Goal: Transaction & Acquisition: Purchase product/service

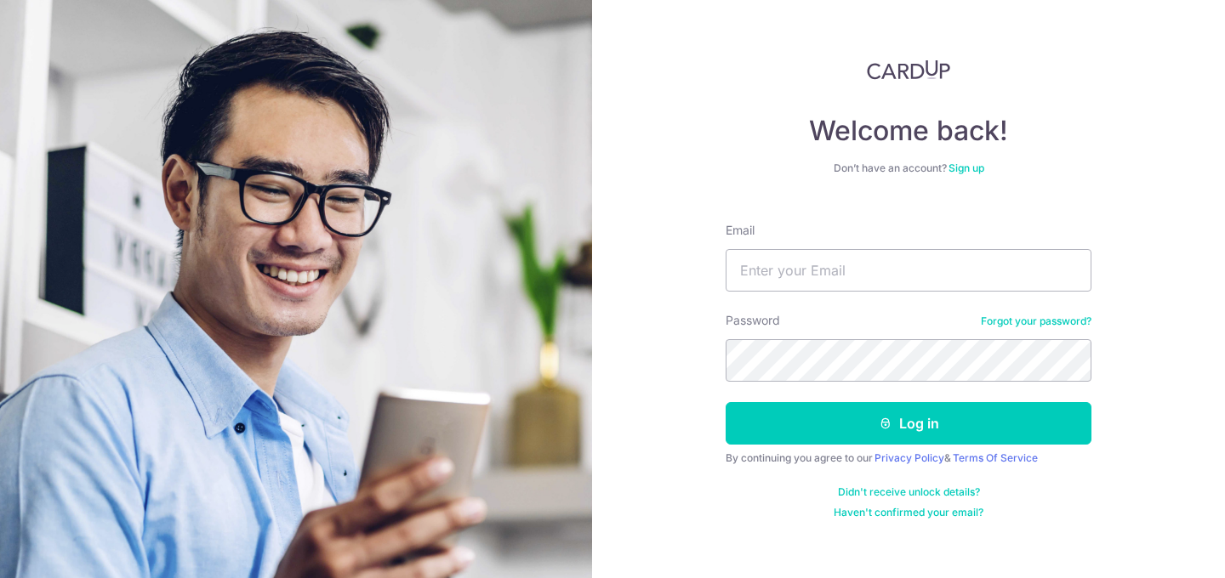
click at [821, 260] on input "Email" at bounding box center [908, 270] width 366 height 43
type input "mtengkk@gmail.com"
click at [725, 402] on button "Log in" at bounding box center [908, 423] width 366 height 43
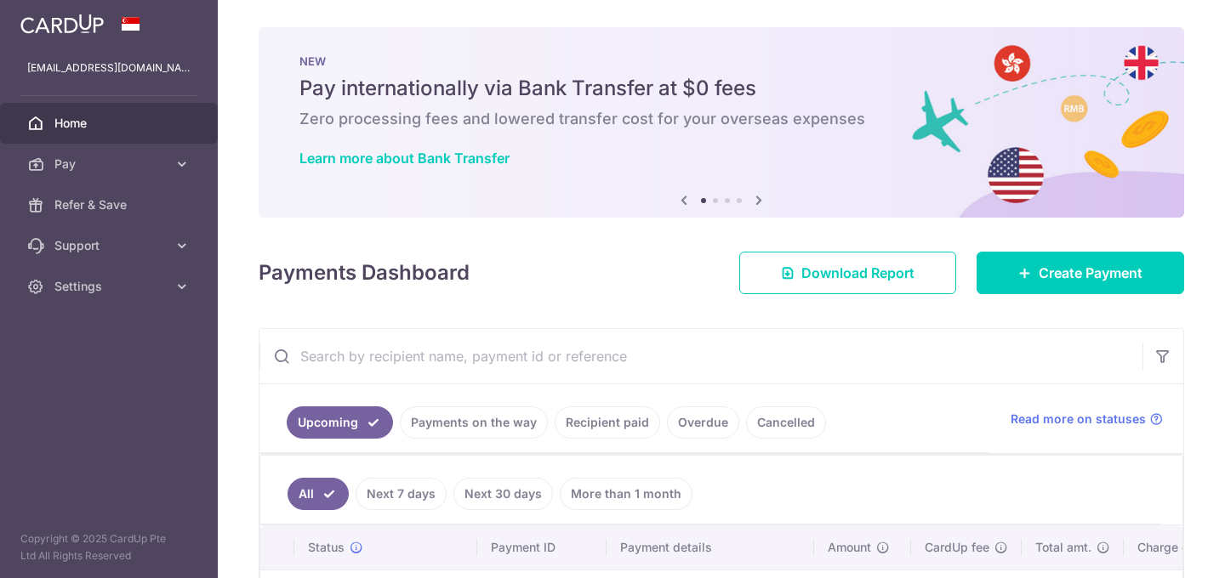
scroll to position [137, 0]
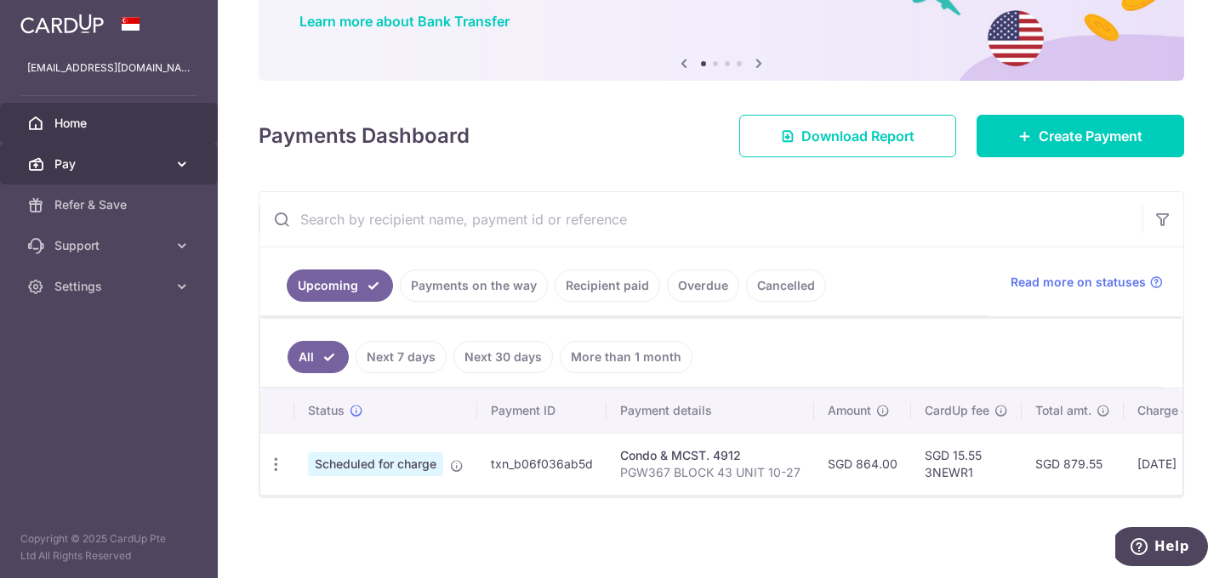
click at [173, 164] on icon at bounding box center [181, 164] width 17 height 17
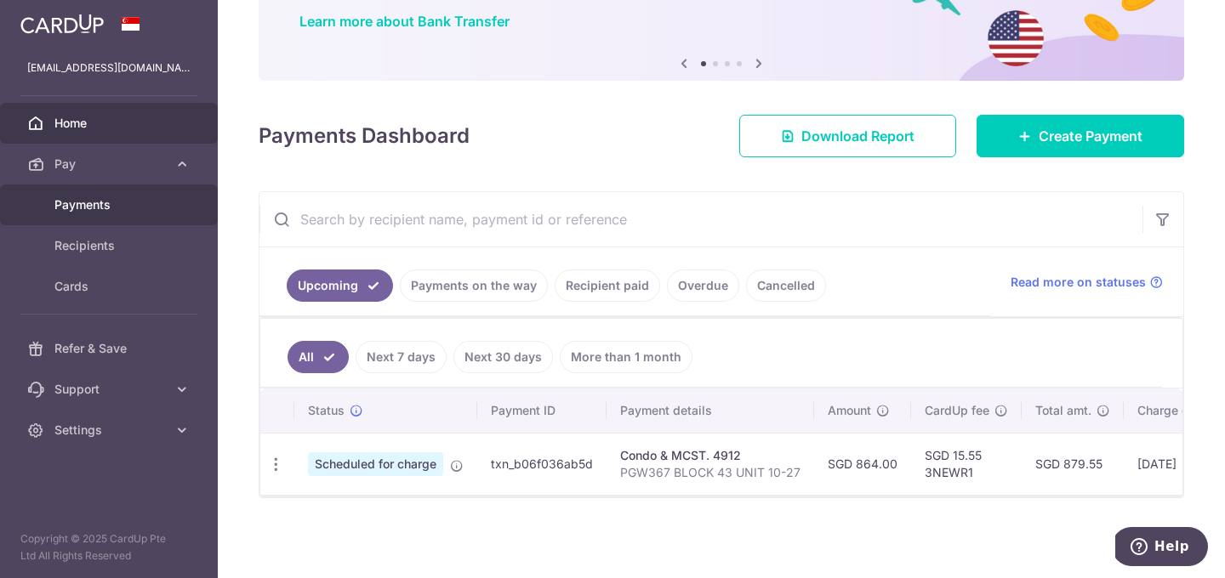
click at [159, 202] on span "Payments" at bounding box center [110, 204] width 112 height 17
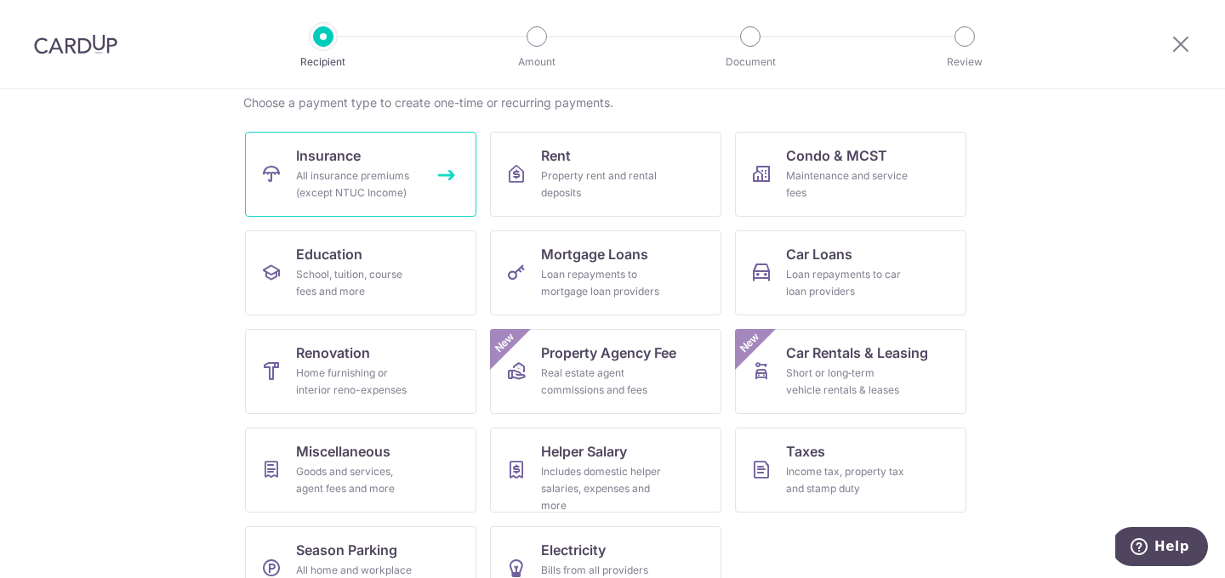
scroll to position [151, 0]
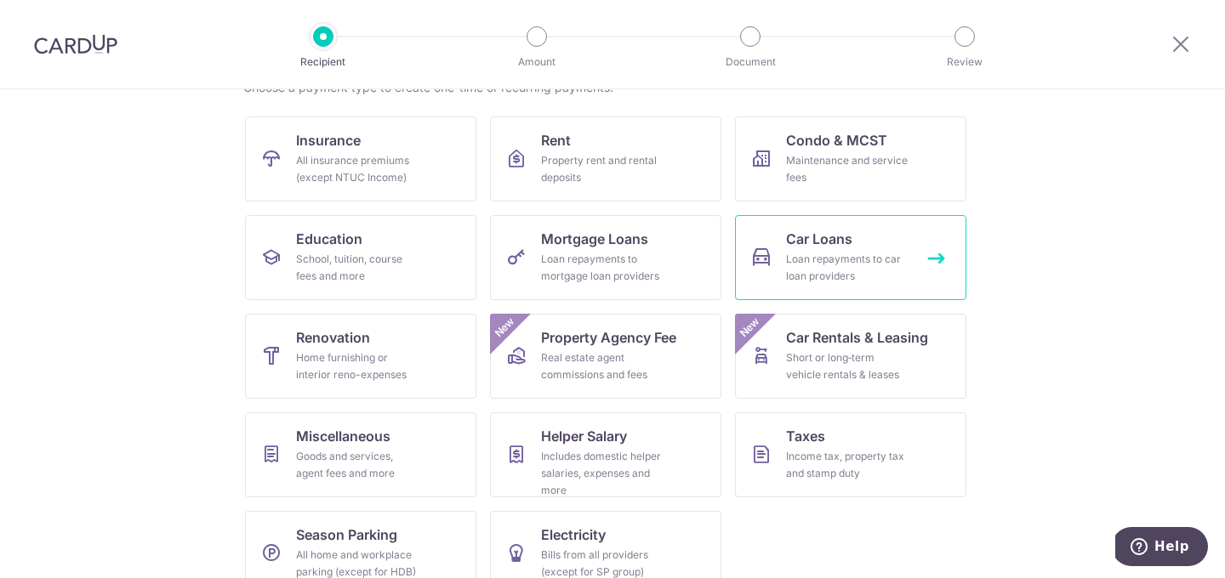
click at [797, 277] on div "Loan repayments to car loan providers" at bounding box center [847, 268] width 122 height 34
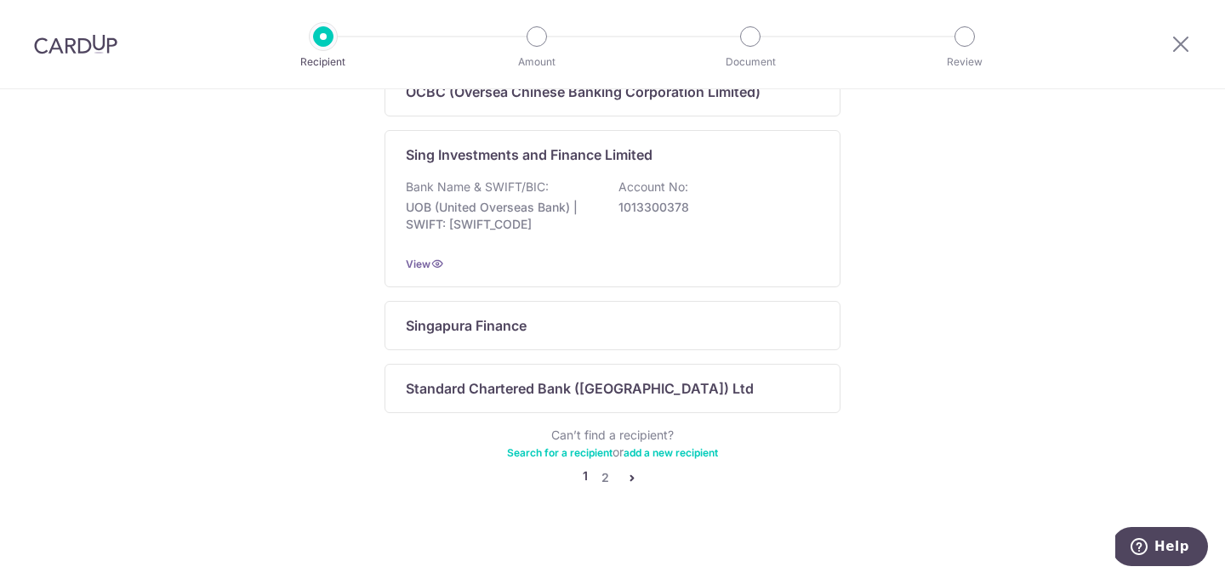
scroll to position [1196, 0]
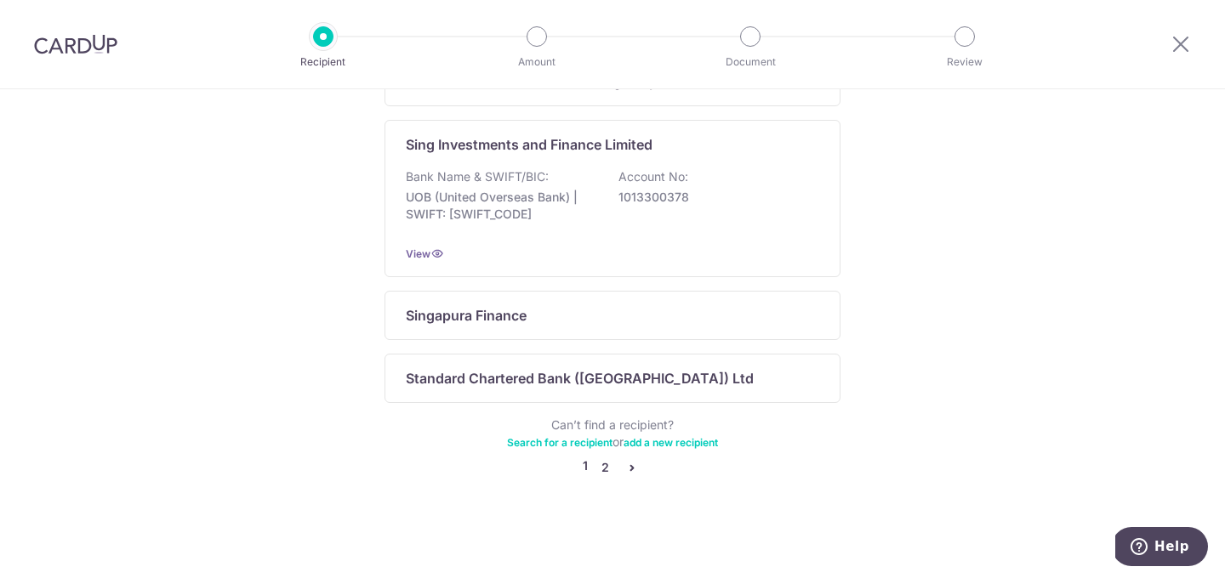
click at [610, 465] on link "2" at bounding box center [604, 468] width 20 height 20
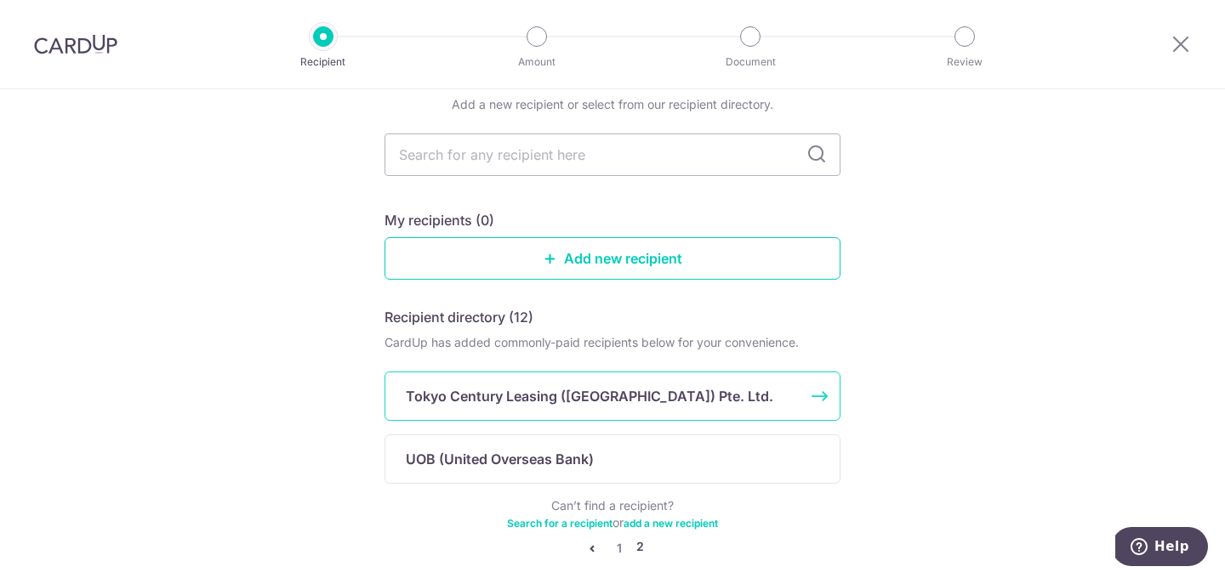
scroll to position [105, 0]
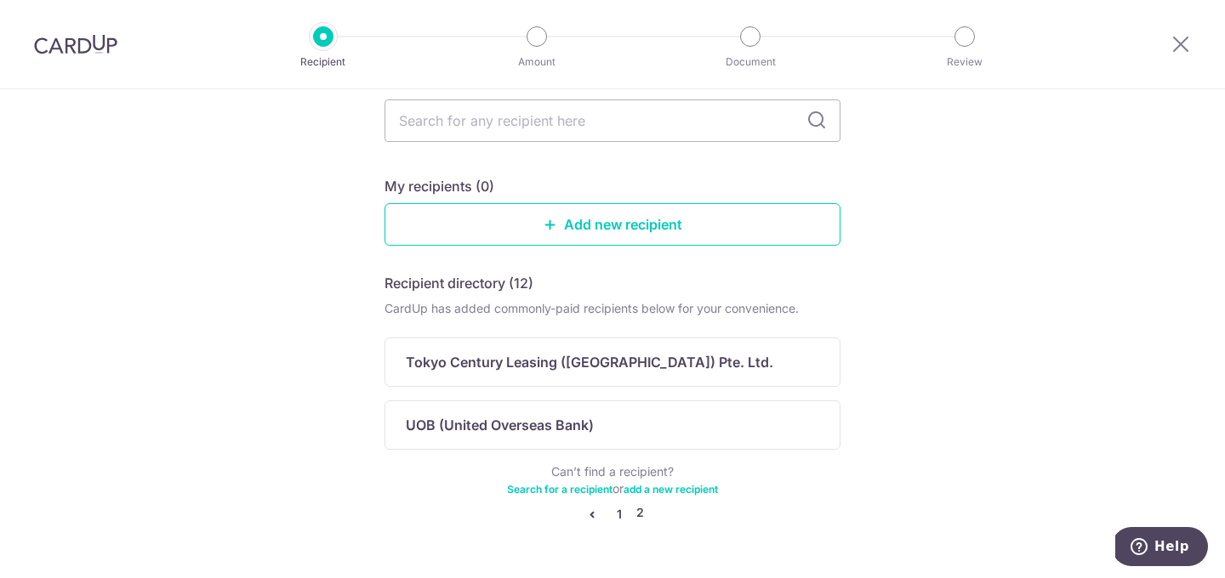
click at [615, 514] on link "1" at bounding box center [619, 514] width 20 height 20
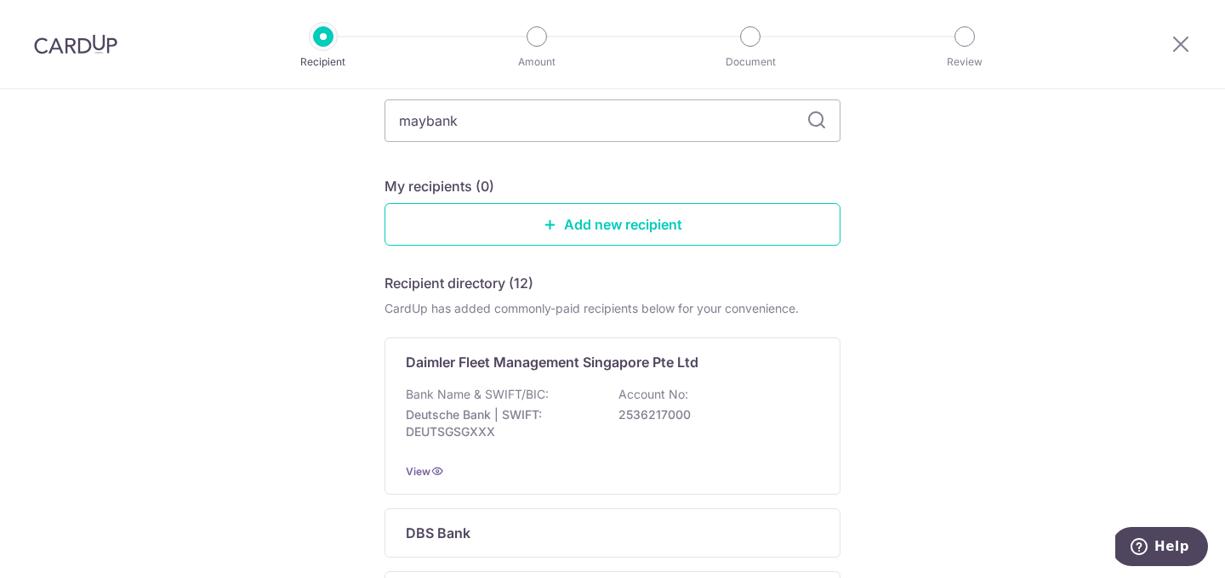
type input "maybank"
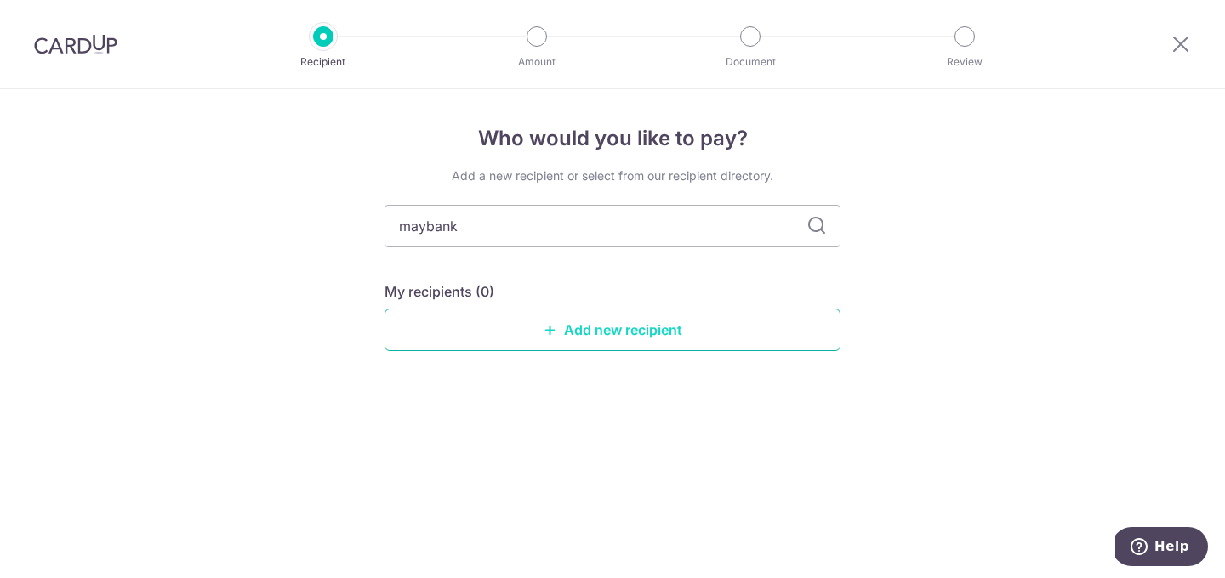
click at [764, 342] on link "Add new recipient" at bounding box center [612, 330] width 456 height 43
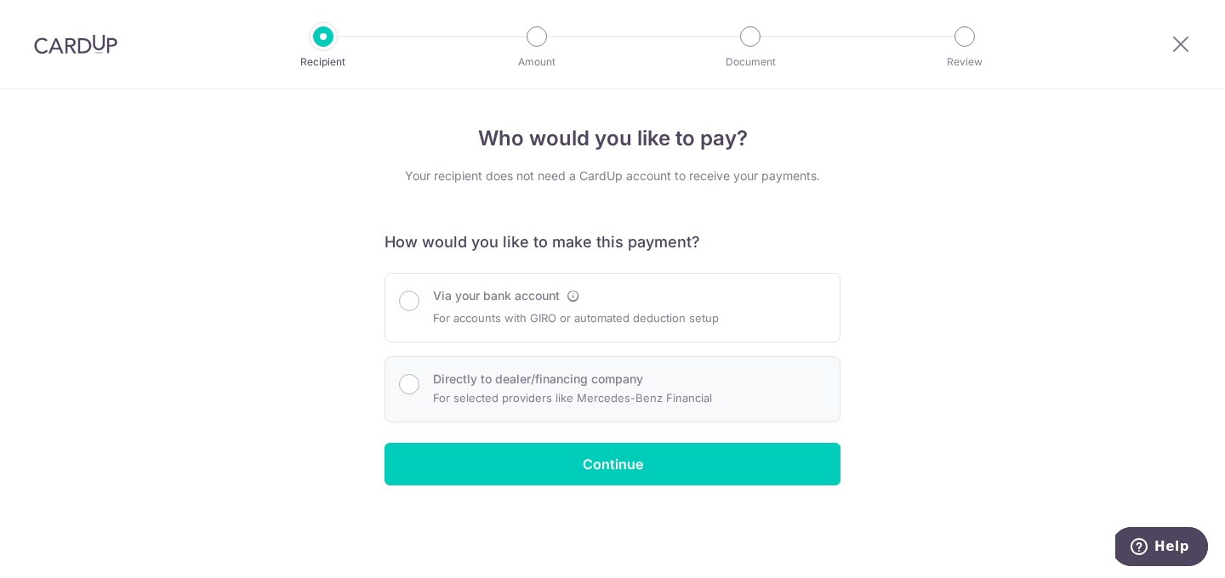
click at [736, 380] on div "Directly to dealer/financing company For selected providers like Mercedes-Benz …" at bounding box center [612, 389] width 427 height 37
radio input "true"
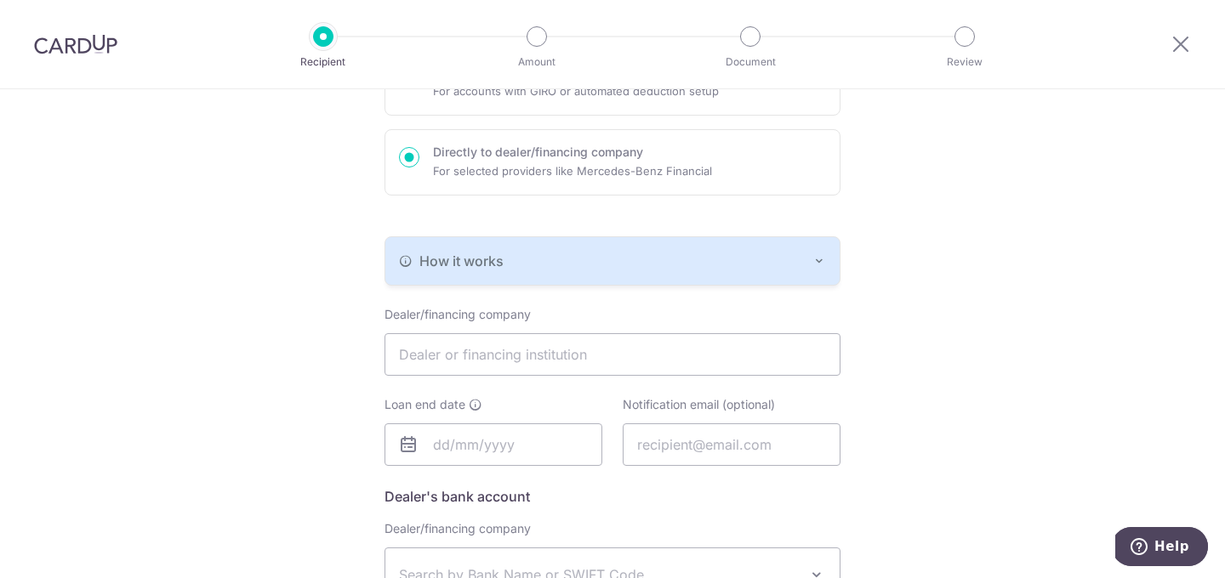
scroll to position [230, 0]
click at [741, 255] on div "How it works" at bounding box center [612, 257] width 427 height 20
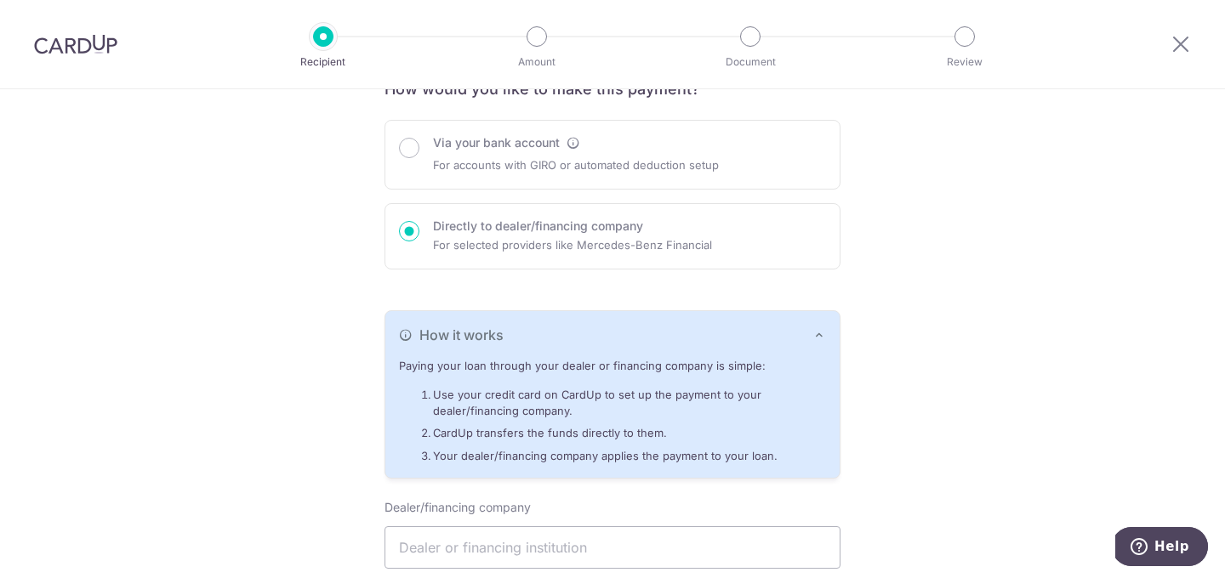
scroll to position [155, 0]
click at [719, 163] on div "Via your bank account For accounts with GIRO or automated deduction setup" at bounding box center [612, 153] width 427 height 41
radio input "true"
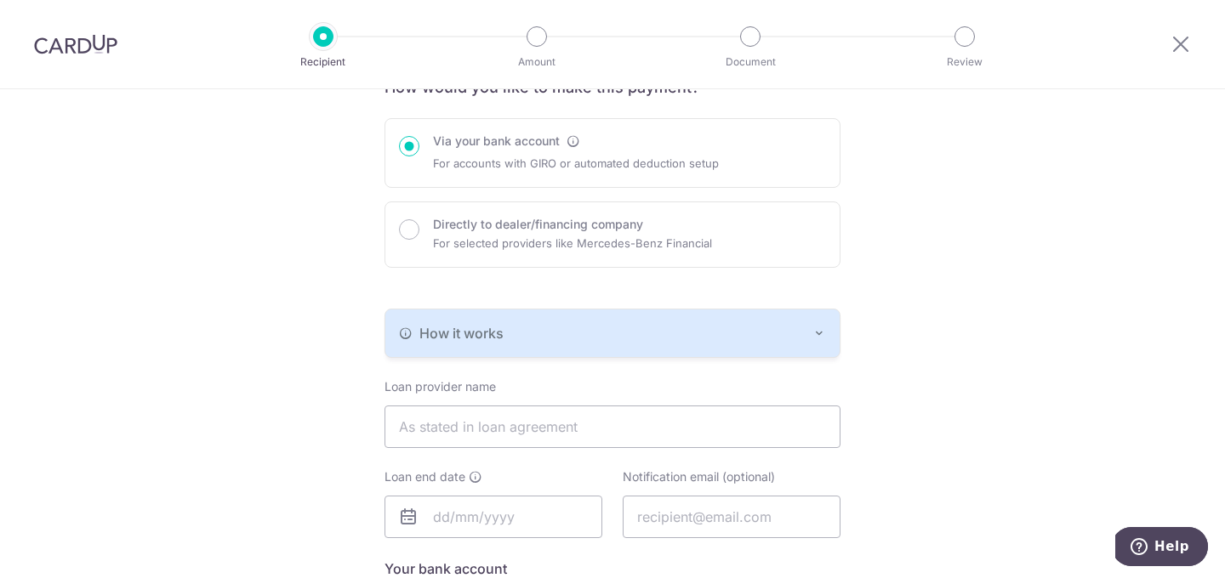
click at [669, 321] on button "How it works" at bounding box center [612, 334] width 454 height 48
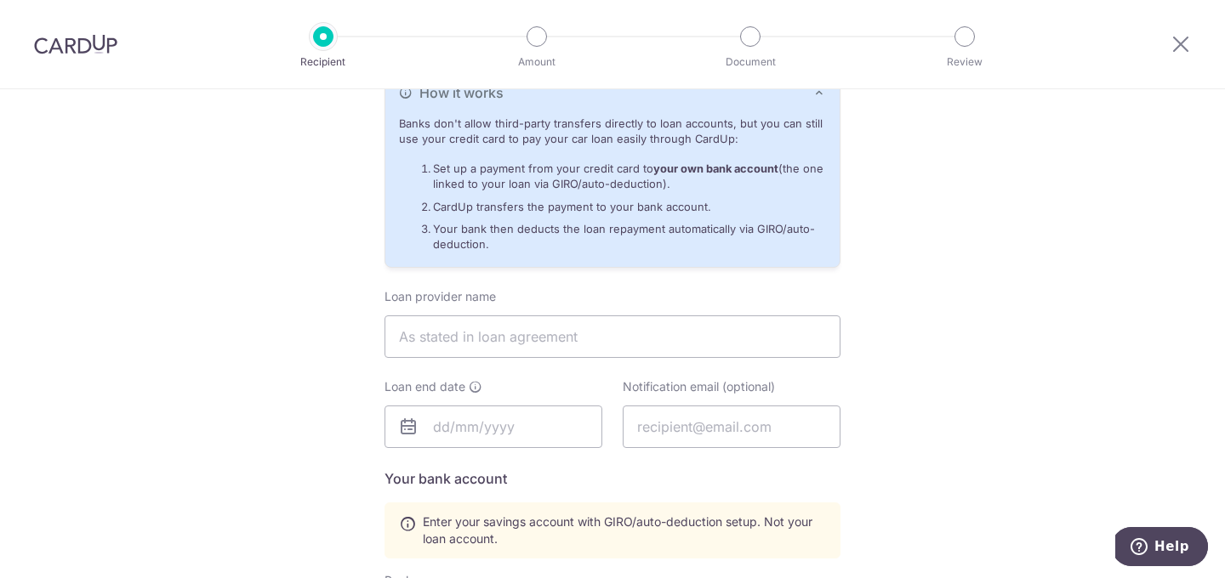
scroll to position [394, 0]
click at [486, 342] on input "text" at bounding box center [612, 338] width 456 height 43
type input "Maybank Singapore Limited"
click at [464, 434] on input "text" at bounding box center [493, 428] width 218 height 43
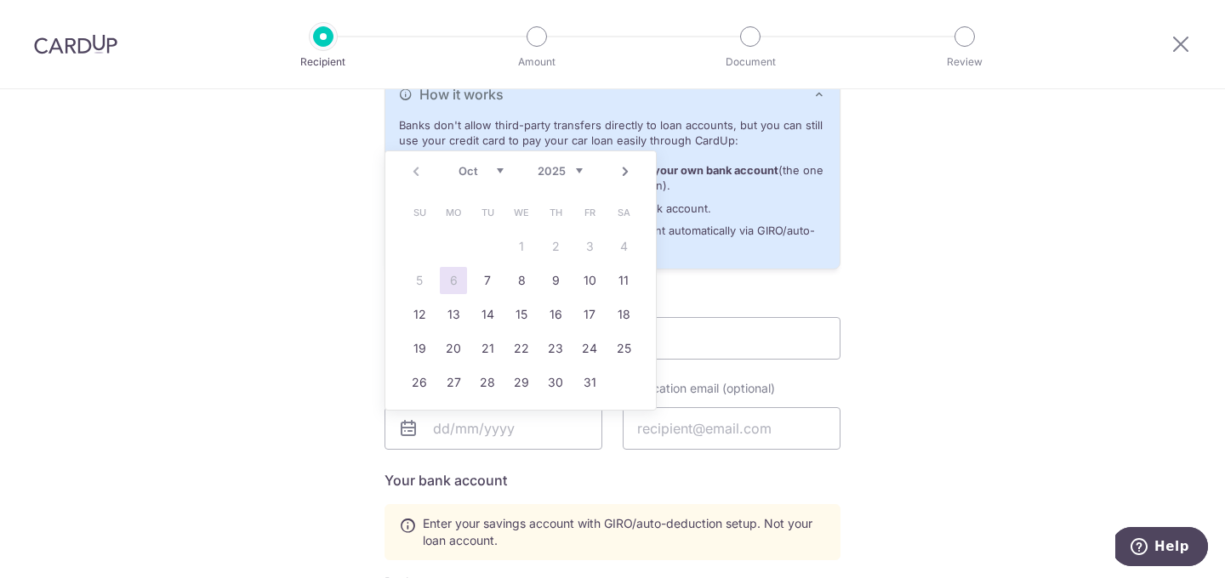
click at [567, 168] on select "2025 2026 2027 2028 2029 2030 2031 2032 2033 2034 2035" at bounding box center [559, 171] width 45 height 14
click at [424, 281] on link "6" at bounding box center [419, 280] width 27 height 27
type input "[DATE]"
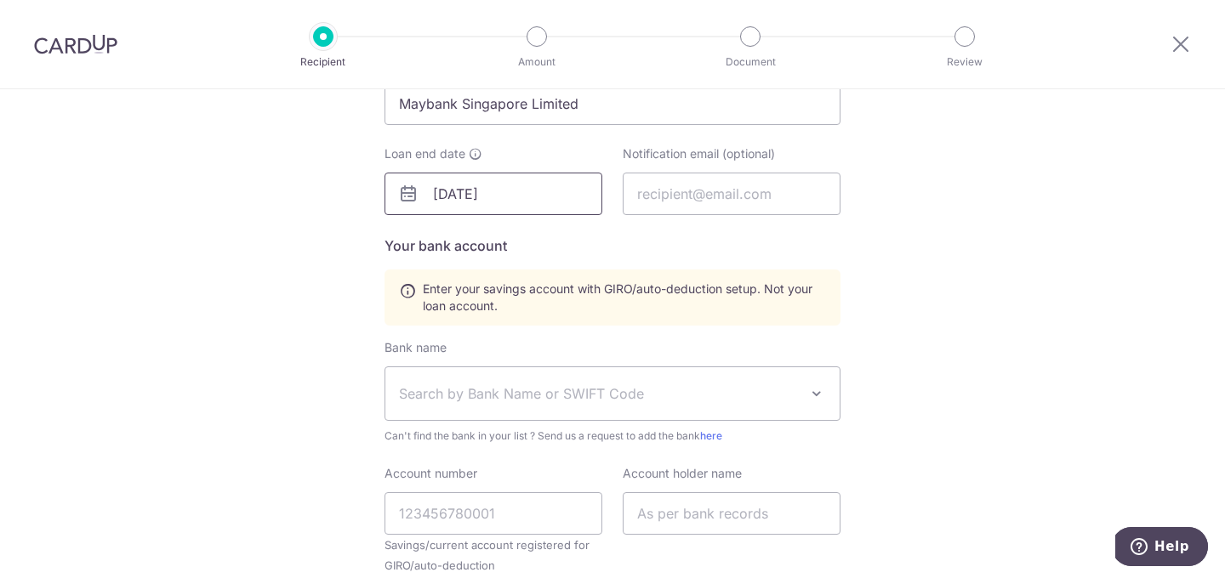
scroll to position [632, 0]
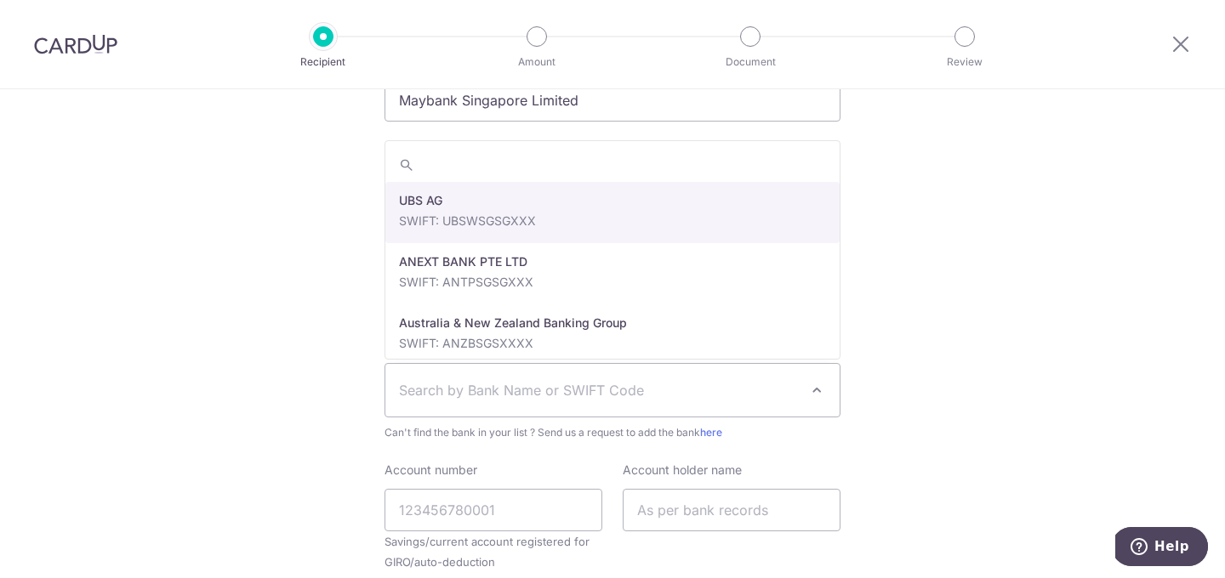
click at [576, 388] on span "Search by Bank Name or SWIFT Code" at bounding box center [599, 390] width 400 height 20
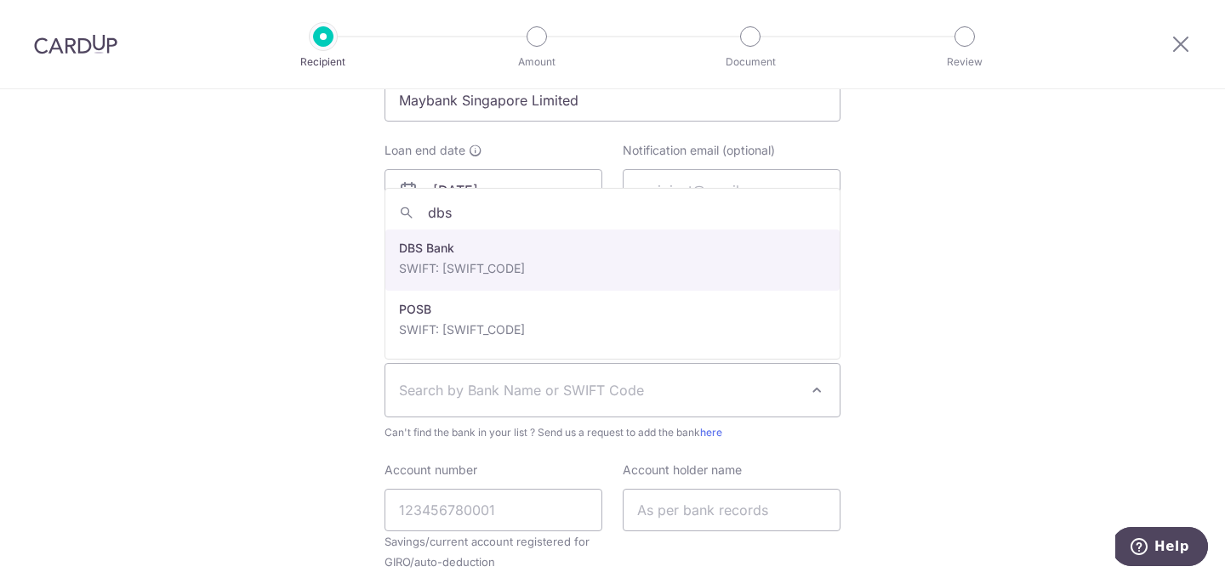
type input "dbs"
select select "6"
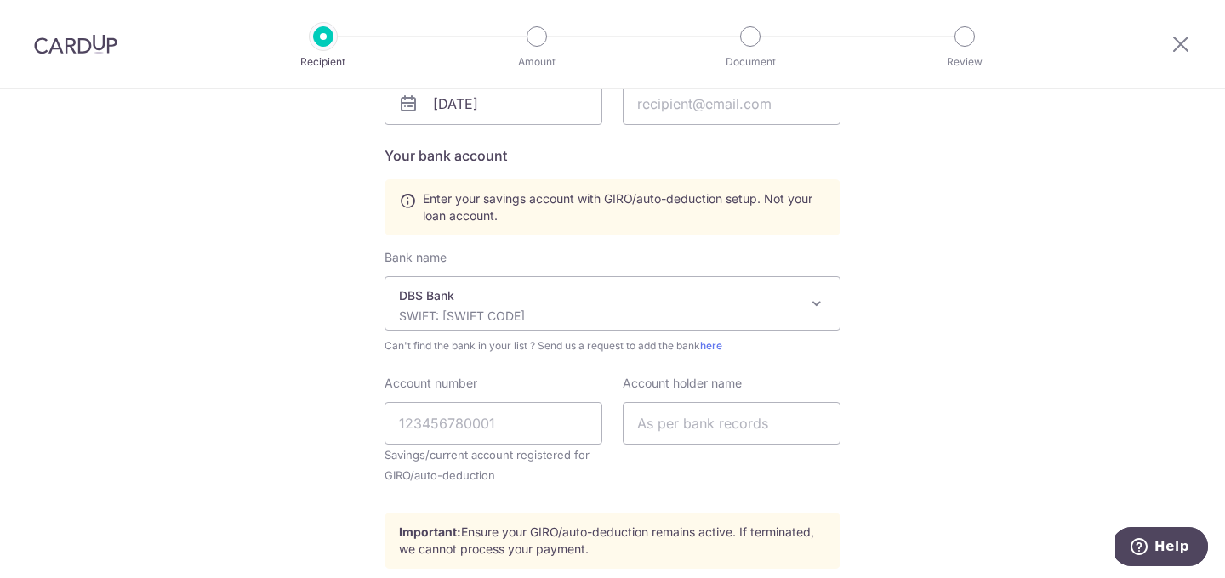
scroll to position [720, 0]
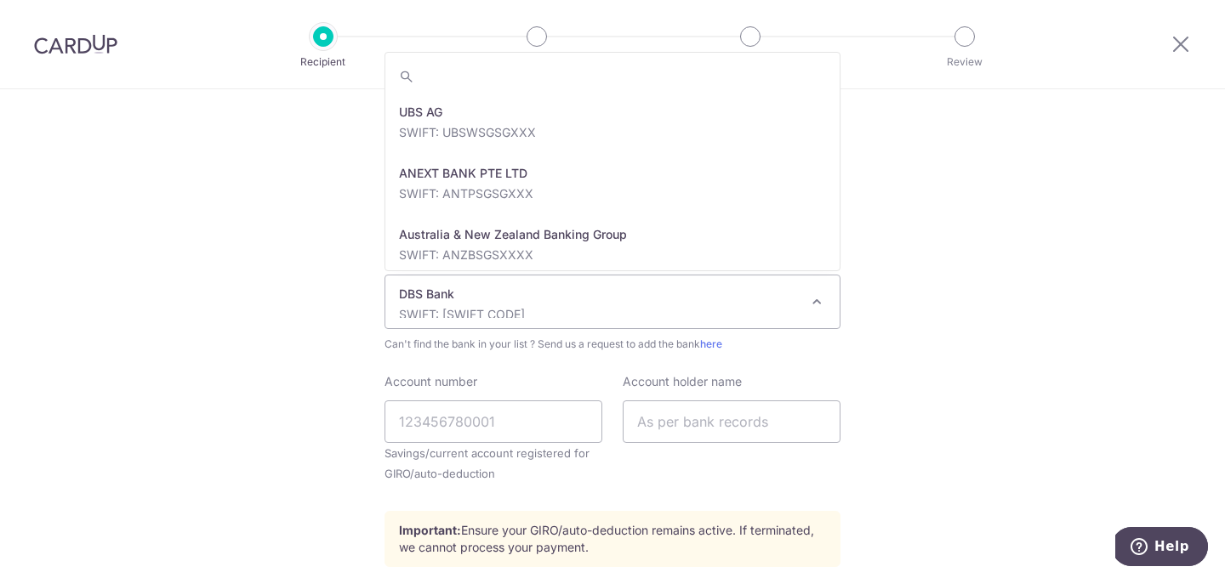
click at [536, 304] on div "DBS Bank SWIFT: DBSSSGSGXXX" at bounding box center [599, 302] width 400 height 32
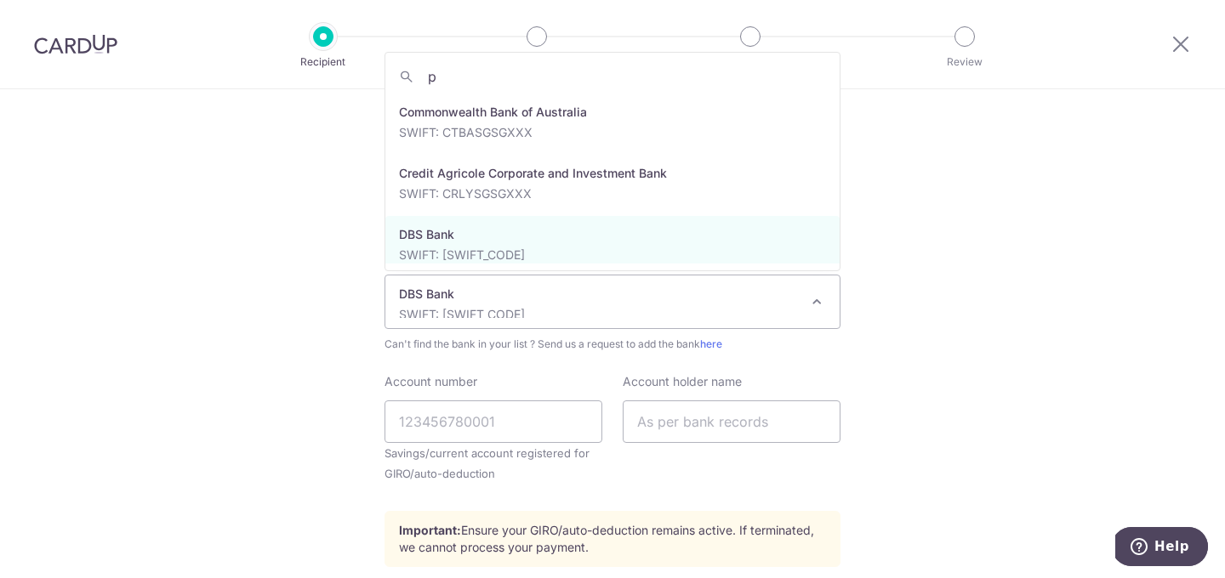
scroll to position [0, 0]
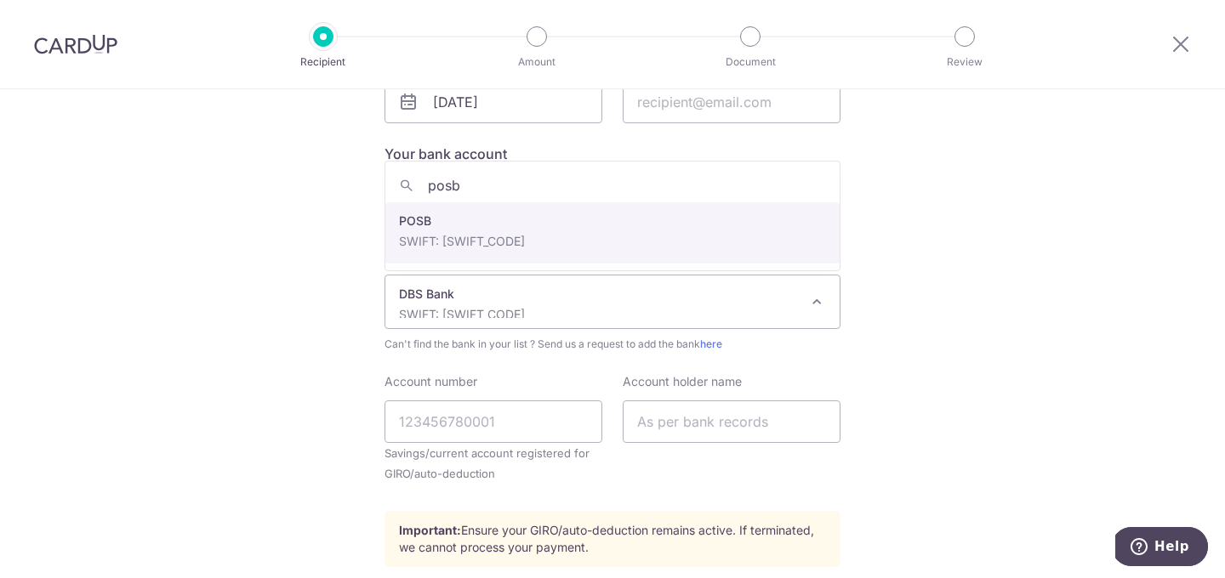
type input "posb"
select select "19"
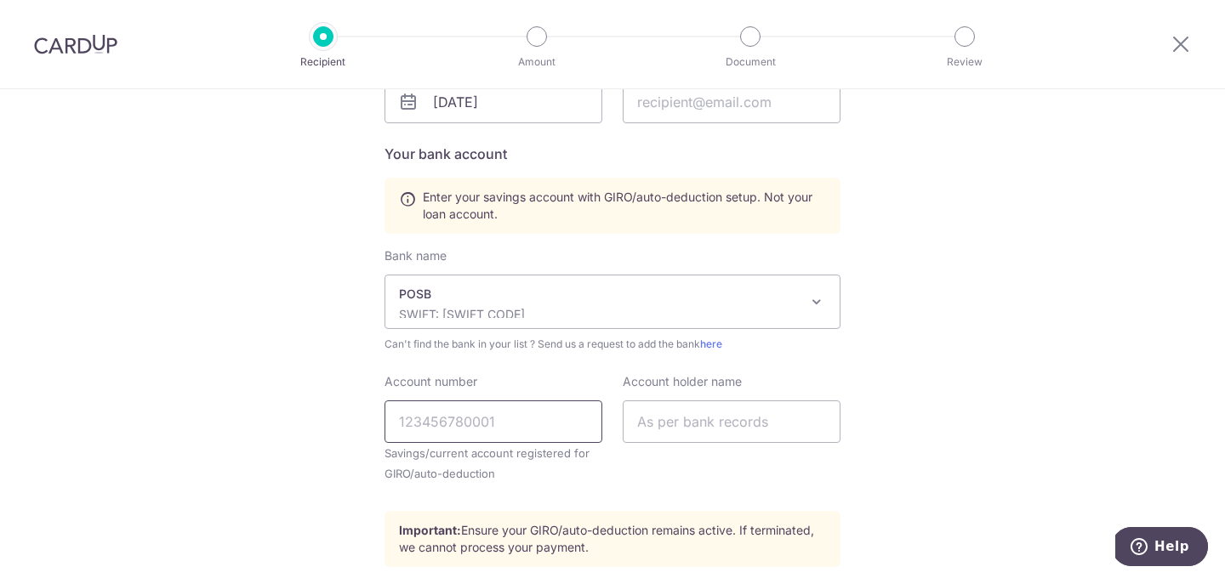
click at [500, 418] on input "Account number" at bounding box center [493, 422] width 218 height 43
type input "153949549"
click at [683, 429] on input "text" at bounding box center [732, 422] width 218 height 43
type input "Marcus Teng Kok Kwin"
click at [314, 396] on div "Who would you like to pay? Your recipient does not need a CardUp account to rec…" at bounding box center [612, 36] width 1225 height 1334
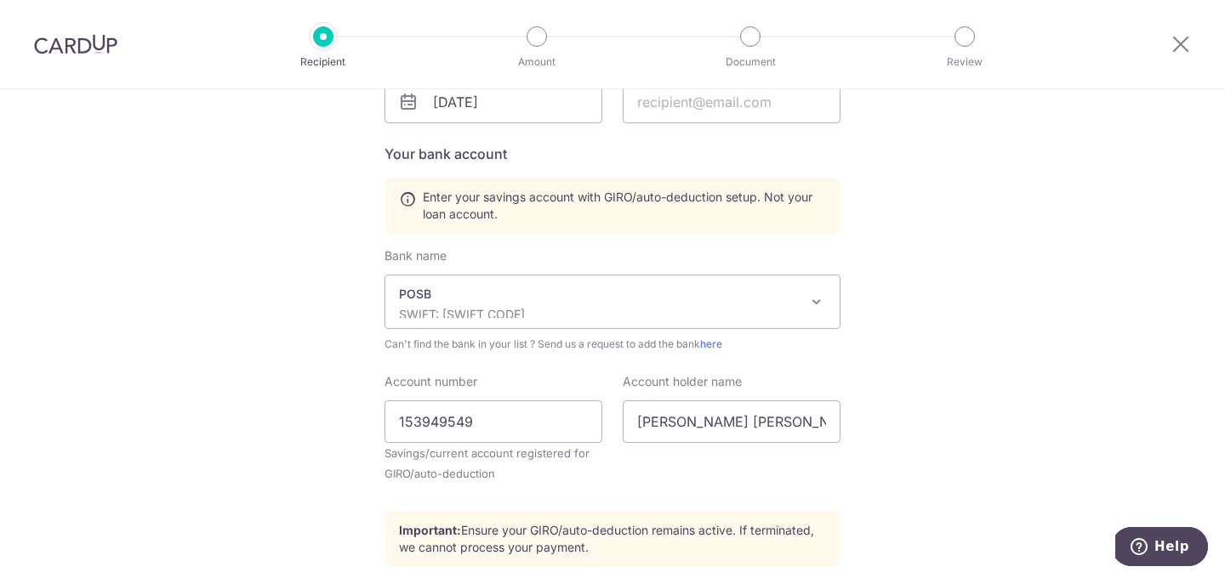
scroll to position [845, 0]
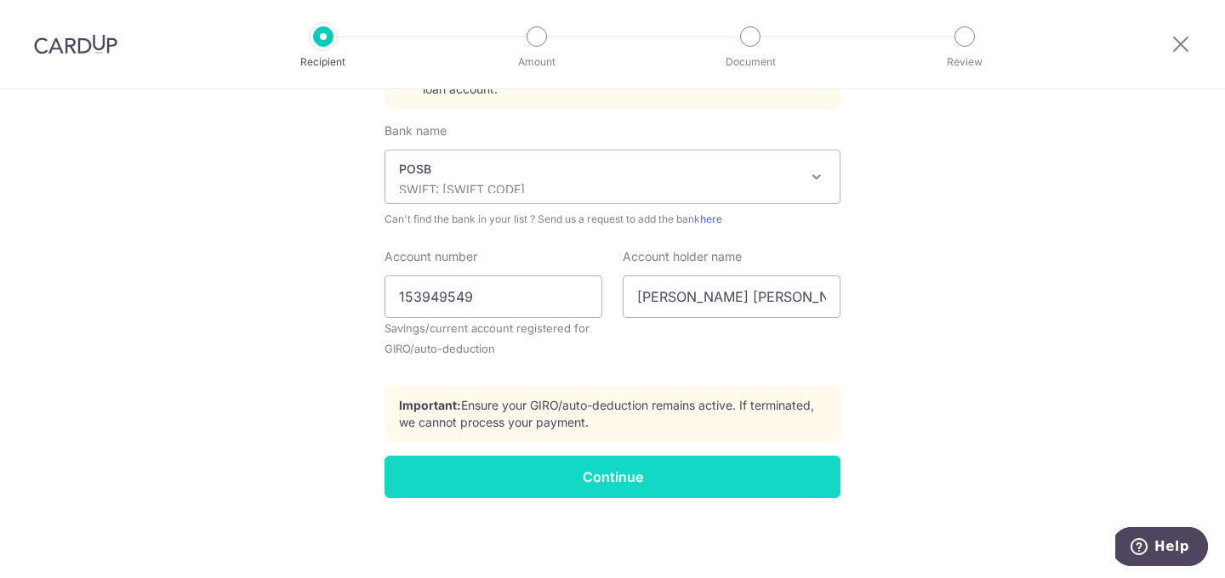
click at [507, 489] on input "Continue" at bounding box center [612, 477] width 456 height 43
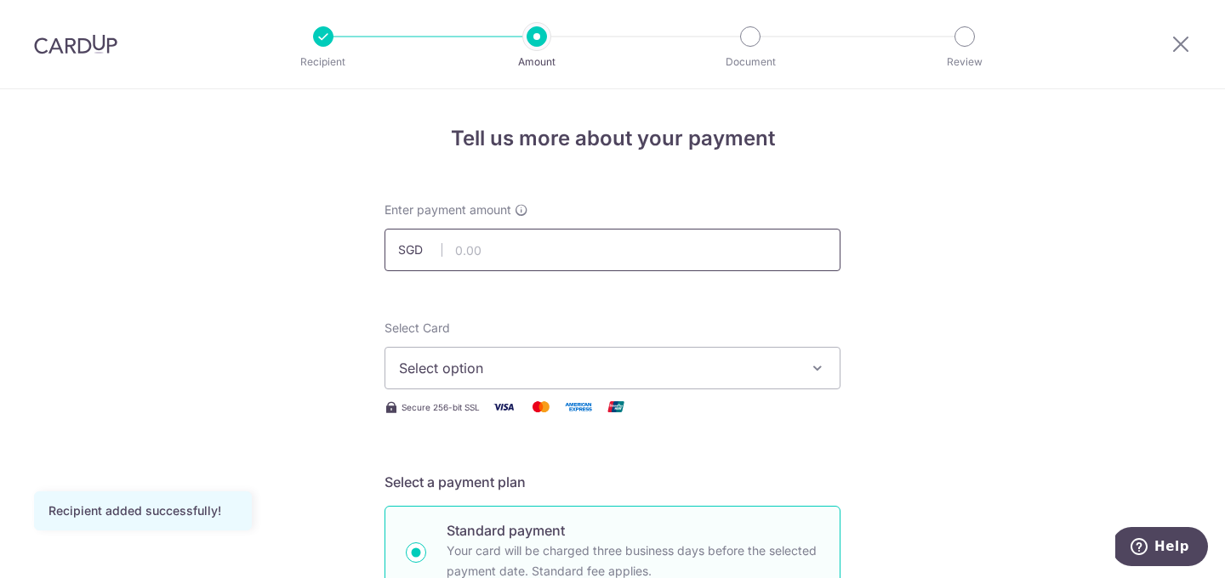
click at [545, 244] on input "text" at bounding box center [612, 250] width 456 height 43
type input "1,499.00"
click at [540, 361] on span "Select option" at bounding box center [597, 368] width 396 height 20
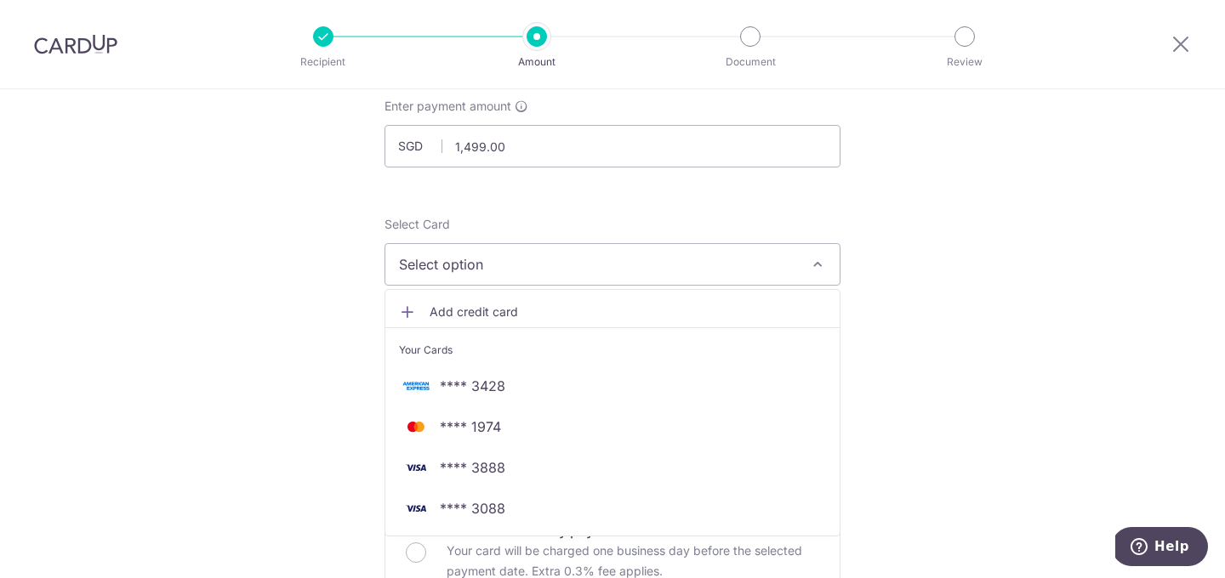
scroll to position [111, 0]
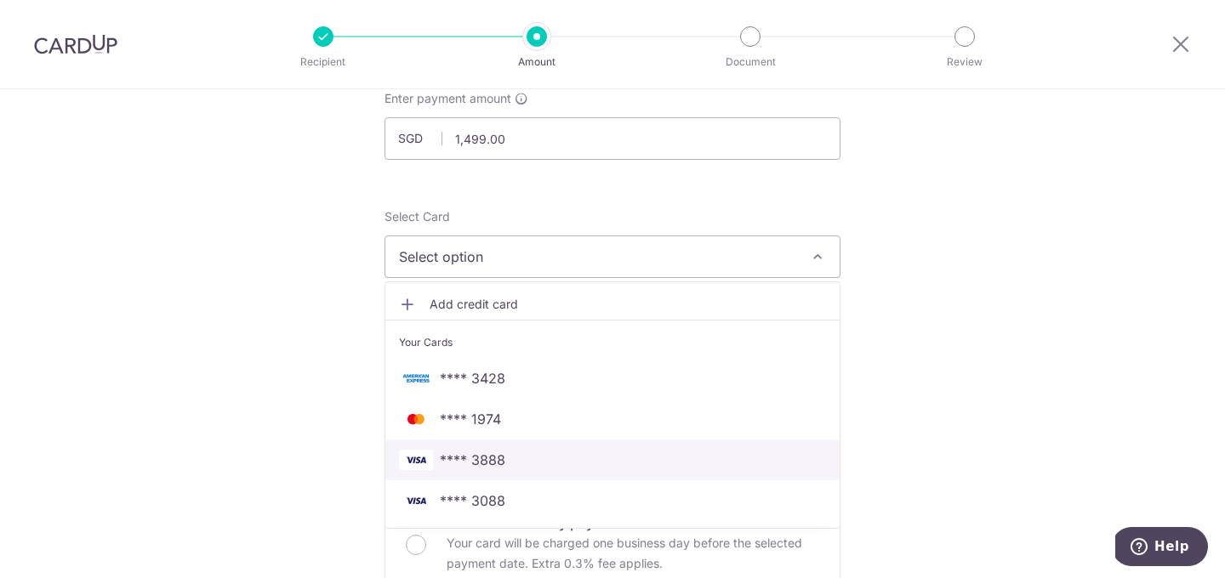
click at [487, 464] on span "**** 3888" at bounding box center [472, 460] width 65 height 20
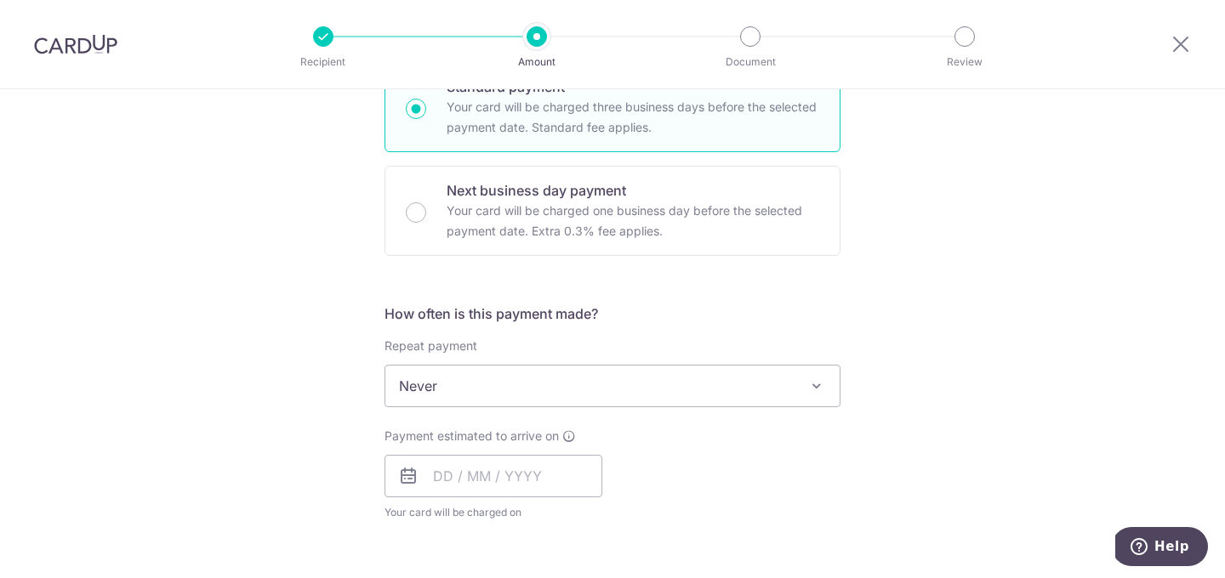
scroll to position [446, 0]
click at [533, 384] on span "Never" at bounding box center [612, 384] width 454 height 41
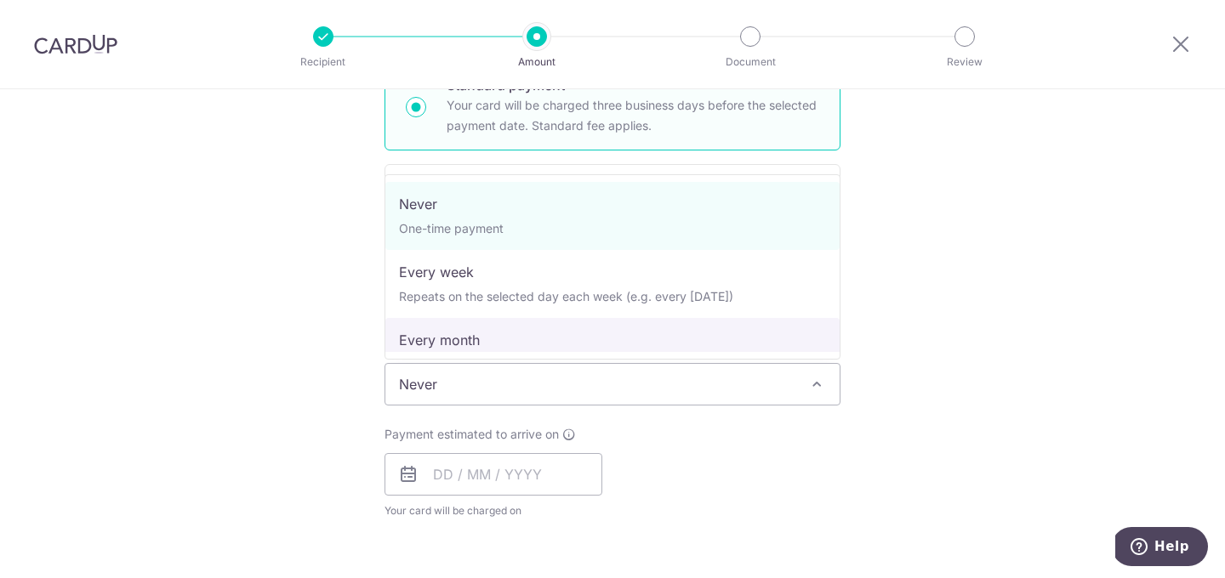
select select "3"
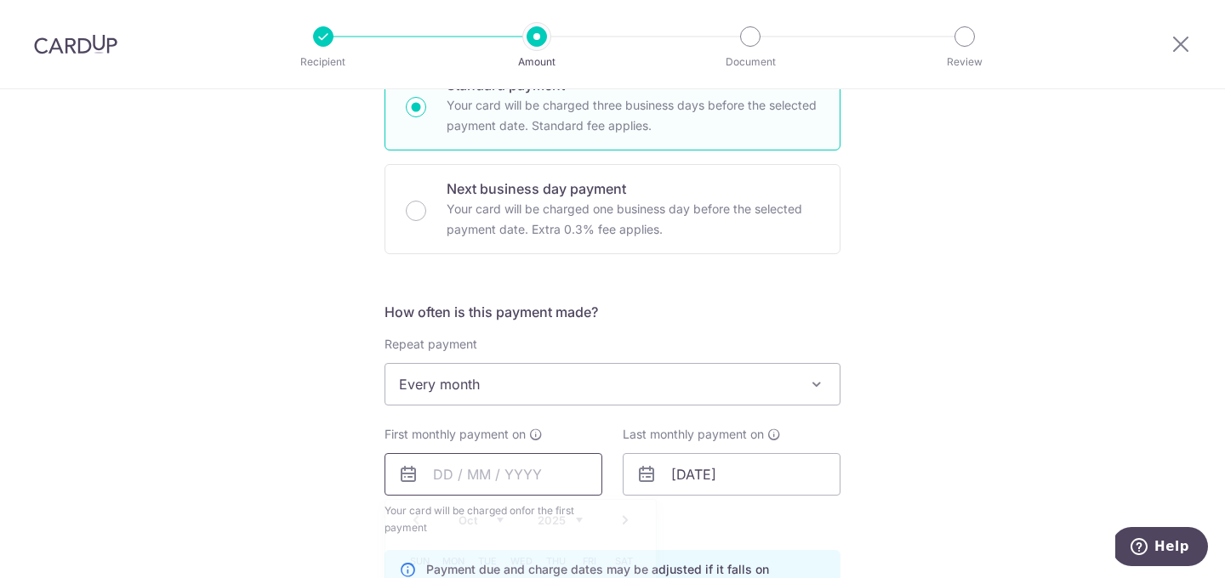
click at [441, 472] on input "text" at bounding box center [493, 474] width 218 height 43
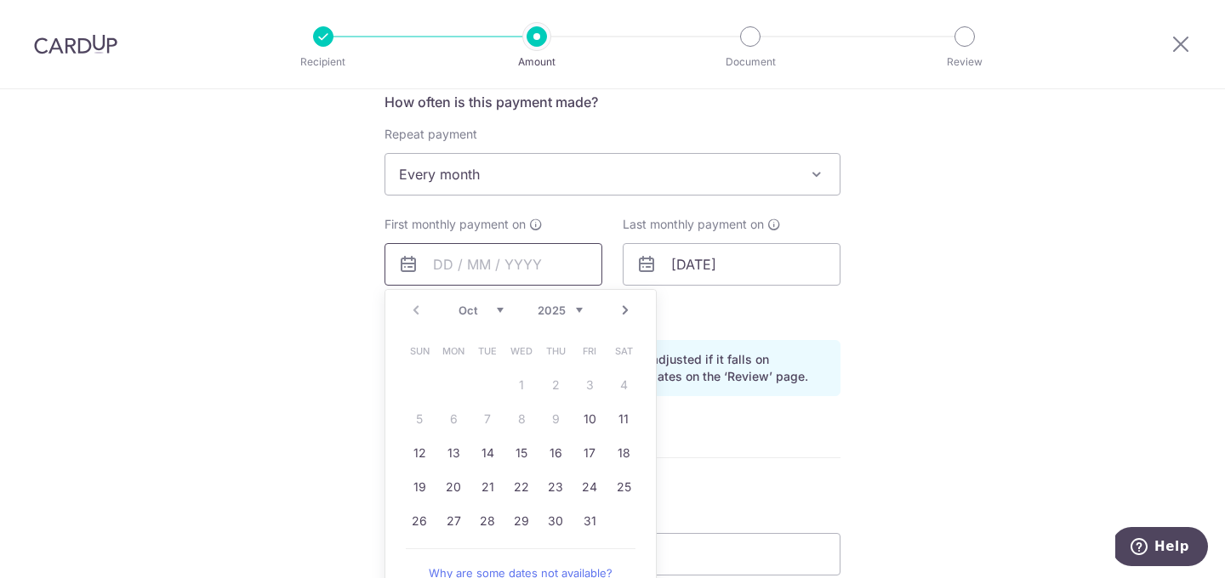
scroll to position [658, 0]
click at [477, 308] on select "Oct Nov Dec" at bounding box center [480, 308] width 45 height 14
click at [486, 454] on link "11" at bounding box center [487, 450] width 27 height 27
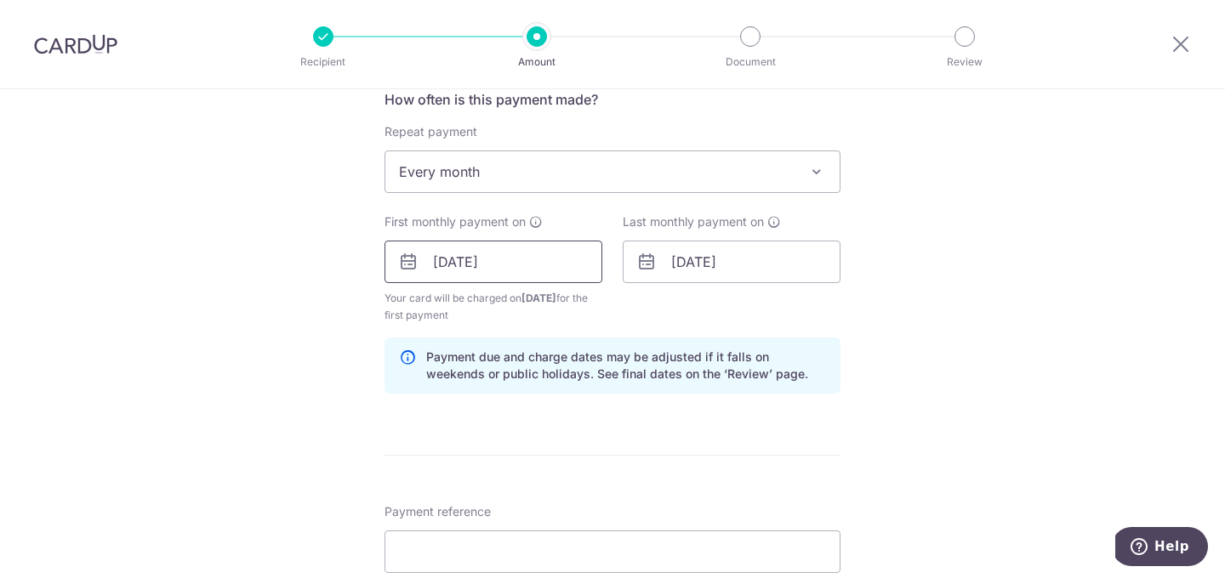
click at [435, 261] on input "11/11/2025" at bounding box center [493, 262] width 218 height 43
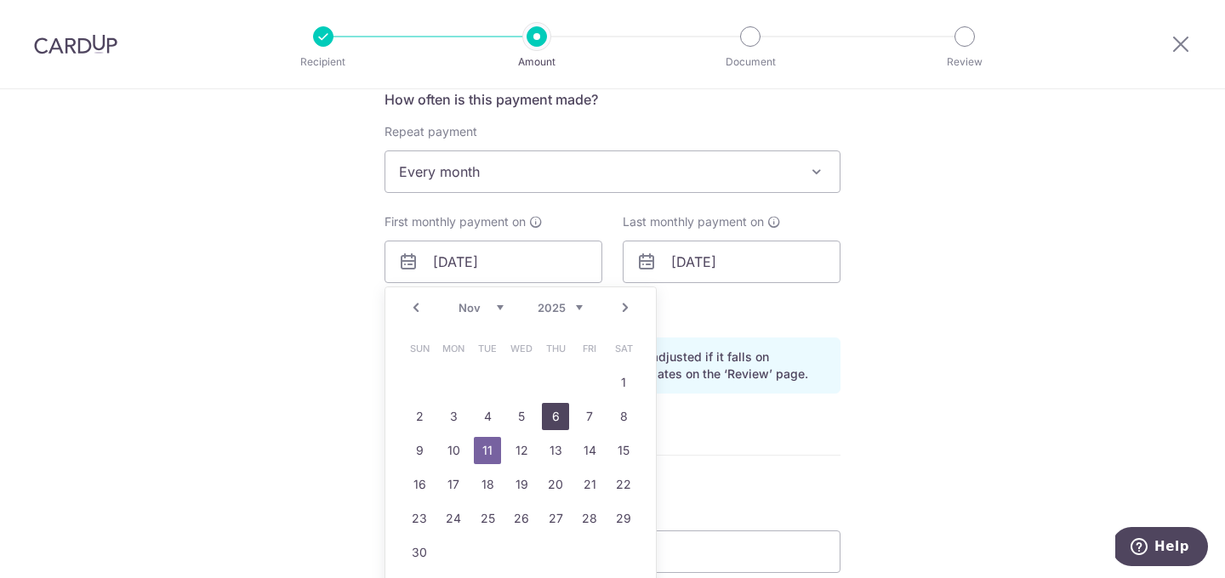
click at [561, 416] on link "6" at bounding box center [555, 416] width 27 height 27
type input "[DATE]"
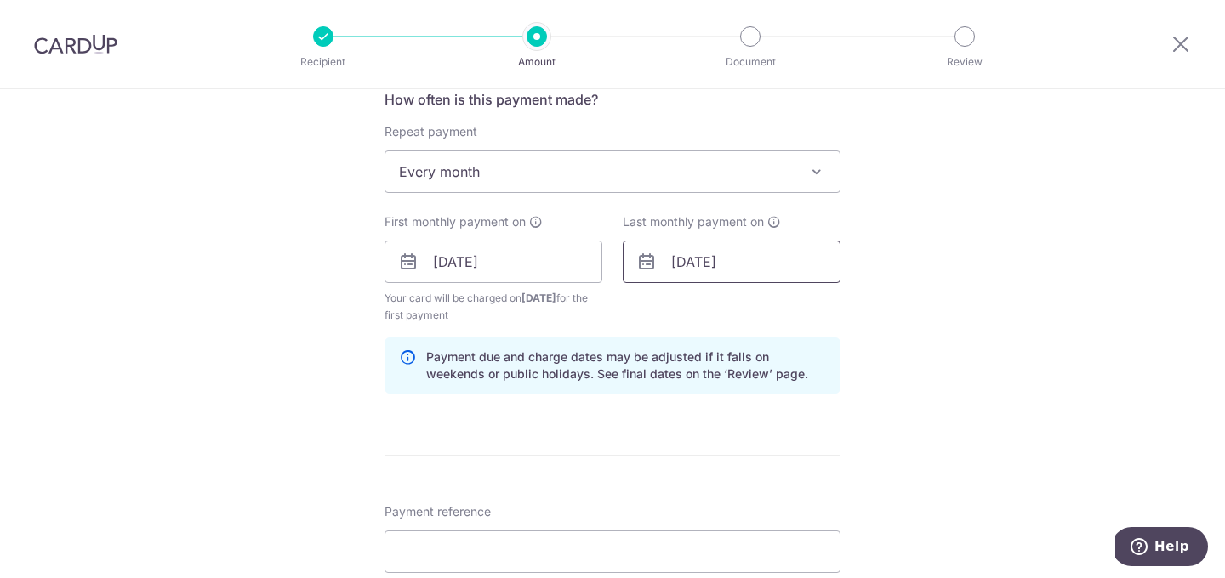
click at [706, 263] on input "06/10/2030" at bounding box center [732, 262] width 218 height 43
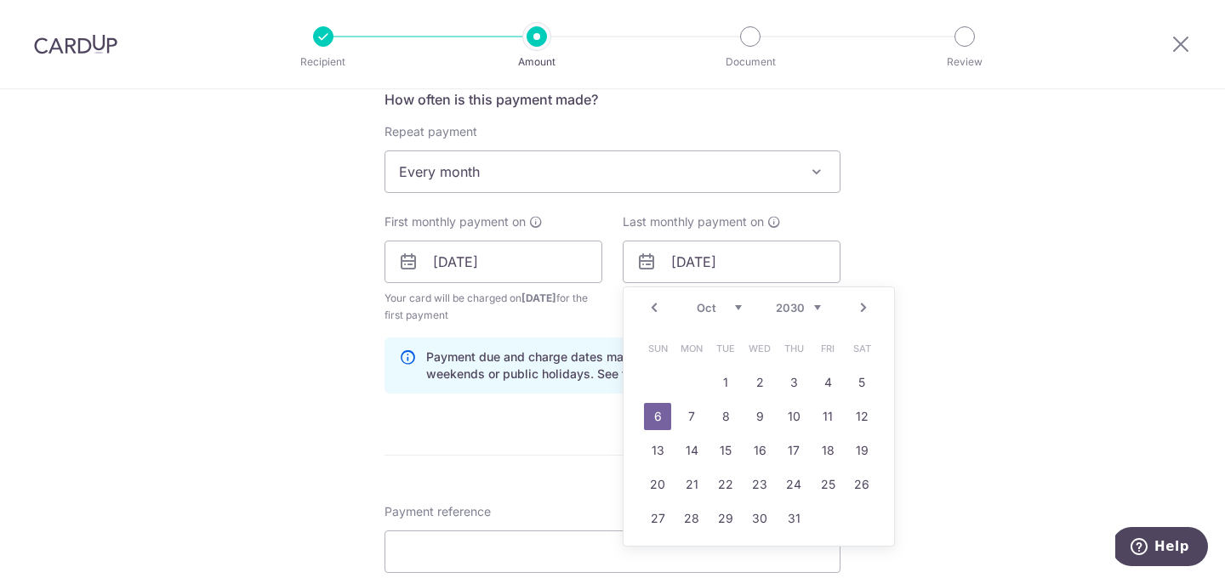
click at [589, 328] on div "How often is this payment made? Repeat payment Never Every week Every month Eve…" at bounding box center [612, 248] width 456 height 318
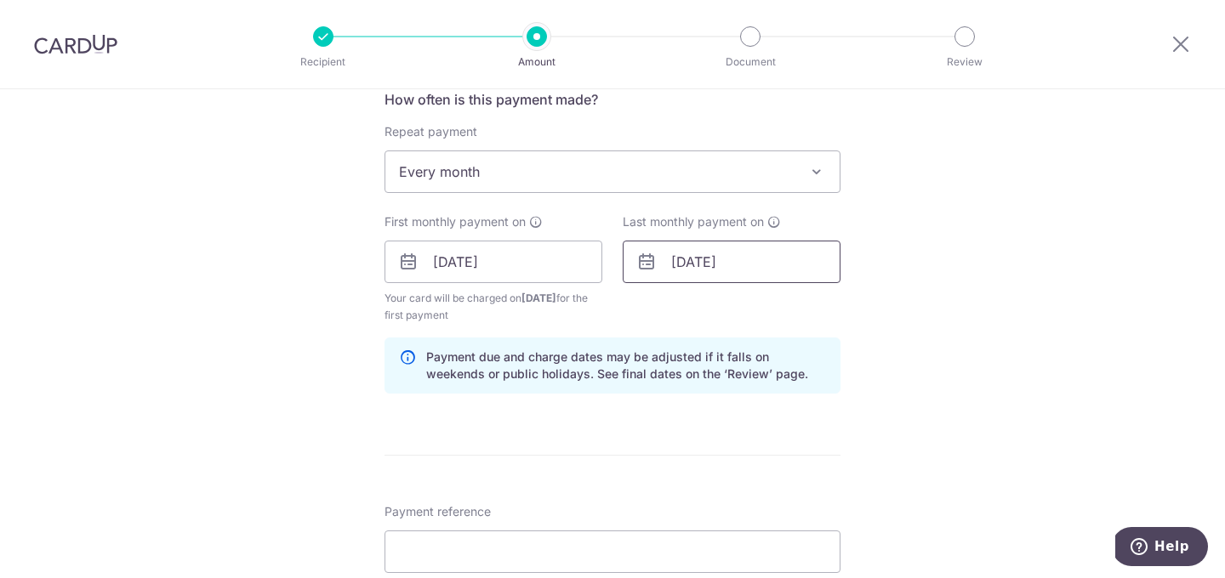
click at [685, 265] on input "06/10/2030" at bounding box center [732, 262] width 218 height 43
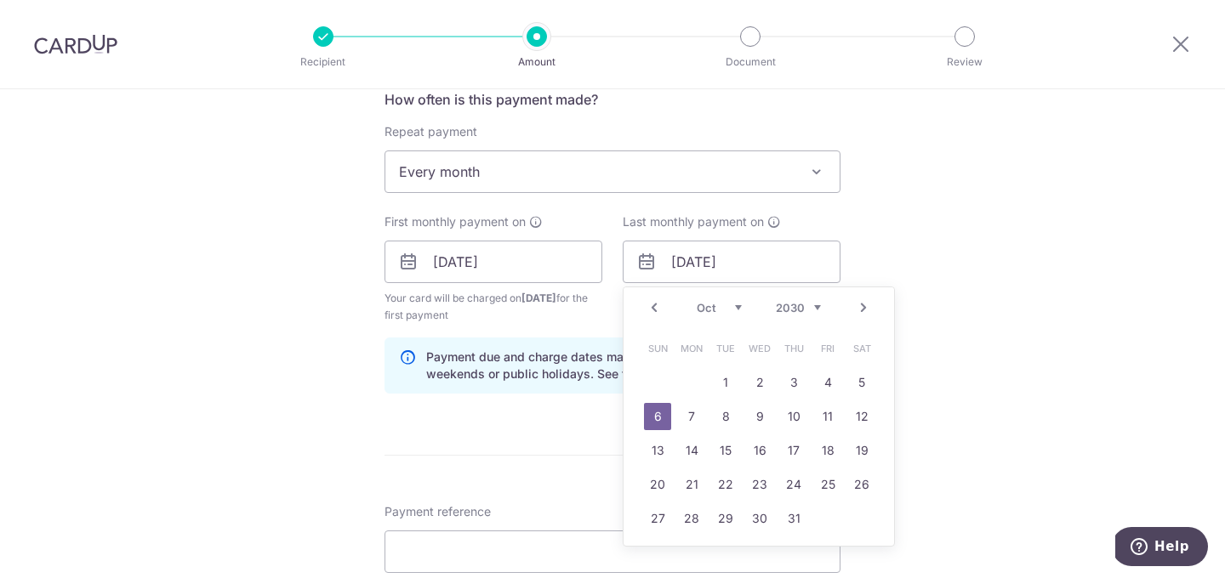
click at [789, 310] on select "2024 2025 2026 2027 2028 2029 2030 2031 2032 2033 2034 2035" at bounding box center [798, 308] width 45 height 14
click at [736, 304] on select "Jan Feb Mar Apr May Jun Jul Aug Sep Oct Nov Dec" at bounding box center [719, 308] width 45 height 14
click at [812, 304] on select "2024 2025 2026 2027 2028 2029 2030 2031 2032 2033 2034 2035" at bounding box center [798, 308] width 45 height 14
click at [730, 316] on div "Prev Next Jan Feb Mar Apr May Jun Jul Aug Sep Oct Nov Dec 2024 2025 2026 2027 2…" at bounding box center [758, 307] width 270 height 41
click at [730, 311] on select "Jan Feb Mar Apr May Jun Jul Aug Sep Oct Nov Dec" at bounding box center [719, 308] width 45 height 14
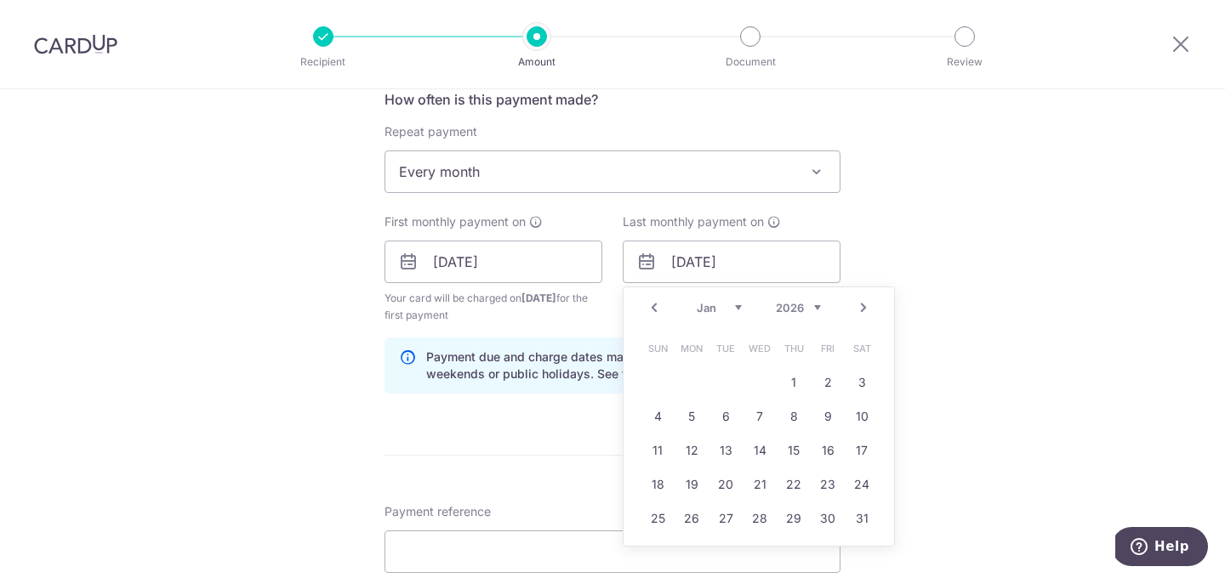
click at [920, 298] on div "Tell us more about your payment Enter payment amount SGD 1,499.00 1499.00 Recip…" at bounding box center [612, 243] width 1225 height 1625
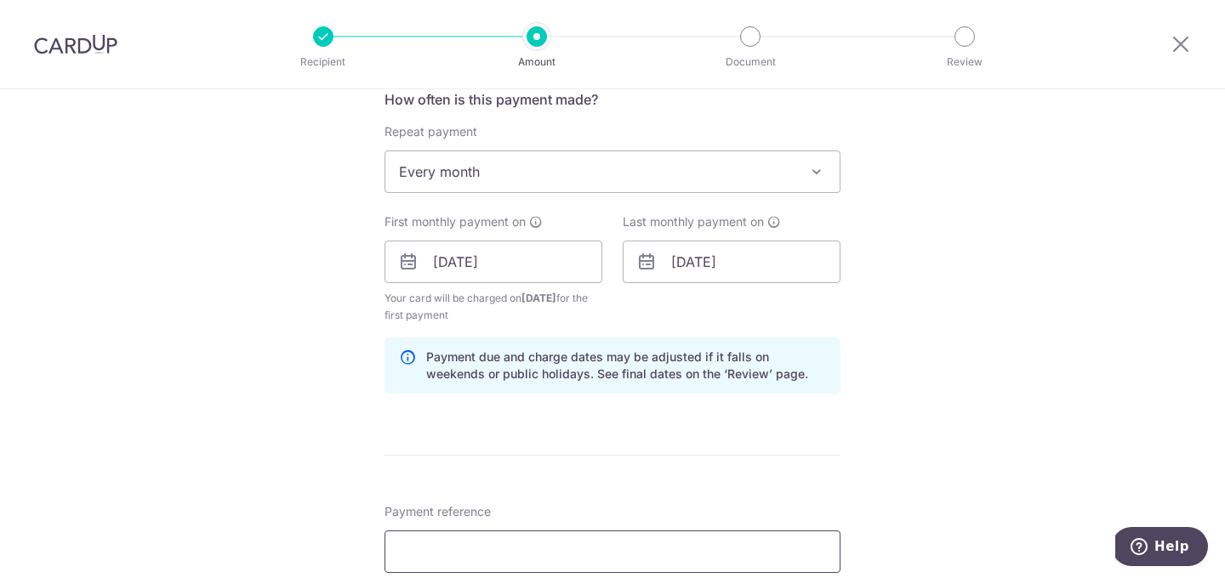
click at [644, 548] on input "Payment reference" at bounding box center [612, 552] width 456 height 43
paste input "3NEWR1"
type input "3NEWR1"
click at [719, 479] on form "Enter payment amount SGD 1,499.00 1499.00 Recipient added successfully! Select …" at bounding box center [612, 259] width 456 height 1433
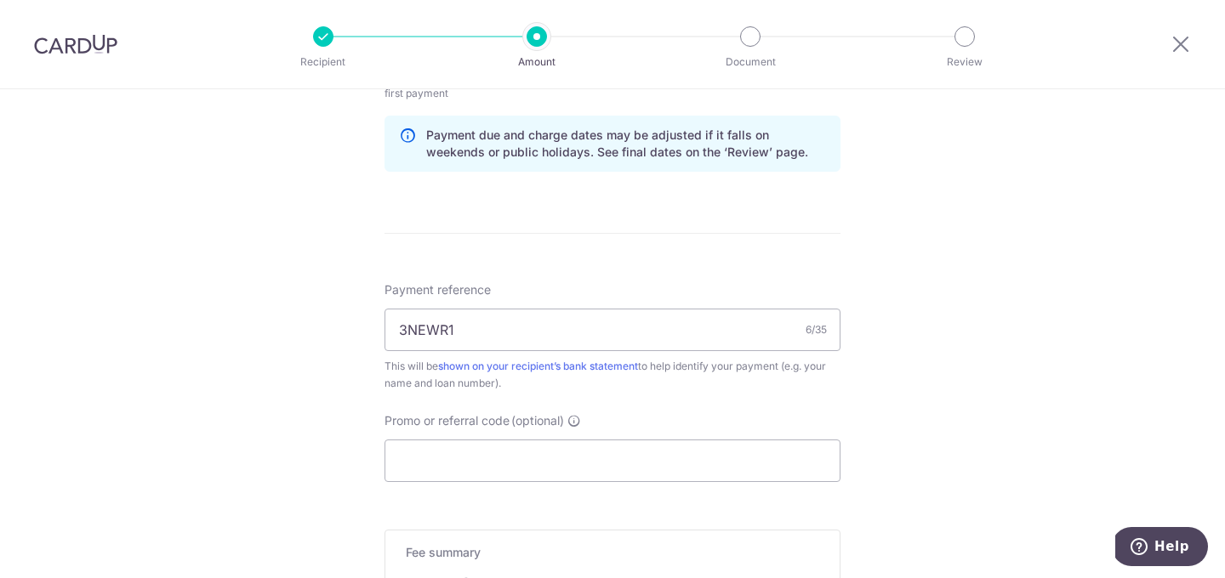
scroll to position [907, 0]
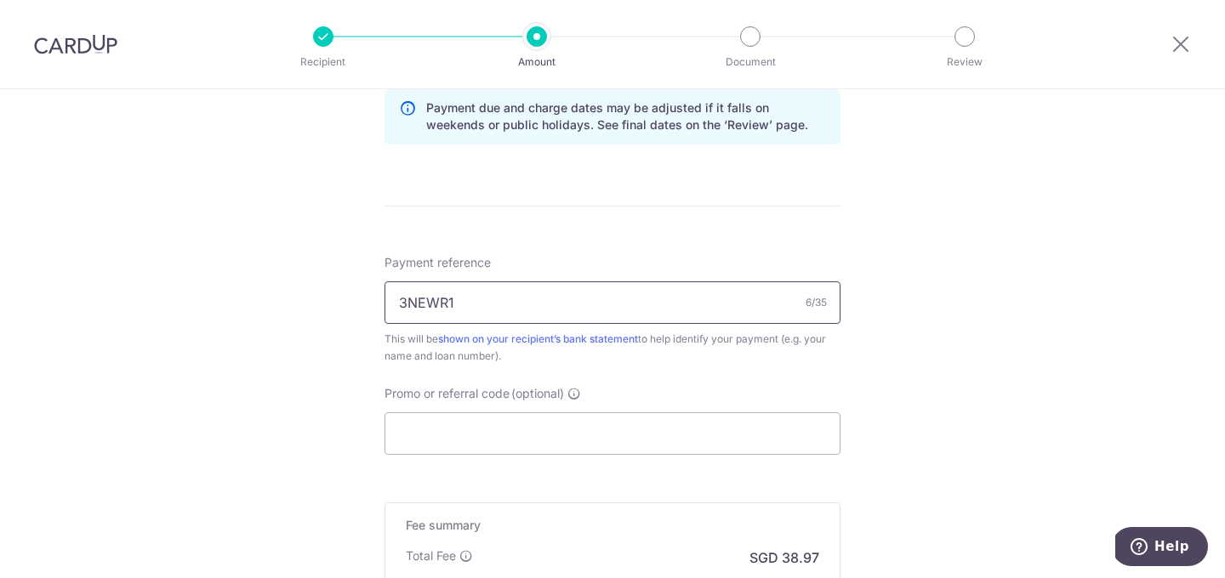
click at [652, 319] on input "3NEWR1" at bounding box center [612, 302] width 456 height 43
click at [587, 421] on input "Promo or referral code (optional)" at bounding box center [612, 433] width 456 height 43
paste input "3NEWR1"
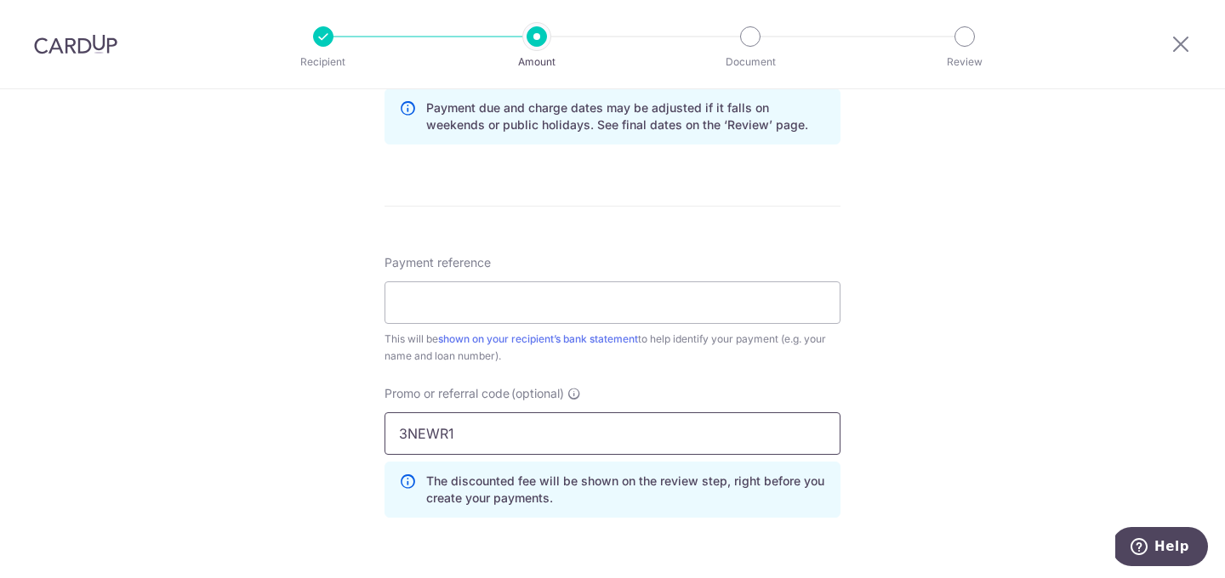
scroll to position [1070, 0]
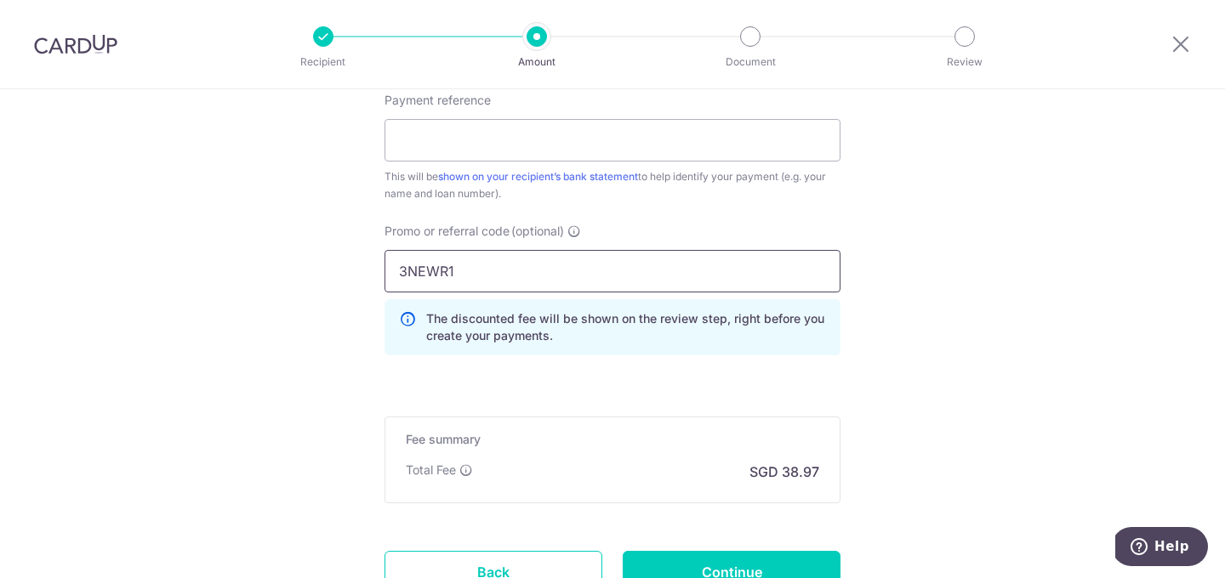
type input "3NEWR1"
drag, startPoint x: 469, startPoint y: 270, endPoint x: 378, endPoint y: 270, distance: 91.8
click at [378, 270] on div "Promo or referral code (optional) 3NEWR1 The discounted fee will be shown on th…" at bounding box center [612, 296] width 476 height 146
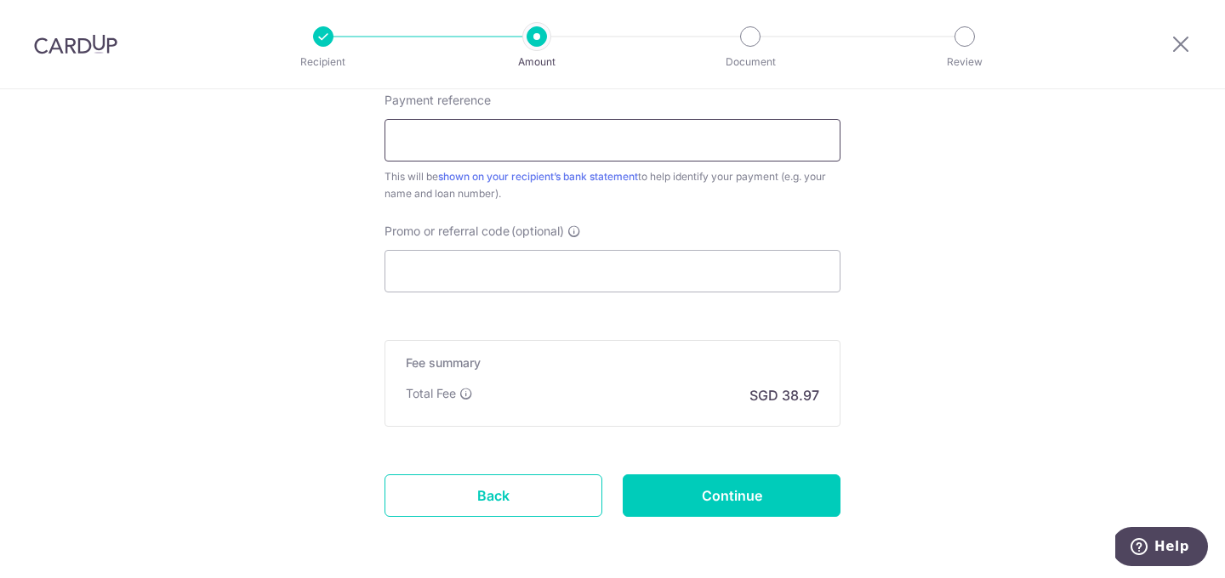
click at [548, 142] on input "Payment reference" at bounding box center [612, 140] width 456 height 43
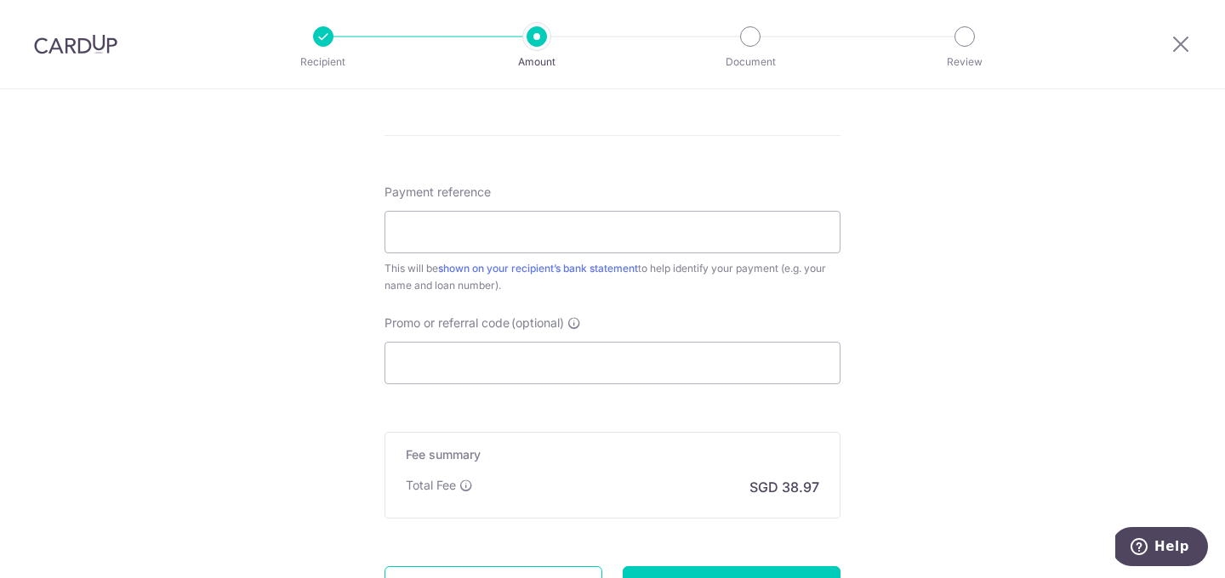
scroll to position [974, 0]
click at [475, 236] on input "Payment reference" at bounding box center [612, 236] width 456 height 43
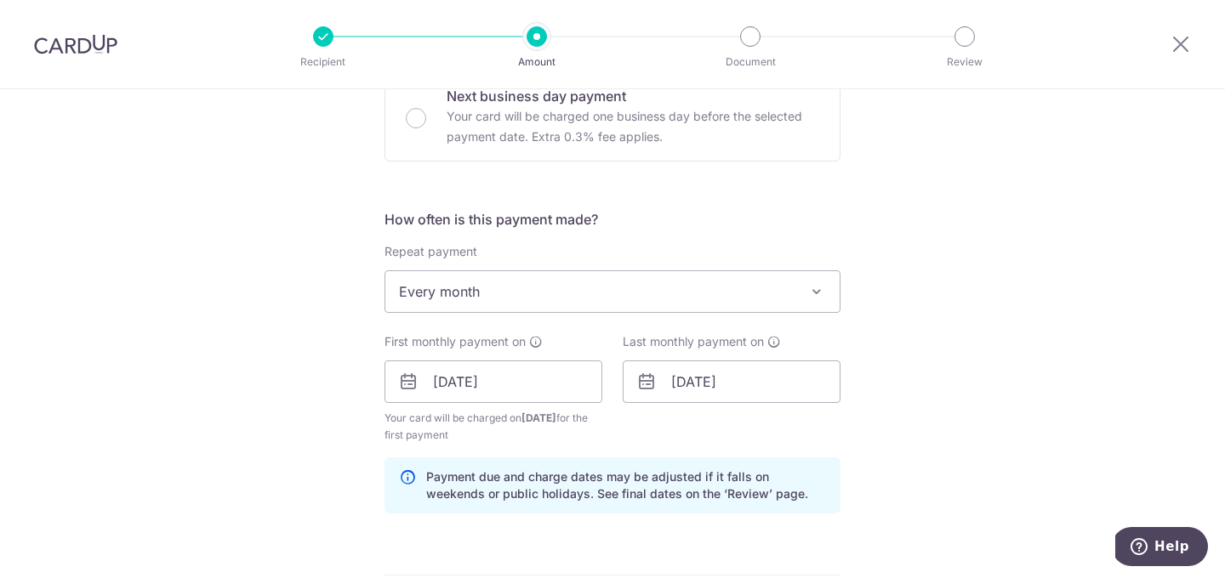
scroll to position [537, 0]
click at [702, 390] on input "06/10/2030" at bounding box center [732, 382] width 218 height 43
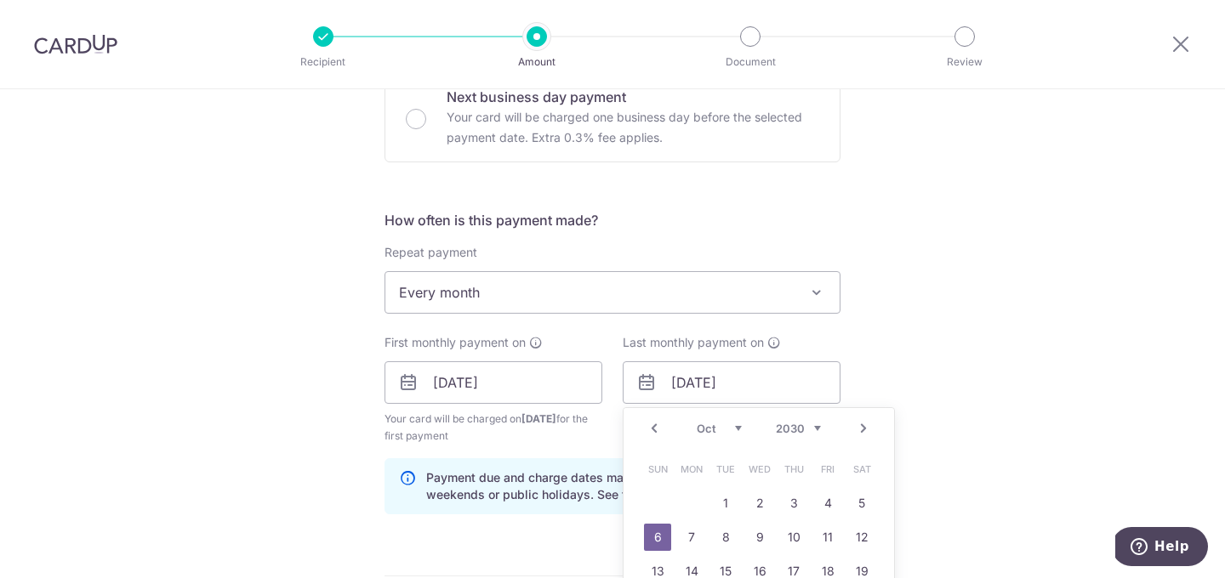
click at [790, 424] on select "2024 2025 2026 2027 2028 2029 2030 2031 2032 2033 2034 2035" at bounding box center [798, 429] width 45 height 14
click at [712, 428] on select "Jan Feb Mar Apr May Jun Jul Aug Sep Oct Nov Dec" at bounding box center [719, 429] width 45 height 14
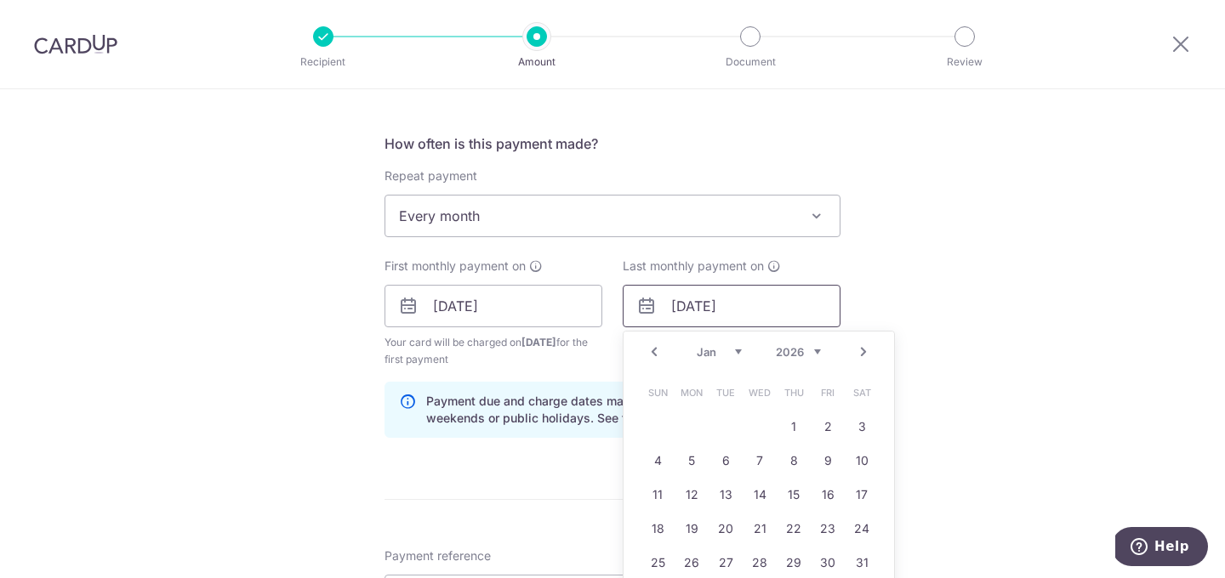
scroll to position [615, 0]
click at [728, 459] on link "6" at bounding box center [725, 459] width 27 height 27
type input "06/01/2026"
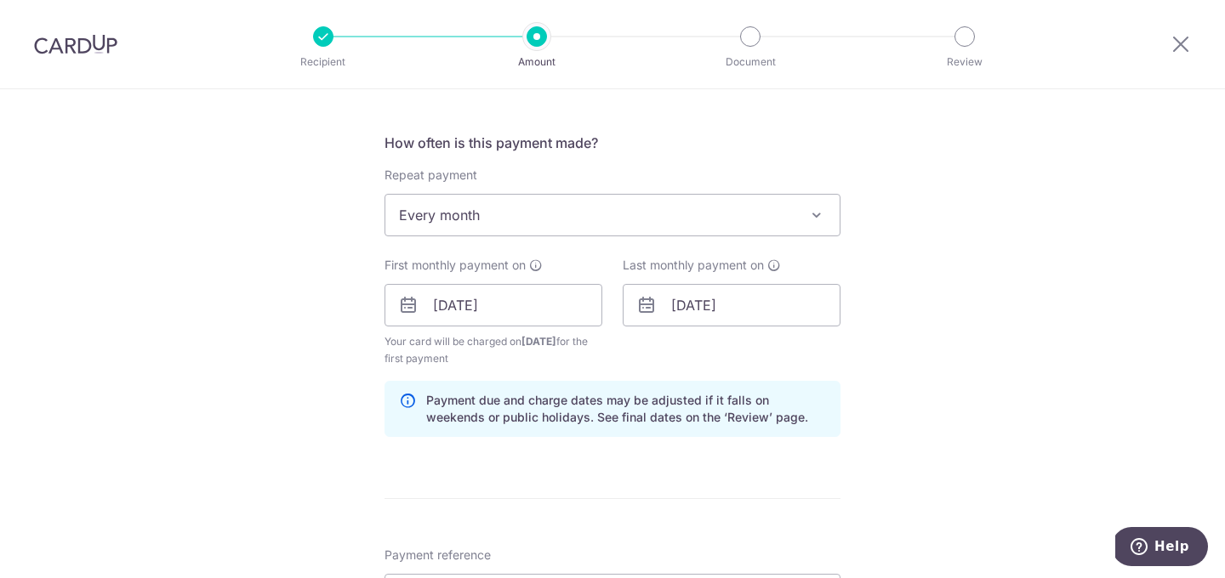
click at [727, 459] on form "Enter payment amount SGD 1,499.00 1499.00 Recipient added successfully! Select …" at bounding box center [612, 303] width 456 height 1433
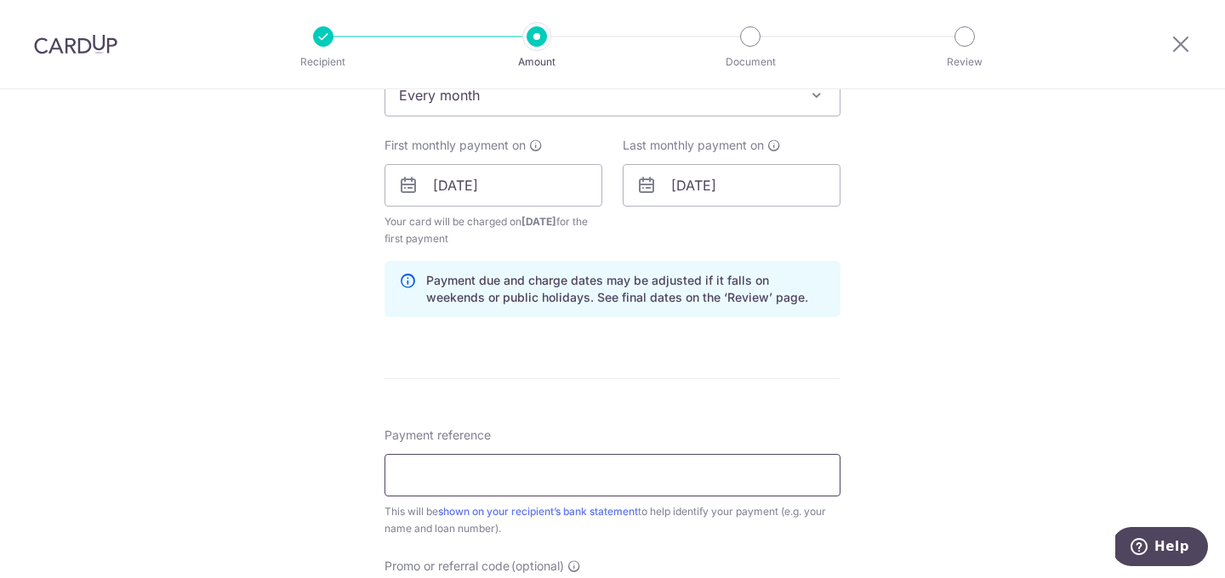
scroll to position [884, 0]
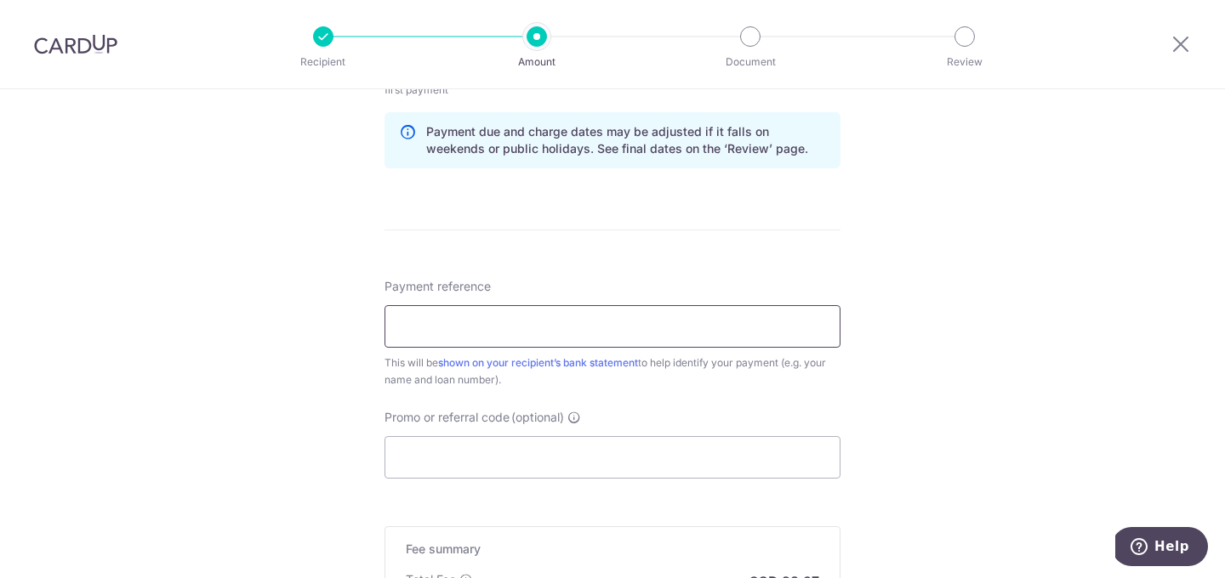
click at [497, 336] on input "Payment reference" at bounding box center [612, 326] width 456 height 43
type input "[PERSON_NAME] 44337927103"
click at [606, 394] on div "Payment reference Marcus Teng 44337927103 23/35 This will be shown on your reci…" at bounding box center [612, 378] width 456 height 201
click at [589, 453] on input "Promo or referral code (optional)" at bounding box center [612, 457] width 456 height 43
paste input "3NEWR1"
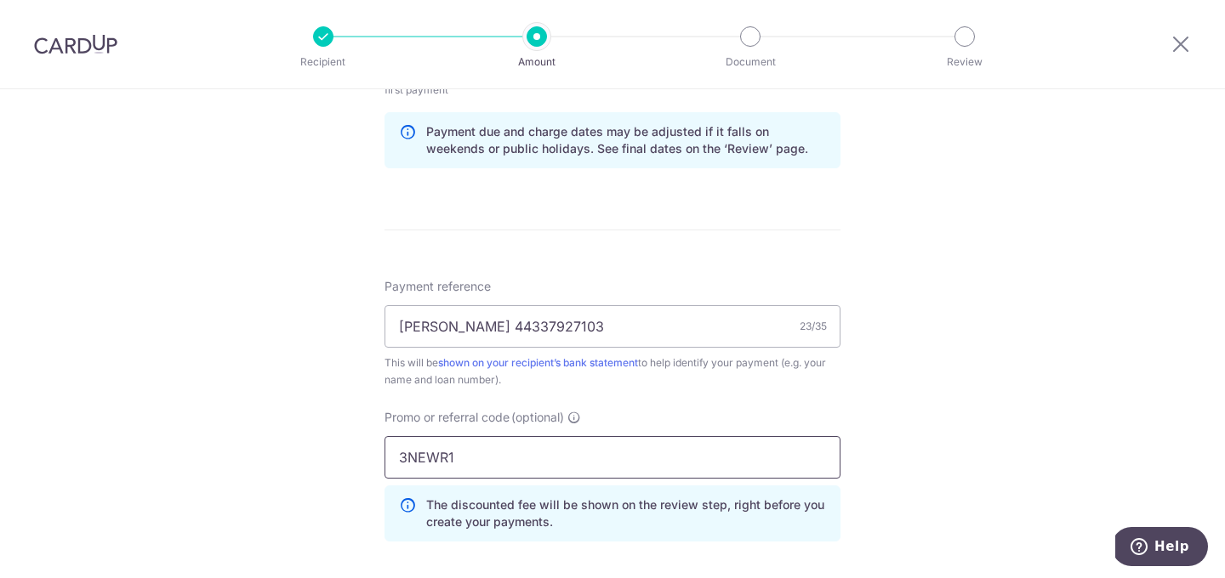
type input "3NEWR1"
click at [371, 433] on div "Tell us more about your payment Enter payment amount SGD 1,499.00 1499.00 Recip…" at bounding box center [612, 57] width 1225 height 1702
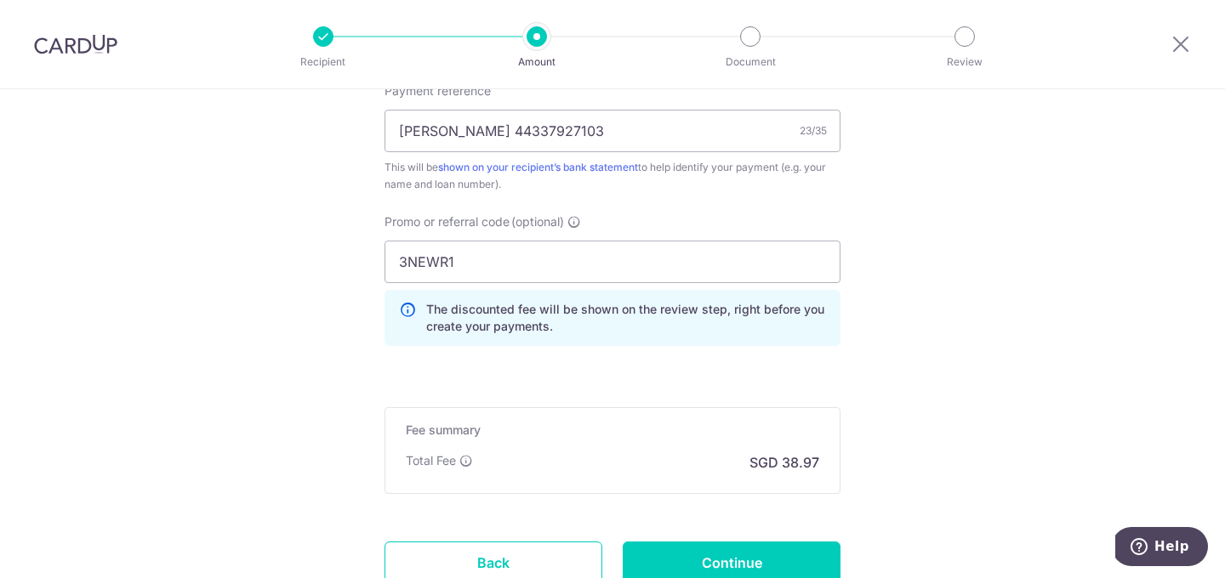
scroll to position [1115, 0]
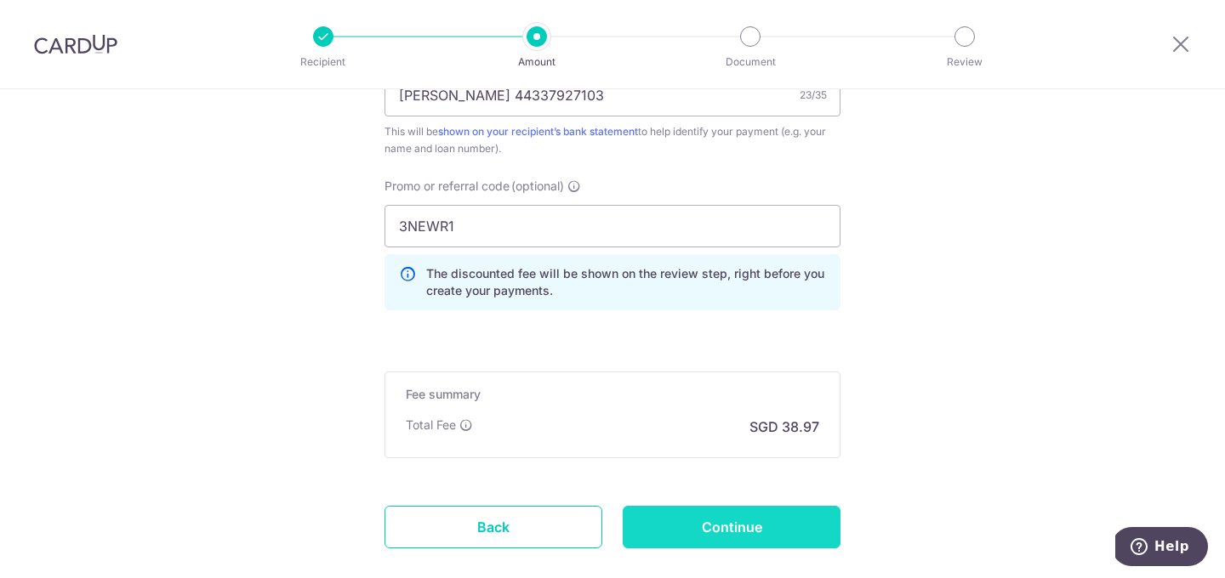
click at [662, 515] on input "Continue" at bounding box center [732, 527] width 218 height 43
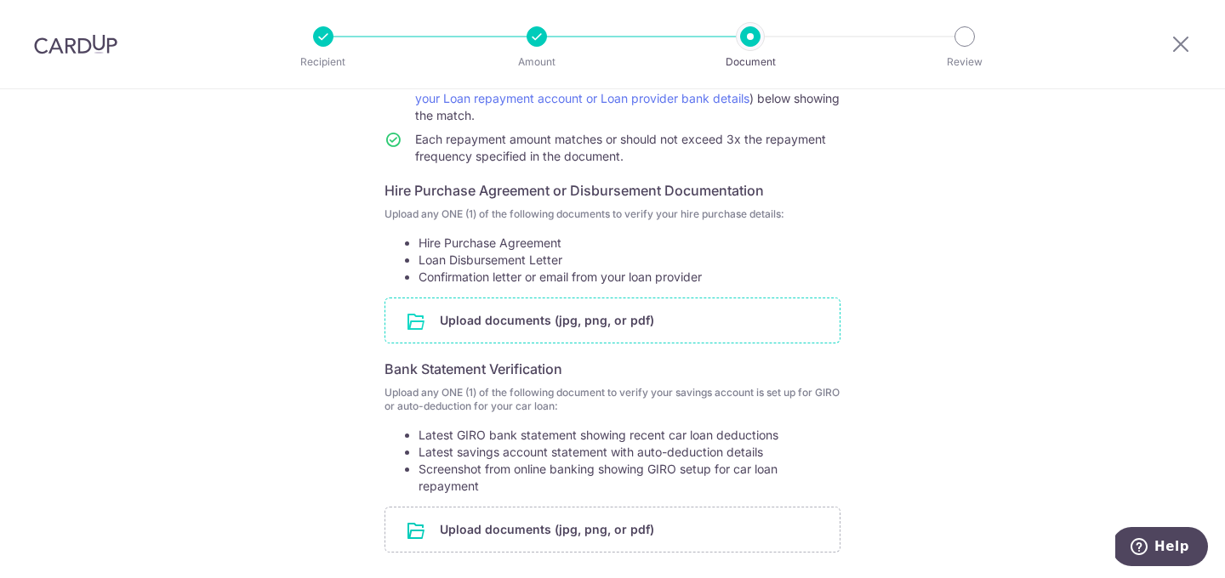
scroll to position [228, 0]
click at [540, 315] on input "file" at bounding box center [612, 318] width 454 height 44
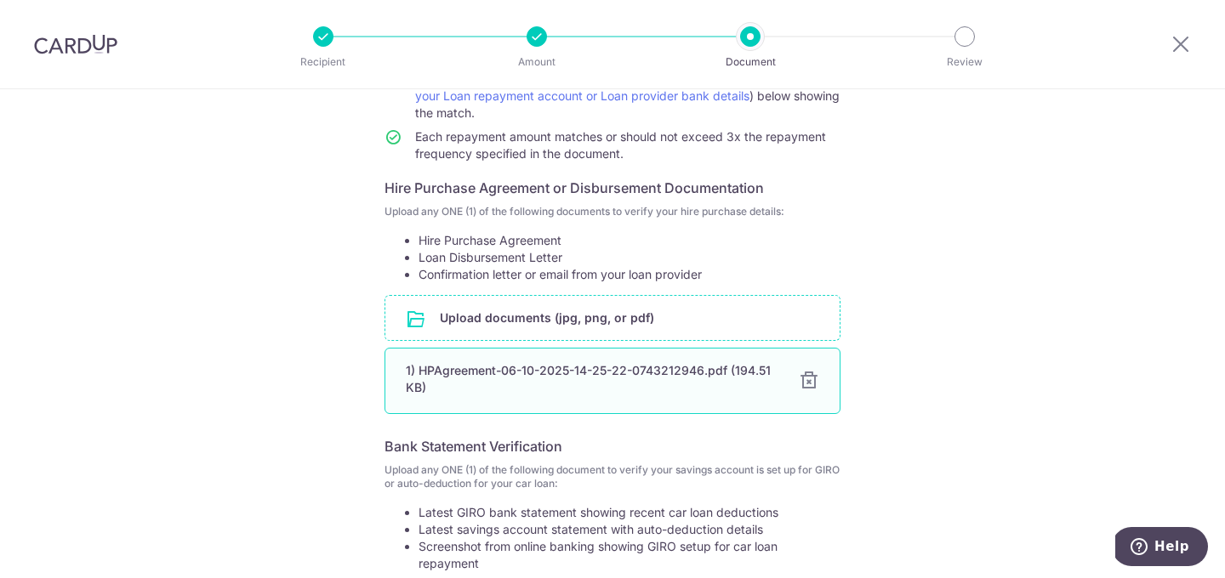
click at [806, 382] on div at bounding box center [809, 381] width 20 height 20
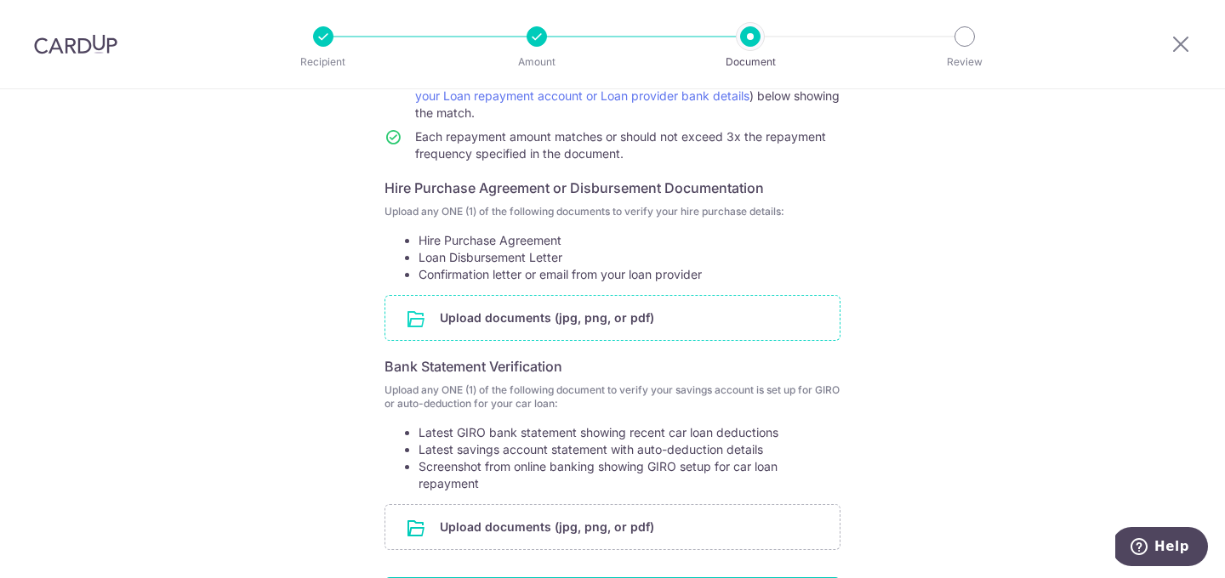
click at [601, 320] on input "file" at bounding box center [612, 318] width 454 height 44
click at [526, 338] on input "file" at bounding box center [612, 318] width 454 height 44
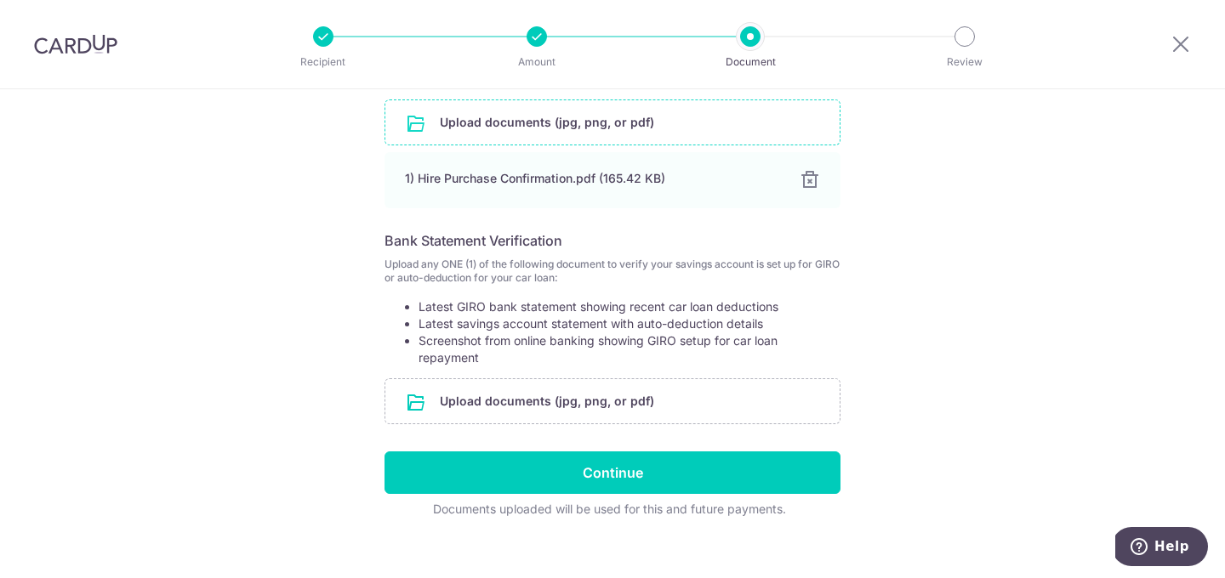
scroll to position [425, 0]
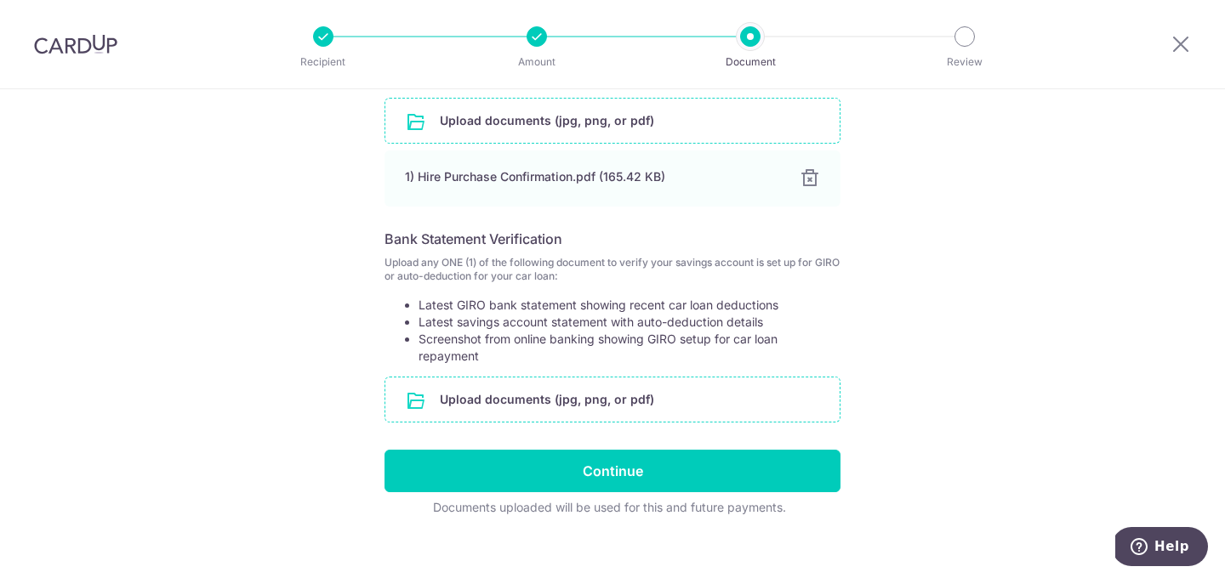
click at [520, 403] on input "file" at bounding box center [612, 400] width 454 height 44
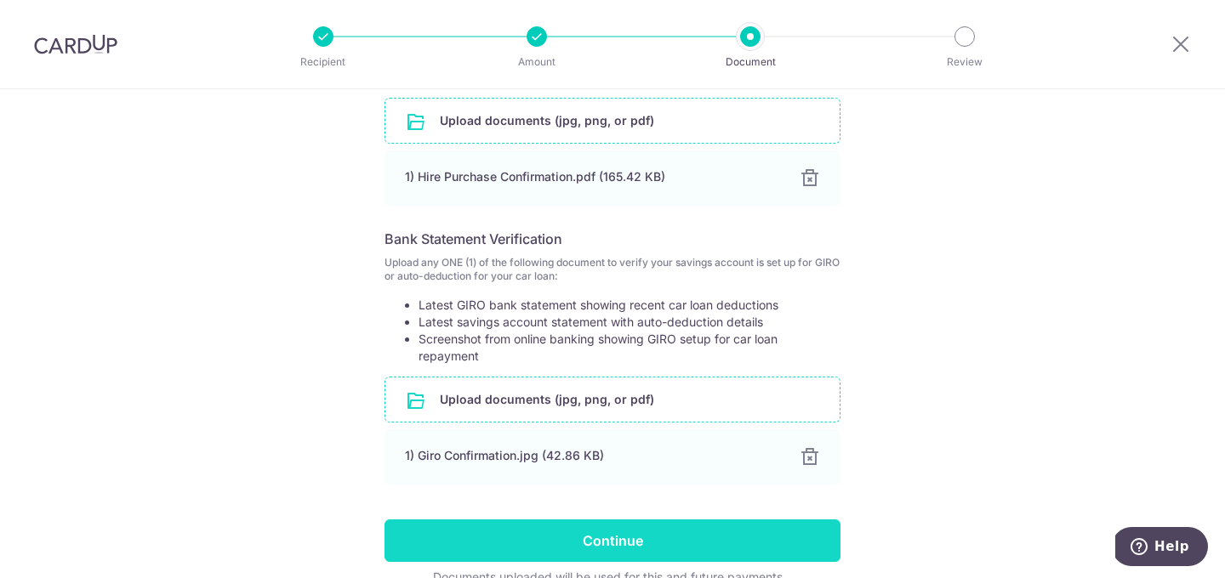
click at [588, 549] on input "Continue" at bounding box center [612, 541] width 456 height 43
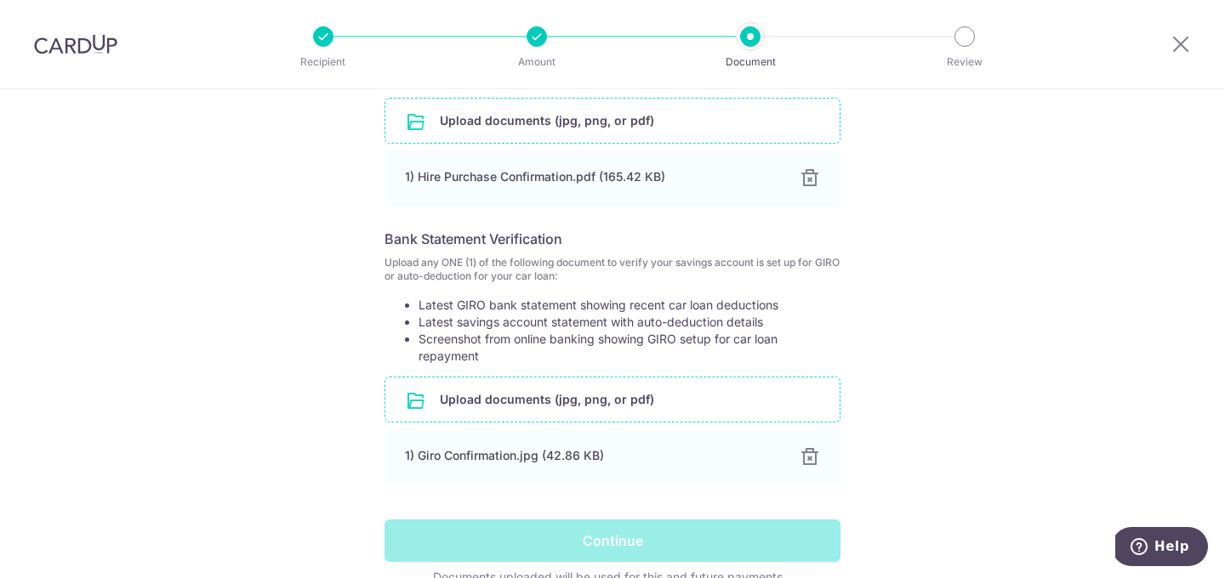
scroll to position [513, 0]
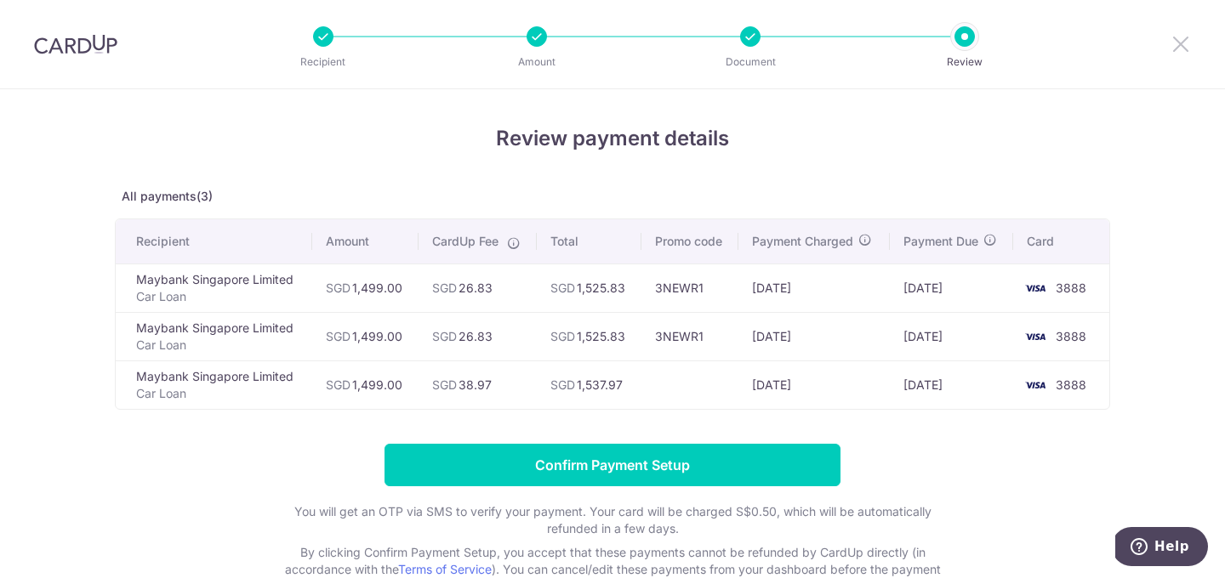
click at [1173, 37] on icon at bounding box center [1180, 43] width 20 height 21
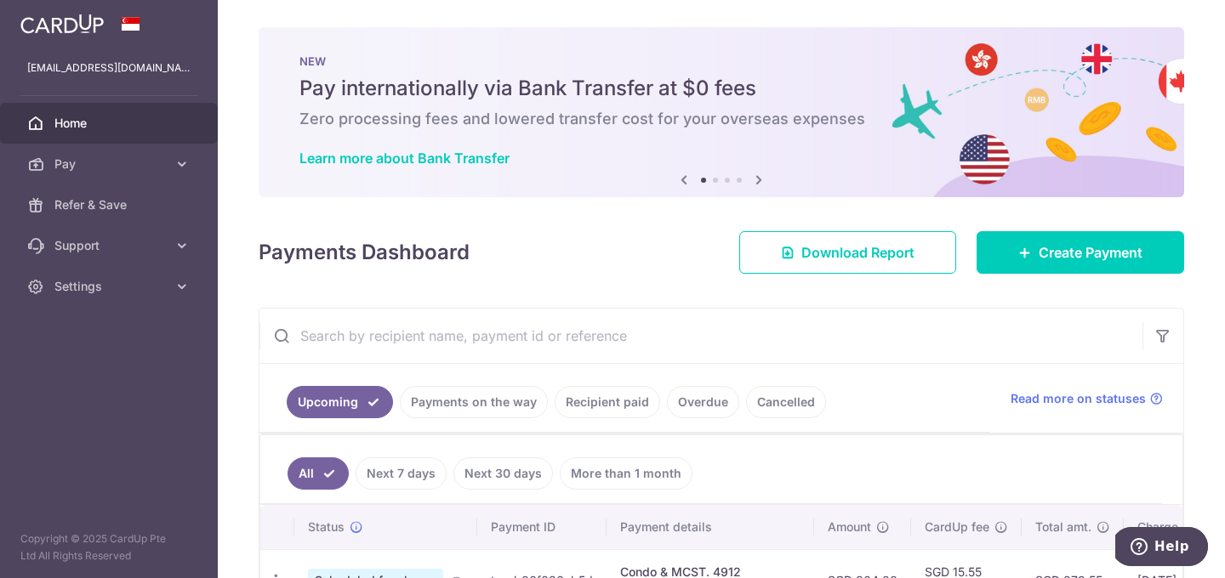
scroll to position [117, 0]
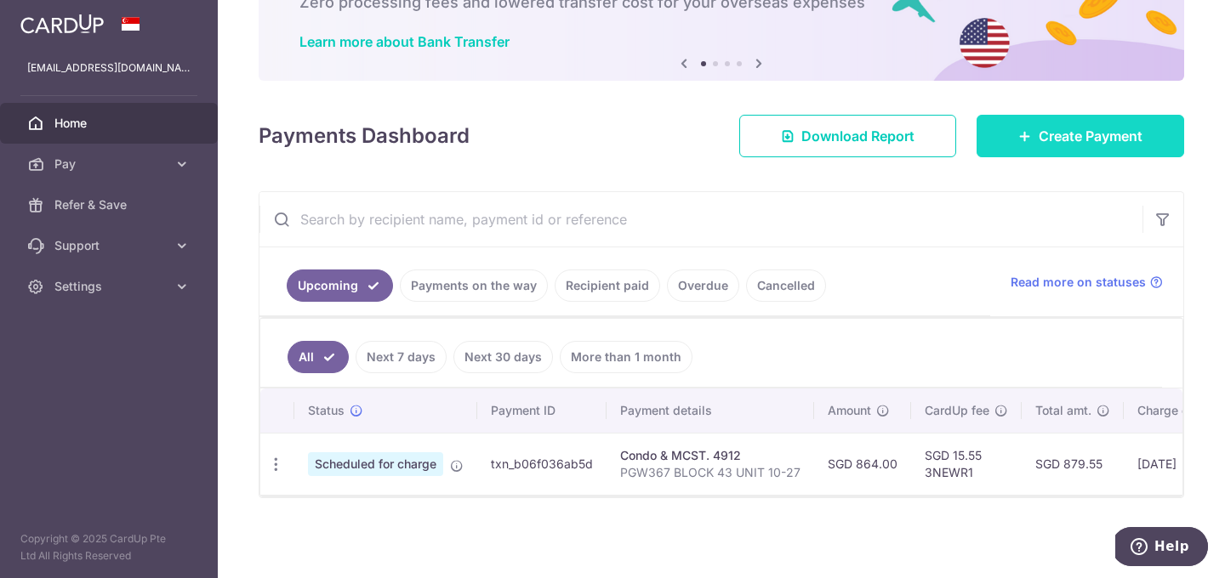
click at [1020, 154] on link "Create Payment" at bounding box center [1080, 136] width 208 height 43
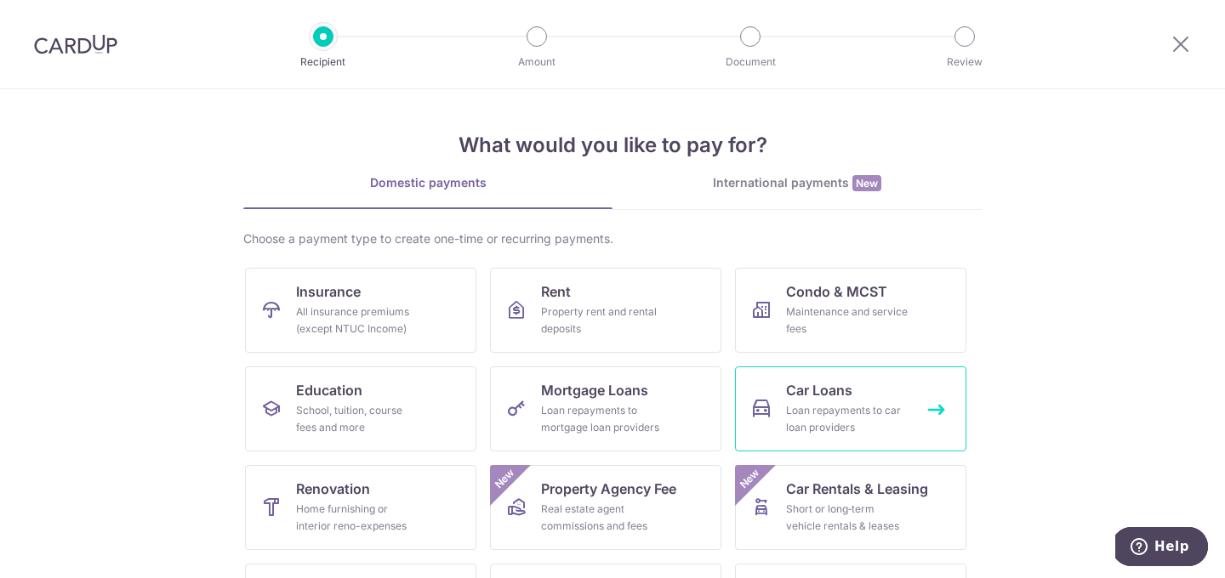
click at [866, 387] on link "Car Loans Loan repayments to car loan providers" at bounding box center [850, 409] width 231 height 85
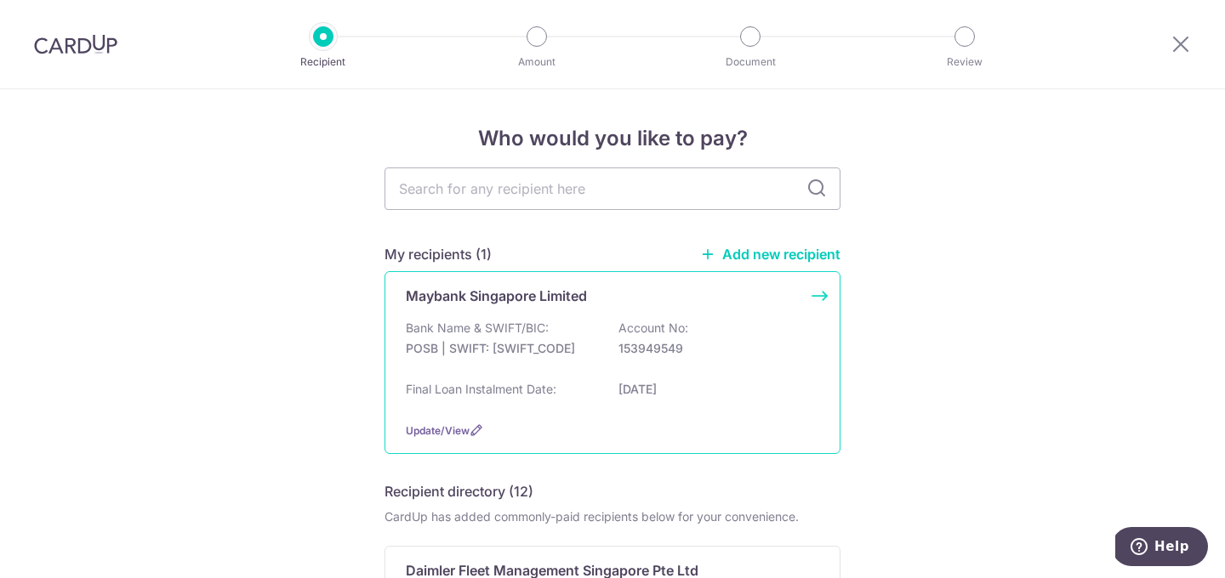
click at [670, 299] on div "Maybank Singapore Limited" at bounding box center [602, 296] width 393 height 20
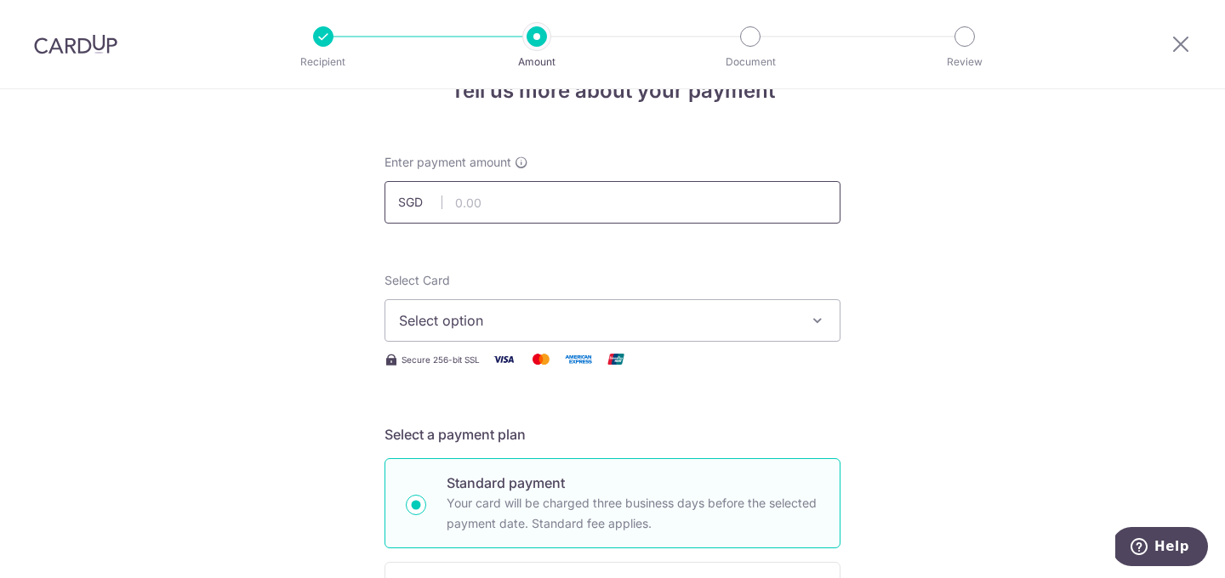
scroll to position [3, 0]
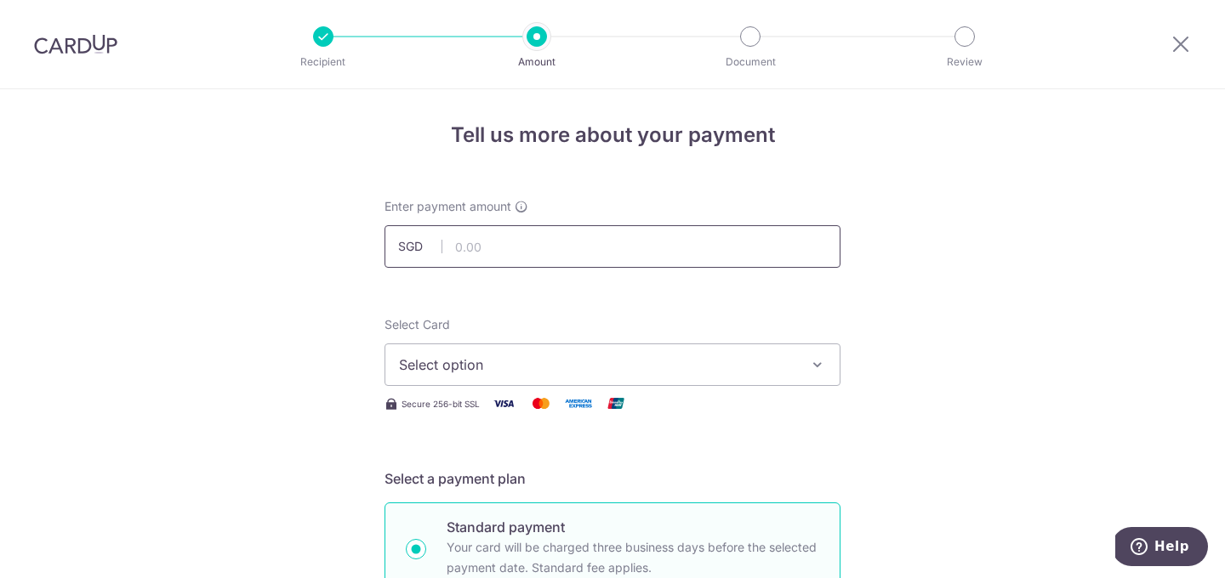
click at [560, 247] on input "text" at bounding box center [612, 246] width 456 height 43
type input "1,499.00"
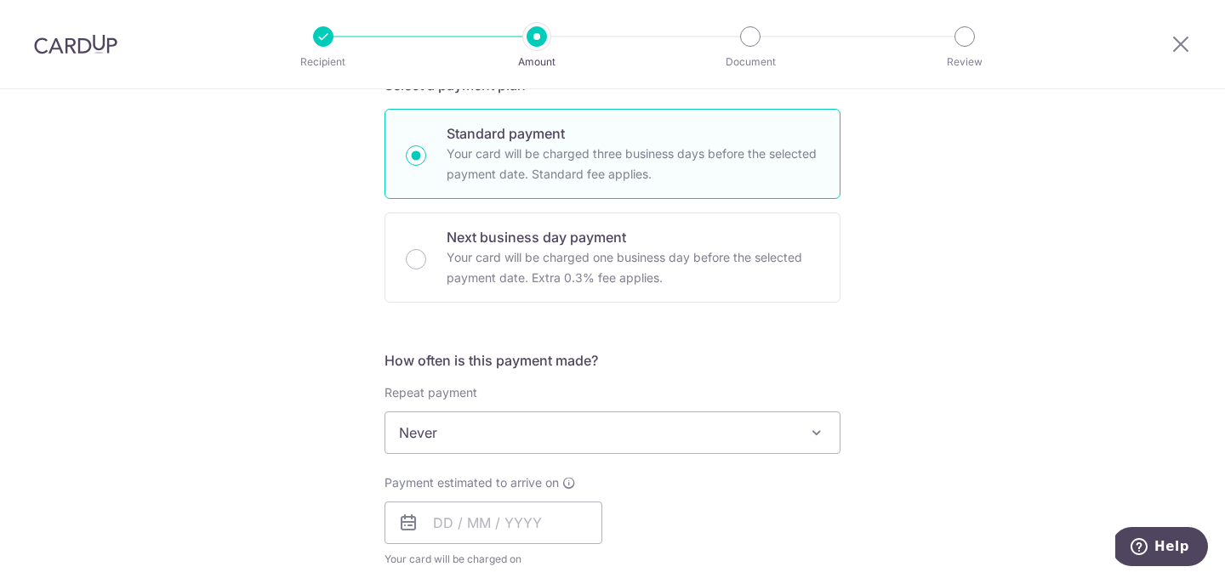
scroll to position [401, 0]
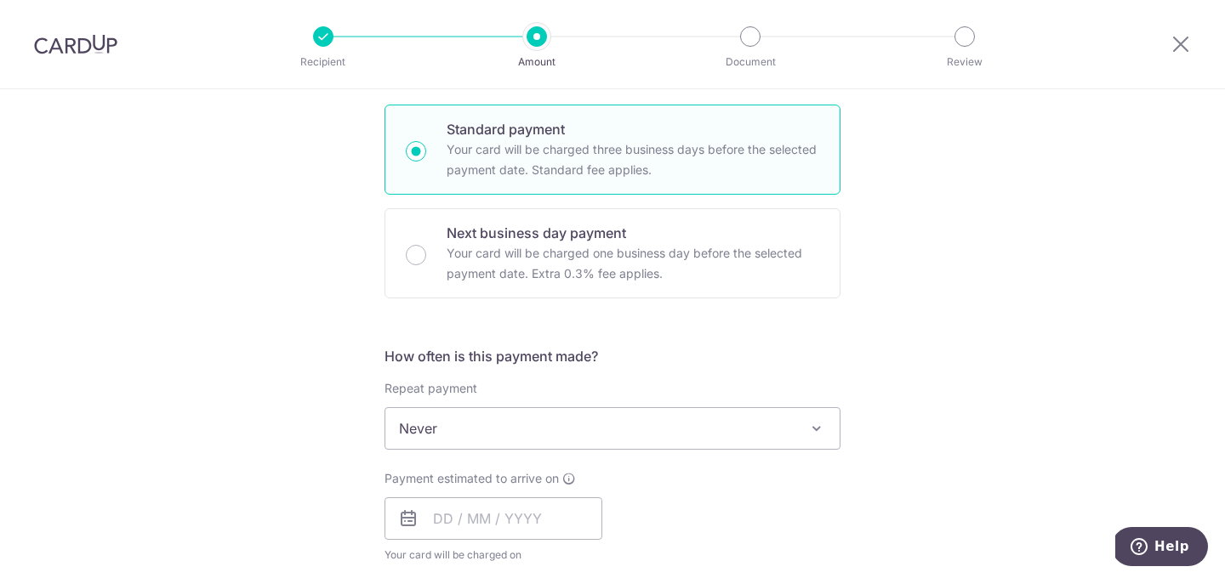
click at [571, 435] on span "Never" at bounding box center [612, 428] width 454 height 41
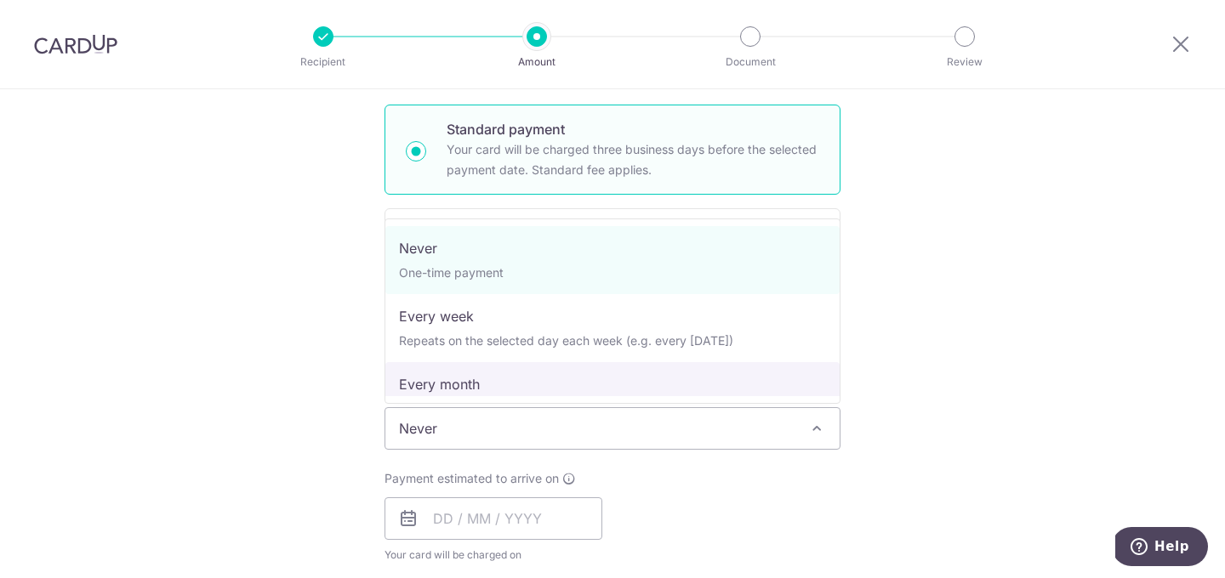
select select "3"
type input "06/10/2030"
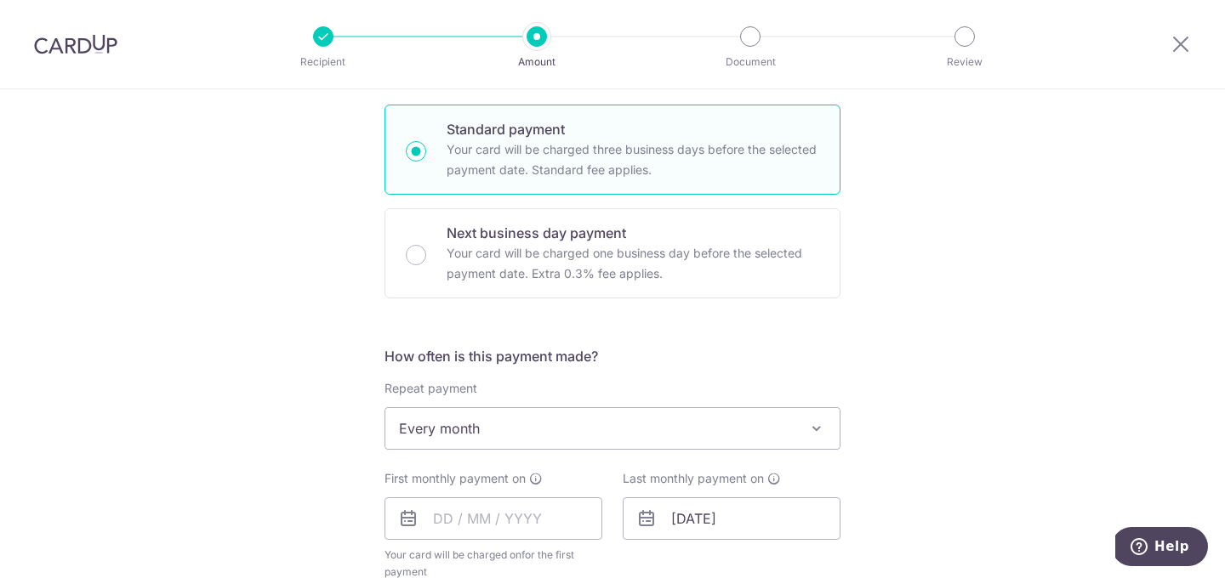
scroll to position [574, 0]
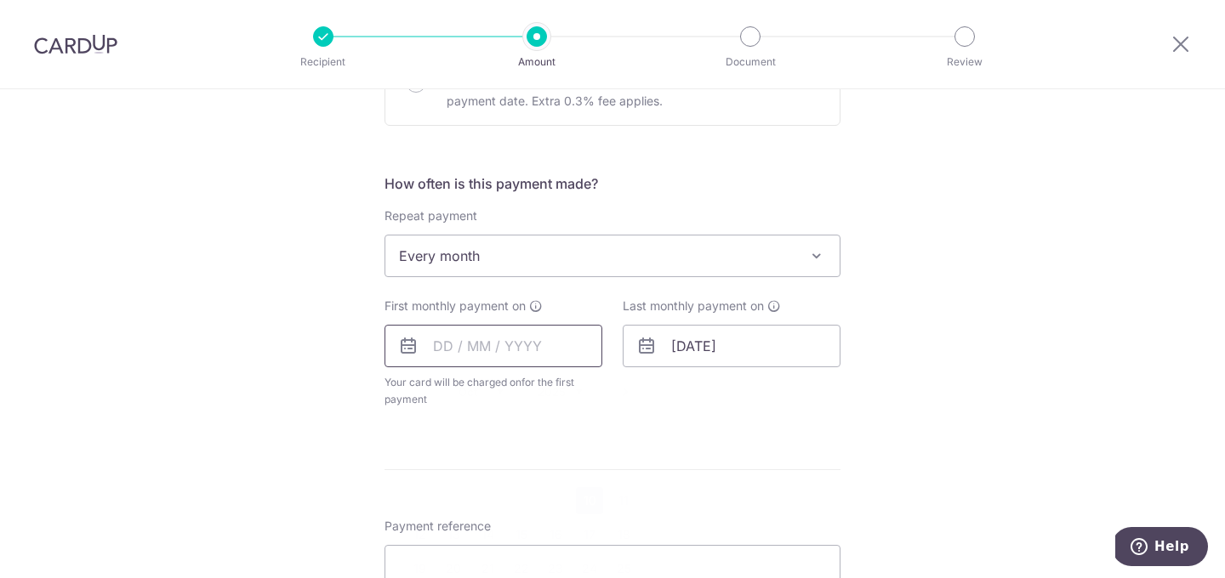
click at [441, 348] on input "text" at bounding box center [493, 346] width 218 height 43
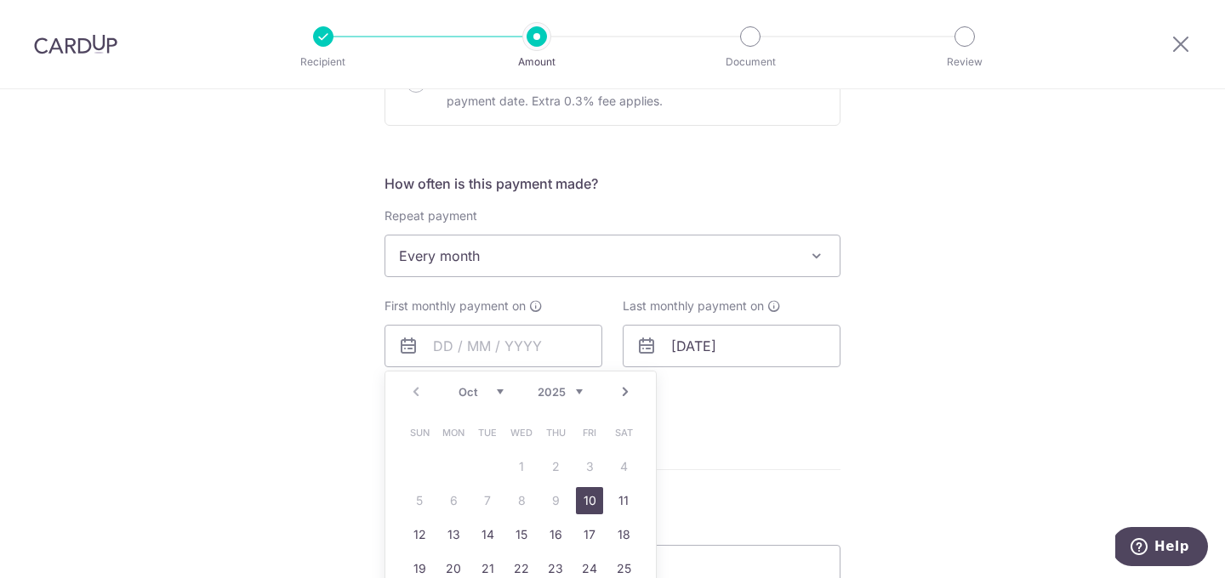
click at [487, 396] on select "Oct Nov Dec" at bounding box center [480, 392] width 45 height 14
click at [546, 500] on link "6" at bounding box center [555, 500] width 27 height 27
type input "[DATE]"
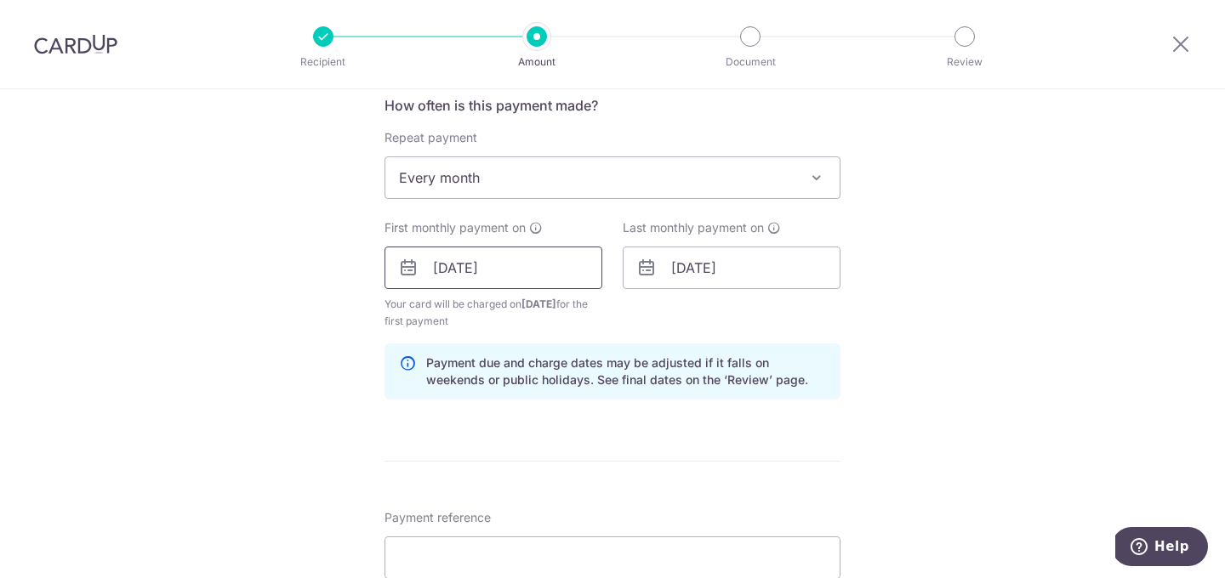
scroll to position [669, 0]
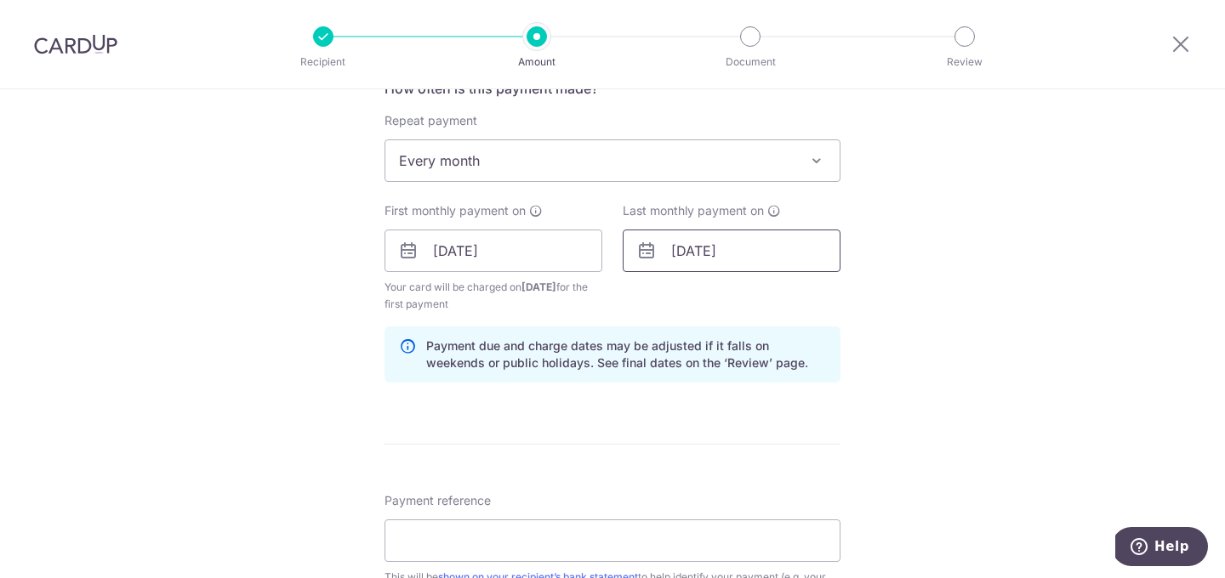
click at [702, 247] on input "06/10/2030" at bounding box center [732, 251] width 218 height 43
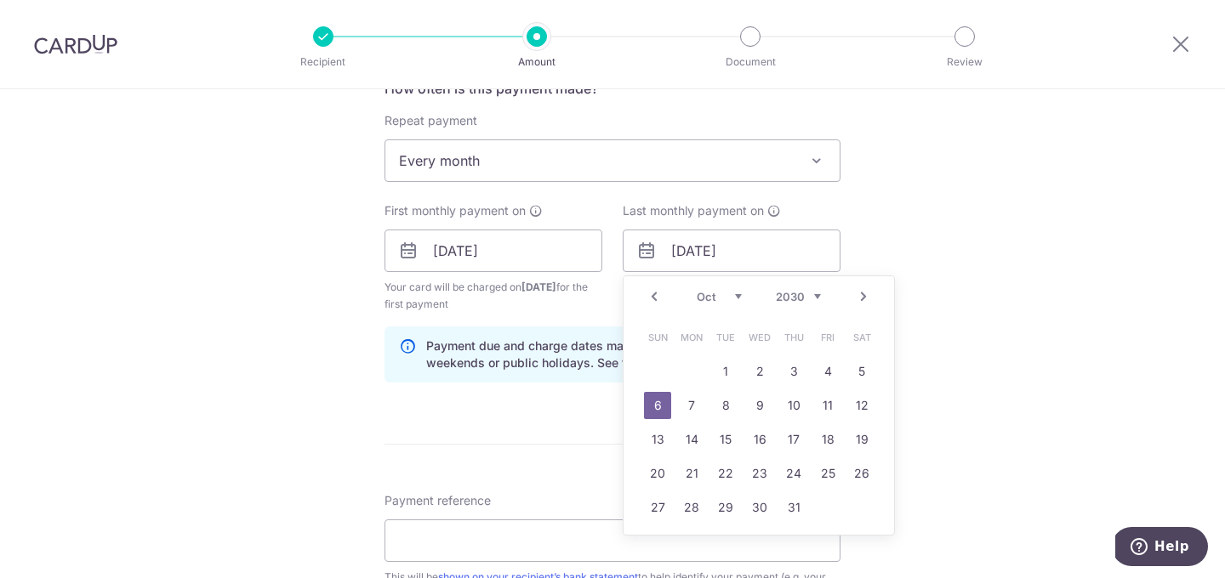
click at [797, 296] on select "2025 2026 2027 2028 2029 2030 2031 2032 2033 2034 2035" at bounding box center [798, 297] width 45 height 14
click at [729, 298] on select "Nov Dec" at bounding box center [719, 297] width 45 height 14
click at [865, 367] on link "6" at bounding box center [861, 371] width 27 height 27
type input "06/12/2025"
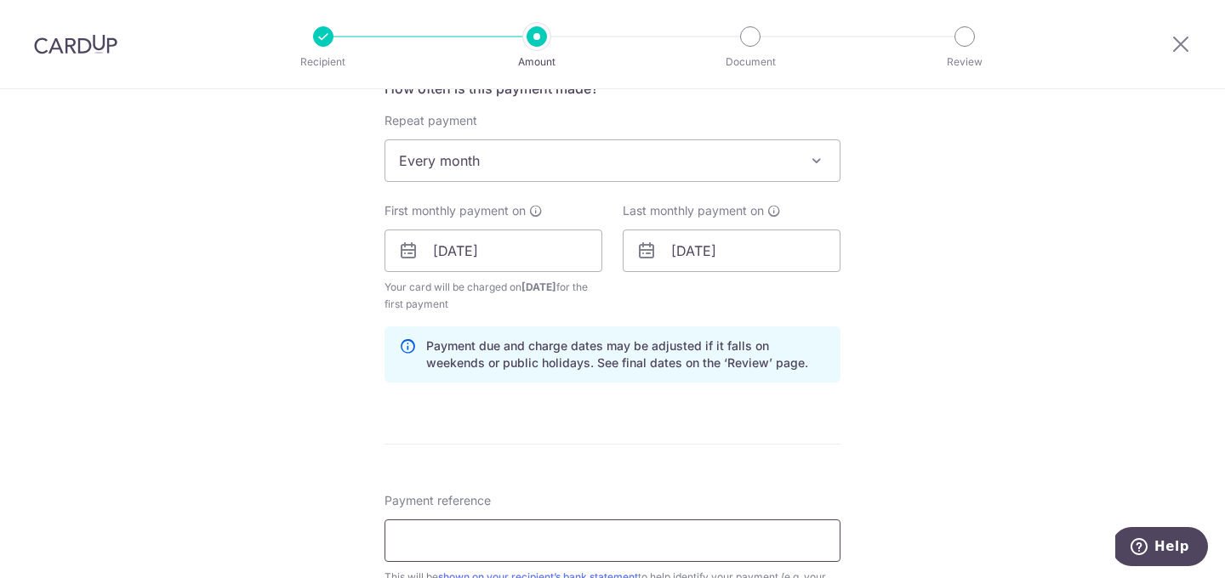
click at [595, 532] on input "Payment reference" at bounding box center [612, 541] width 456 height 43
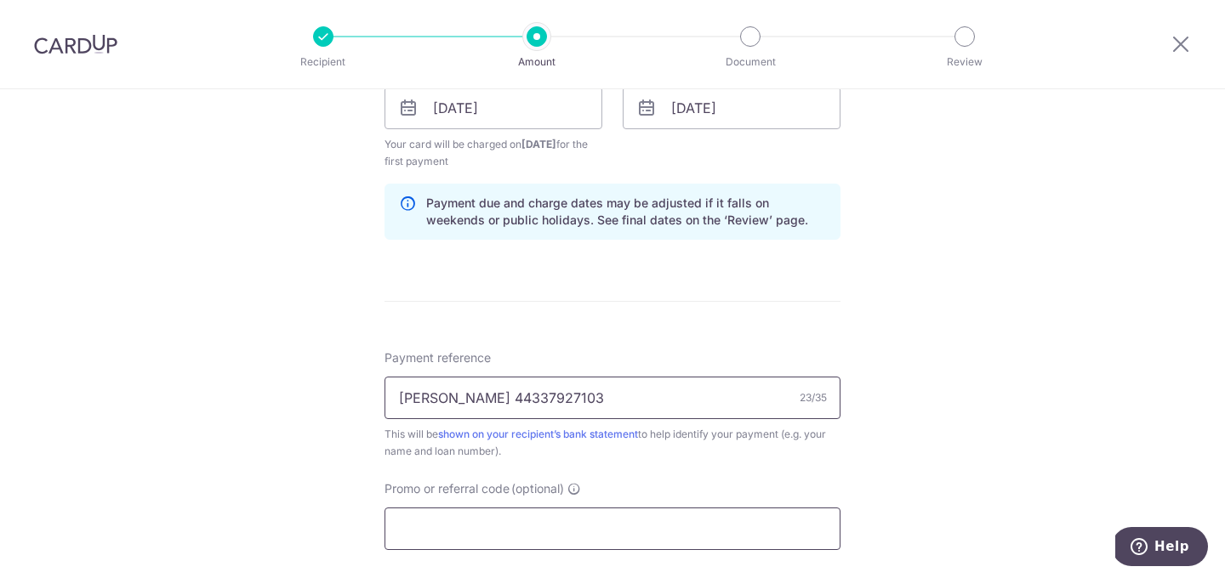
type input "Marcus Teng 44337927103"
click at [577, 533] on input "Promo or referral code (optional)" at bounding box center [612, 529] width 456 height 43
paste input "3NEWR1"
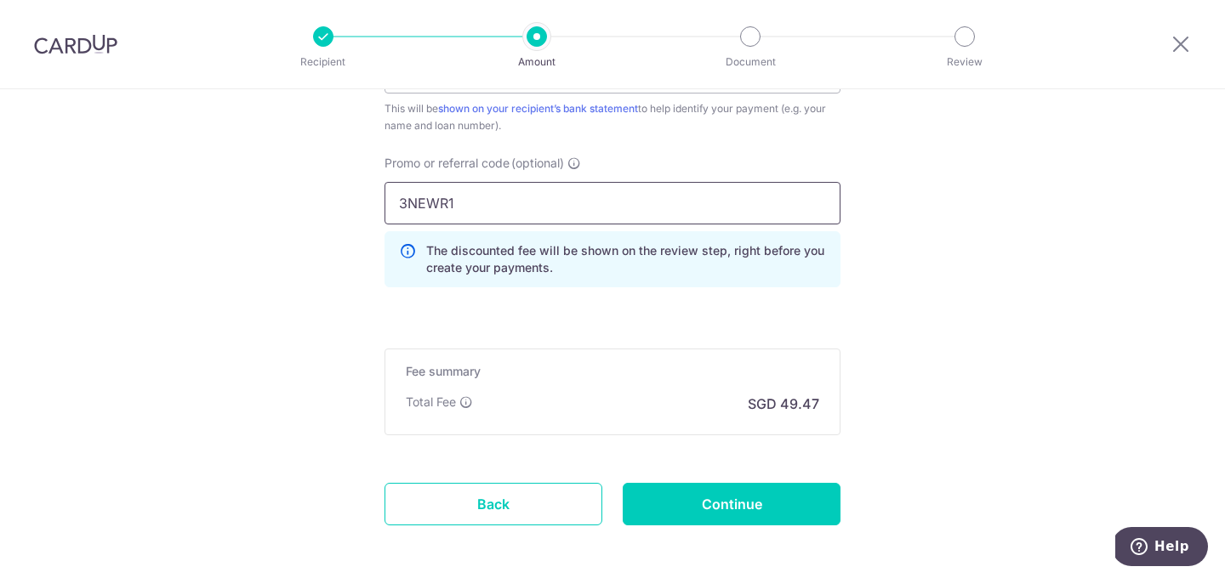
scroll to position [1174, 0]
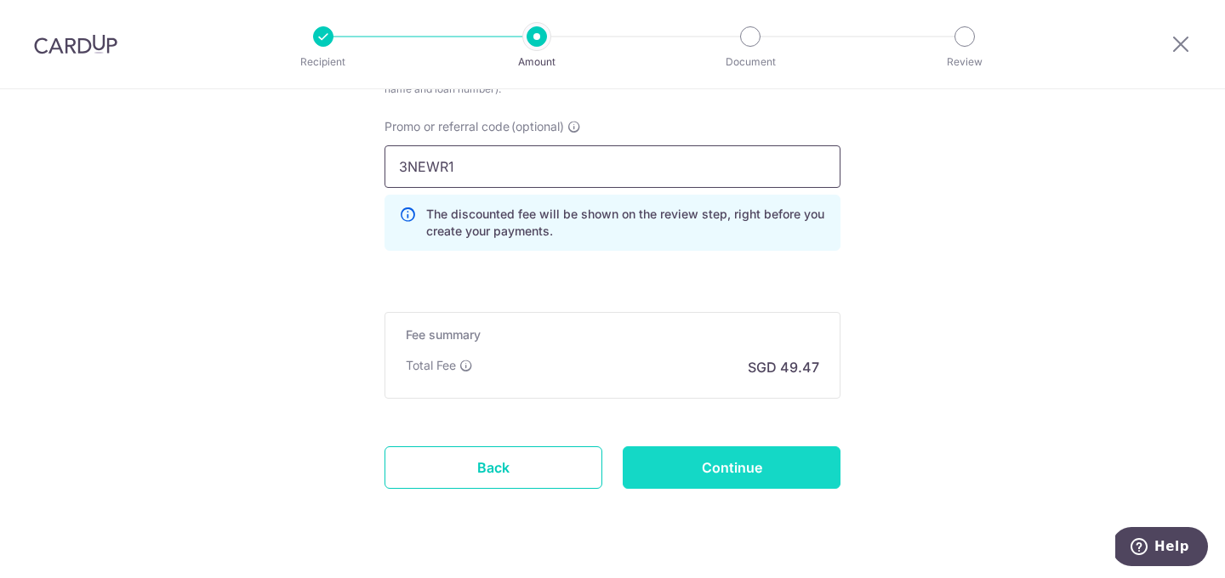
type input "3NEWR1"
click at [669, 461] on input "Continue" at bounding box center [732, 467] width 218 height 43
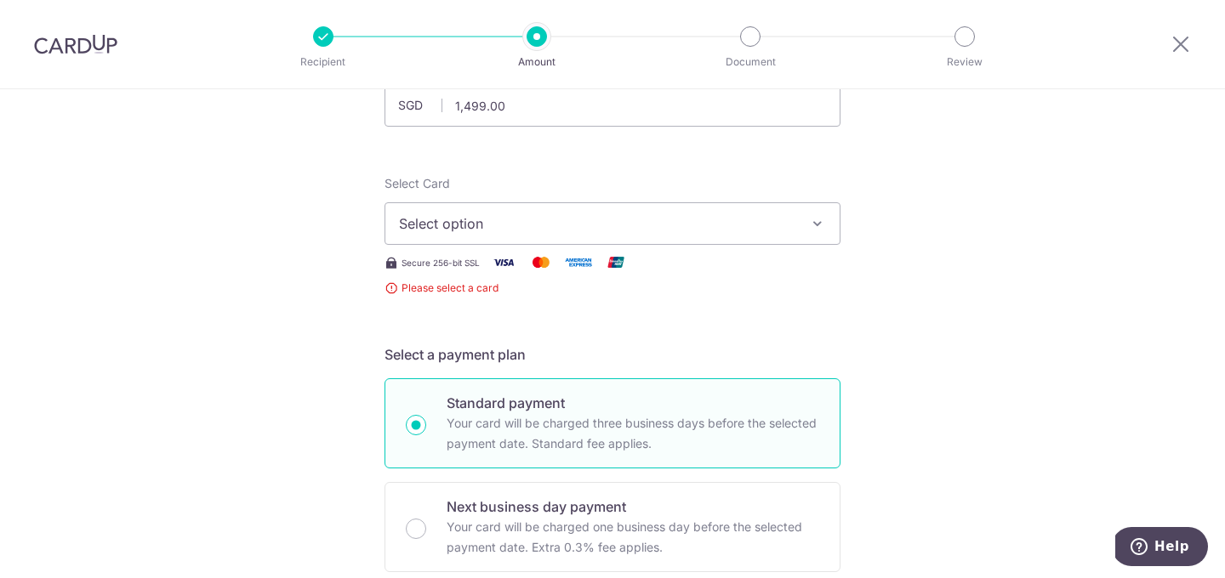
scroll to position [120, 0]
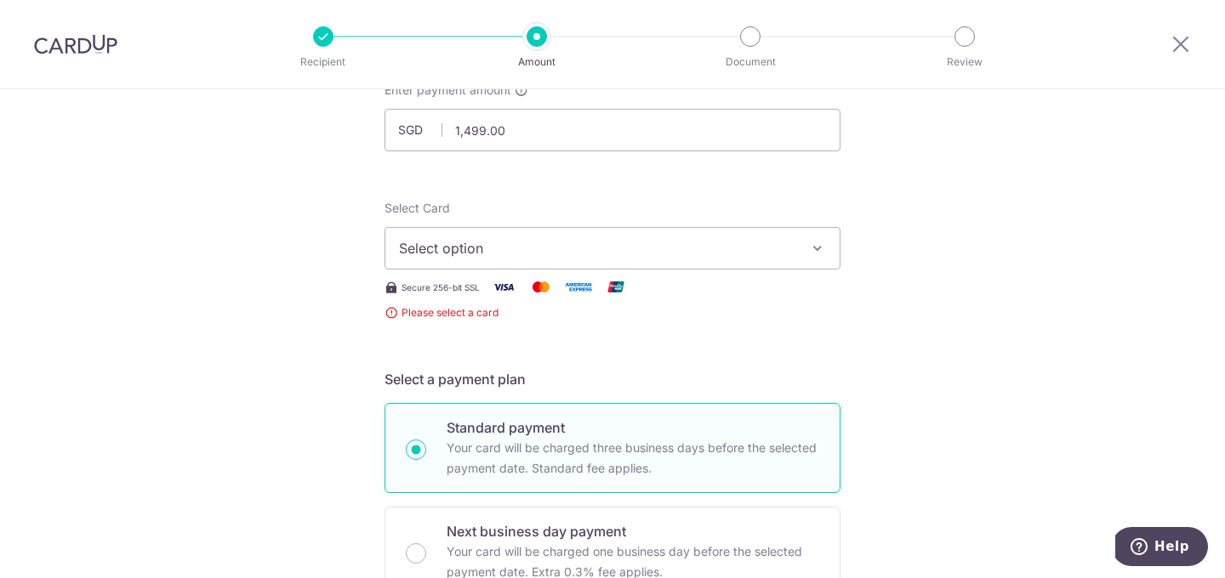
click at [634, 256] on span "Select option" at bounding box center [597, 248] width 396 height 20
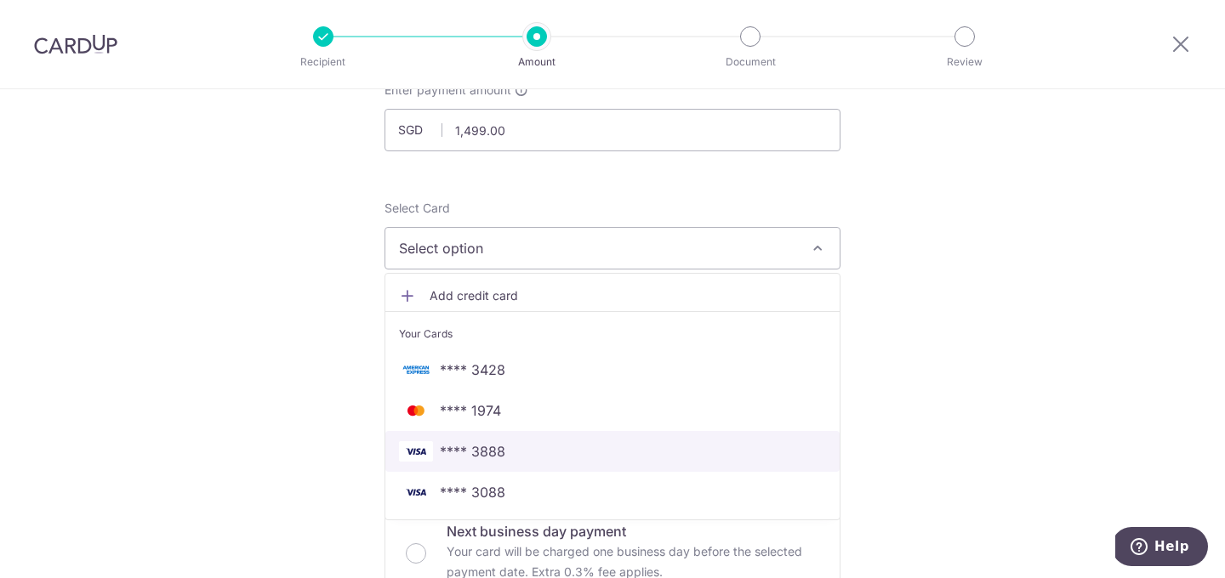
click at [569, 451] on span "**** 3888" at bounding box center [612, 451] width 427 height 20
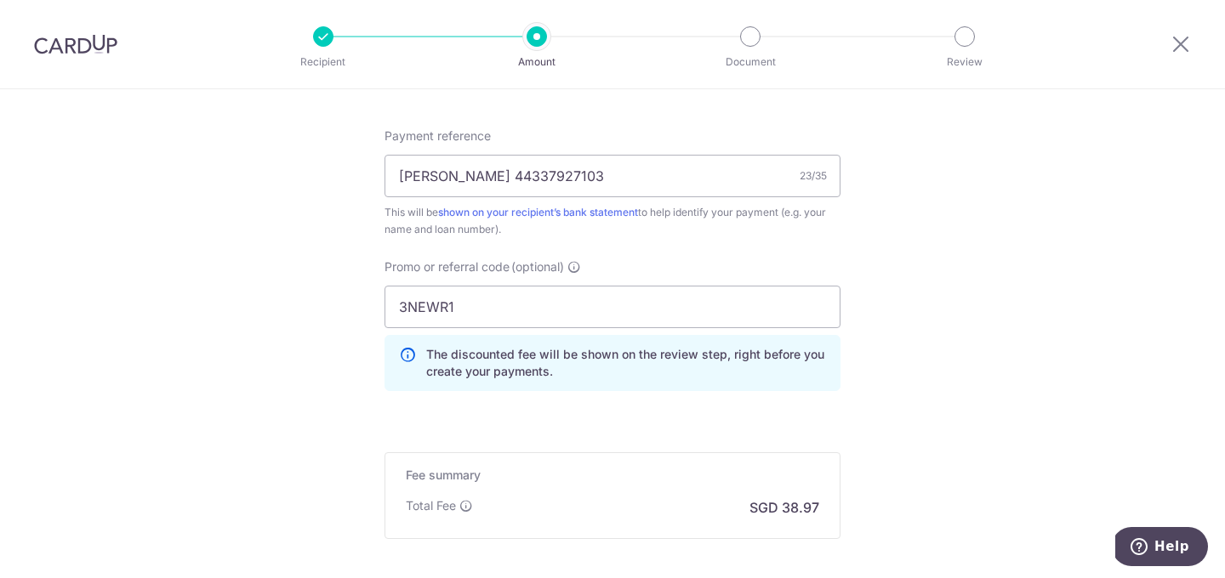
scroll to position [1090, 0]
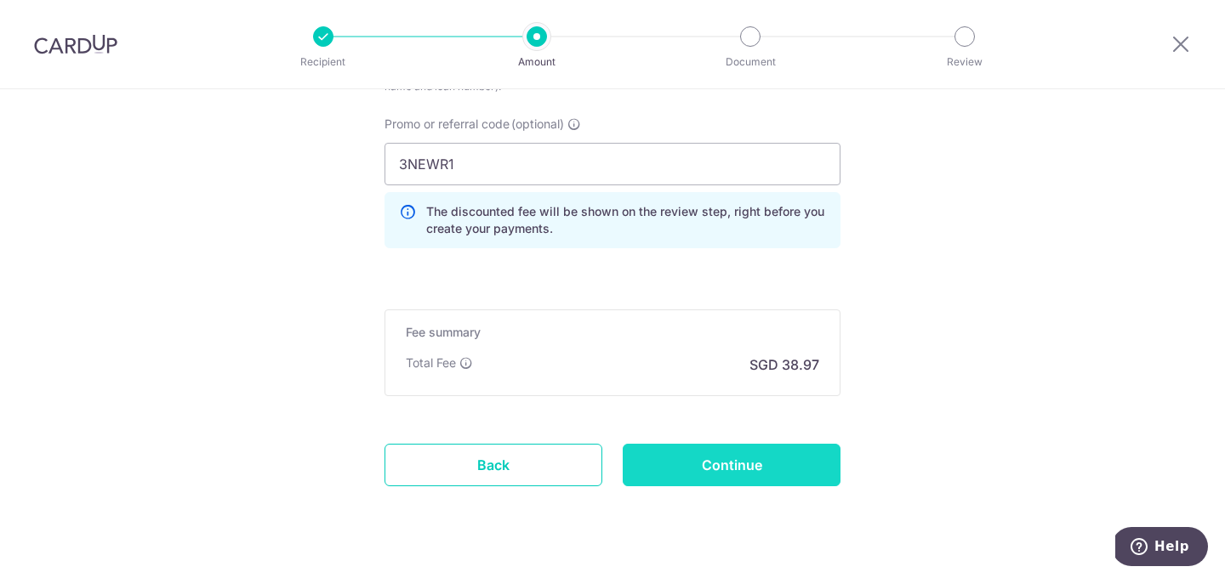
click at [645, 455] on input "Continue" at bounding box center [732, 465] width 218 height 43
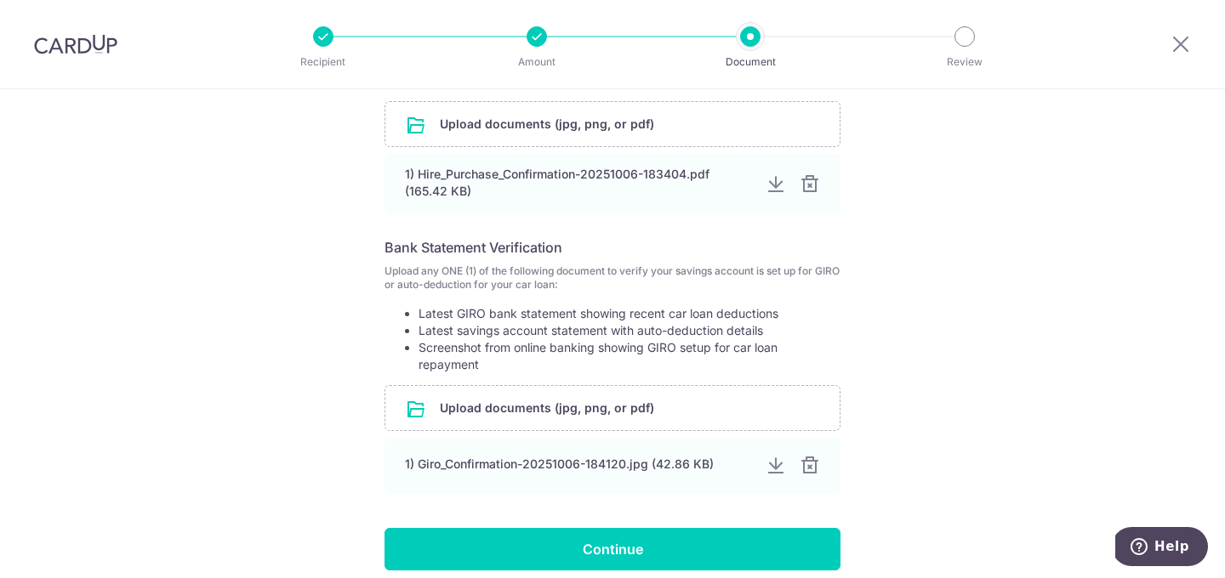
scroll to position [518, 0]
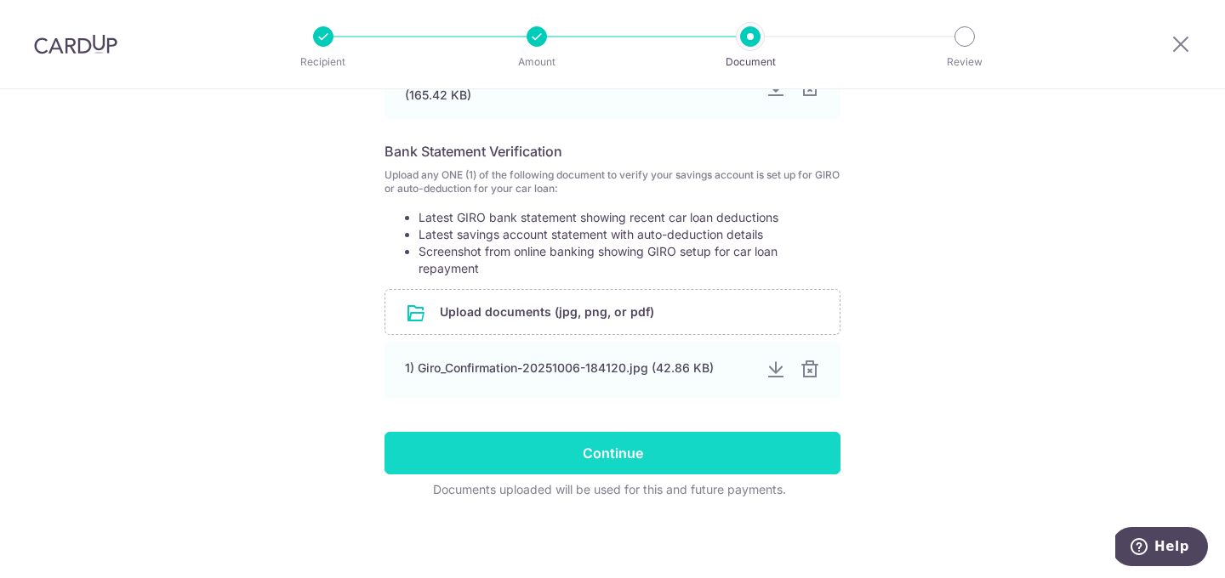
click at [644, 454] on input "Continue" at bounding box center [612, 453] width 456 height 43
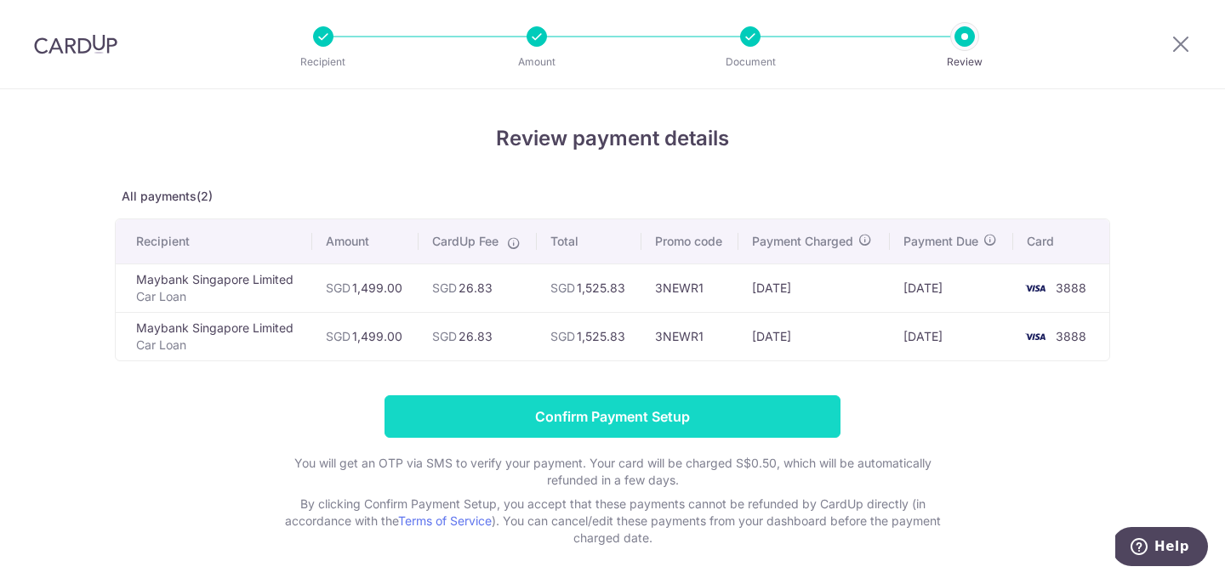
scroll to position [69, 0]
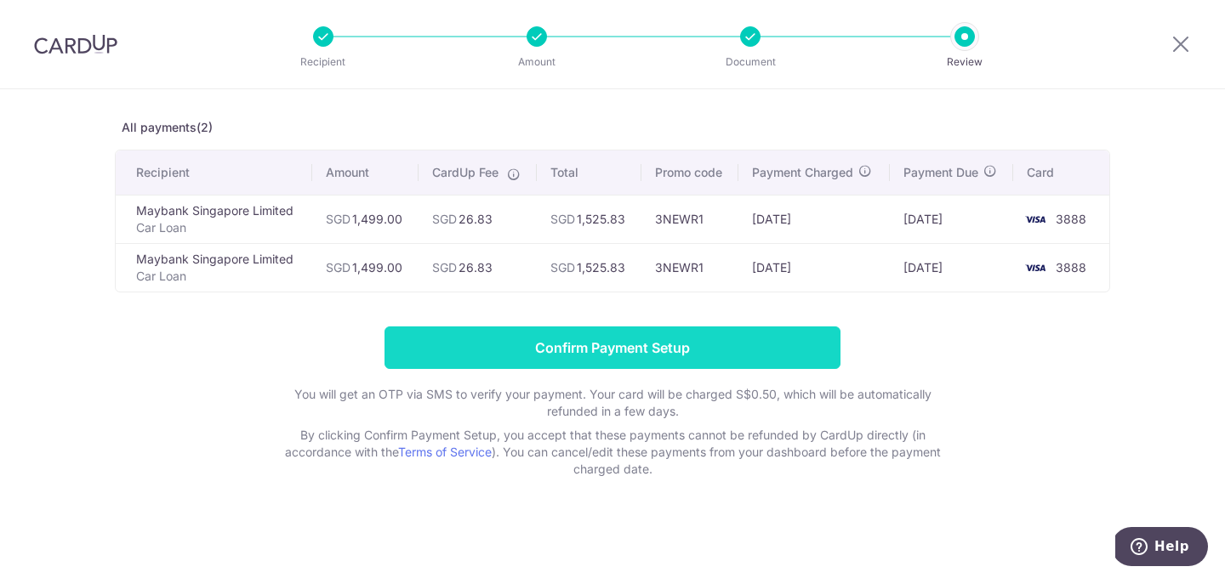
click at [592, 361] on input "Confirm Payment Setup" at bounding box center [612, 348] width 456 height 43
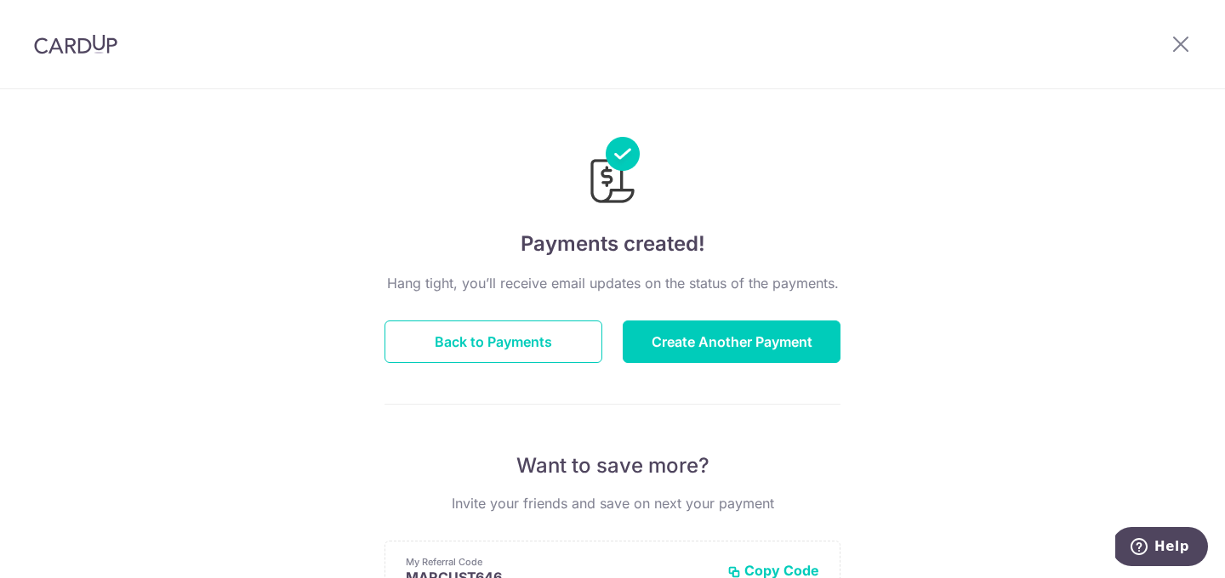
click at [84, 41] on img at bounding box center [75, 44] width 83 height 20
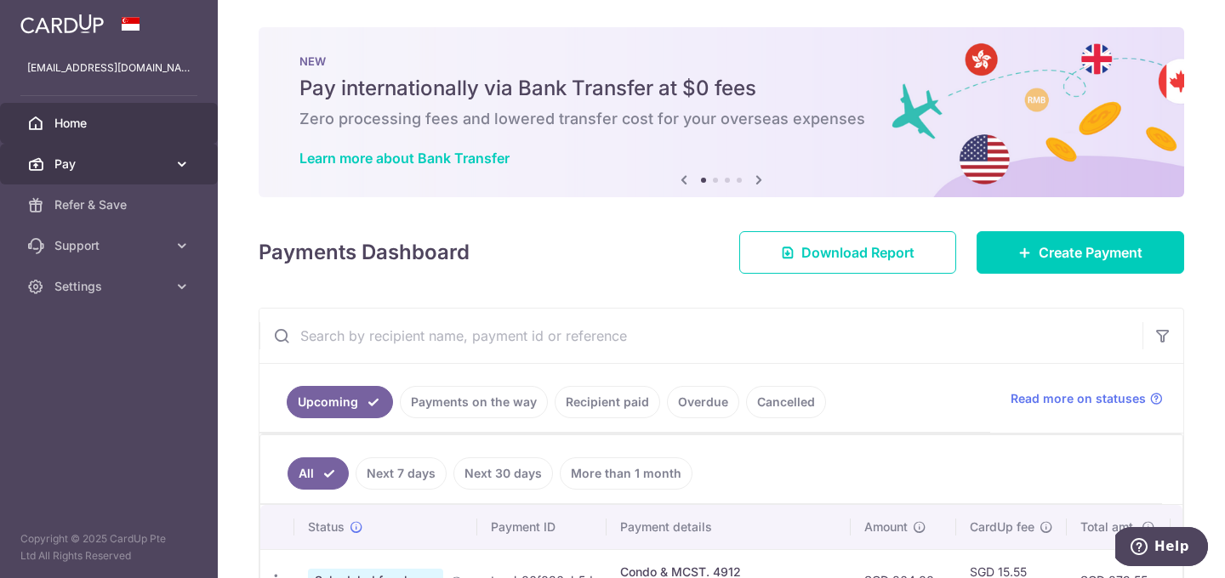
click at [141, 168] on span "Pay" at bounding box center [110, 164] width 112 height 17
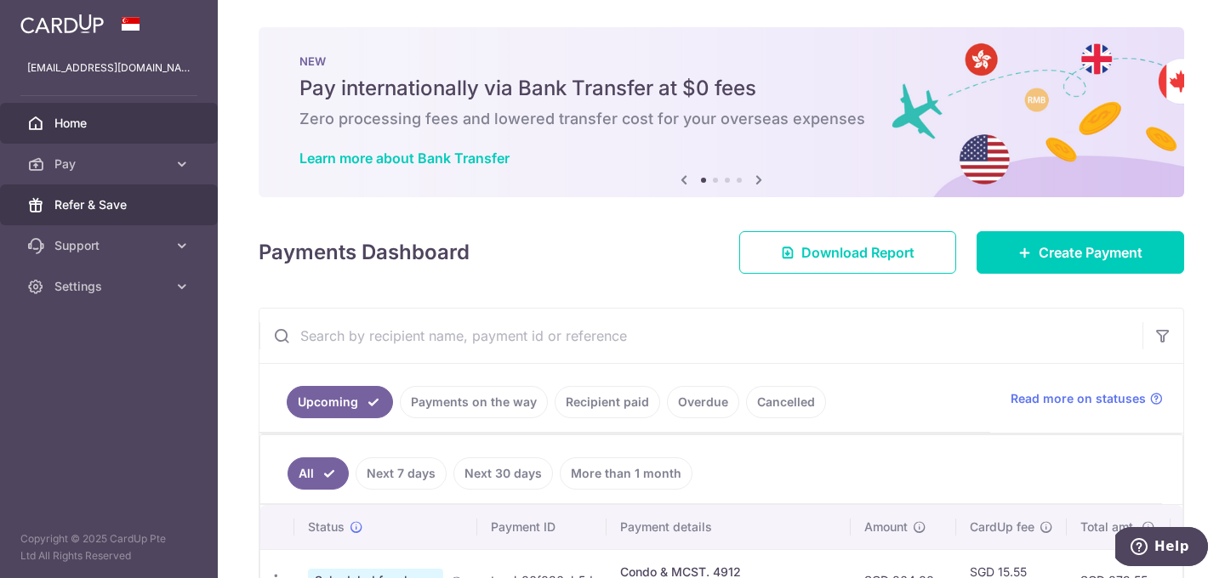
click at [154, 210] on span "Refer & Save" at bounding box center [110, 204] width 112 height 17
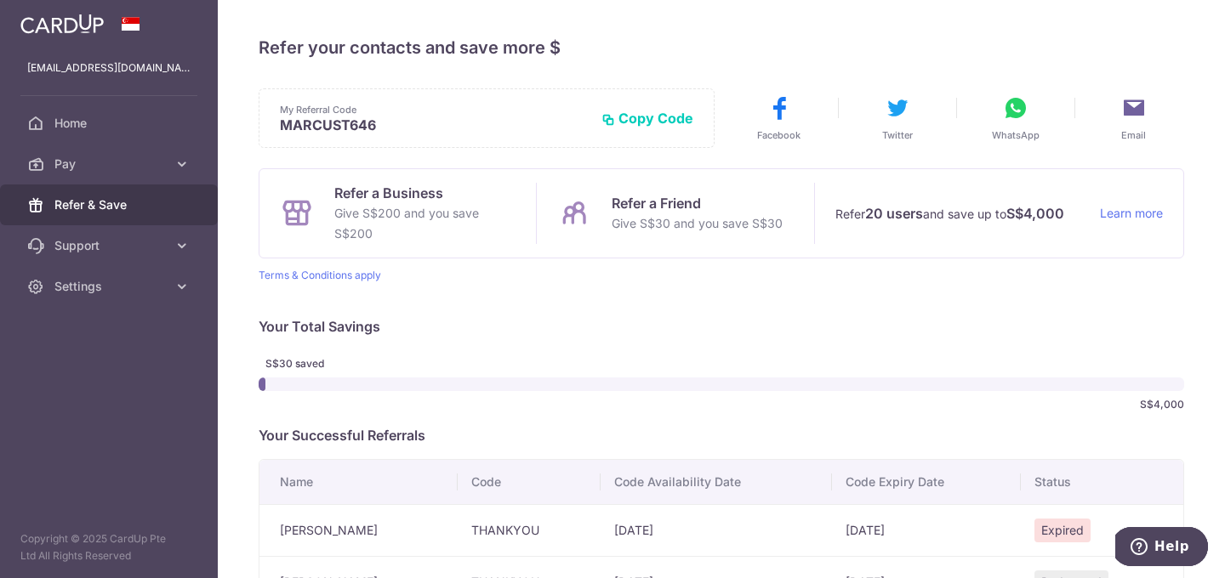
scroll to position [145, 0]
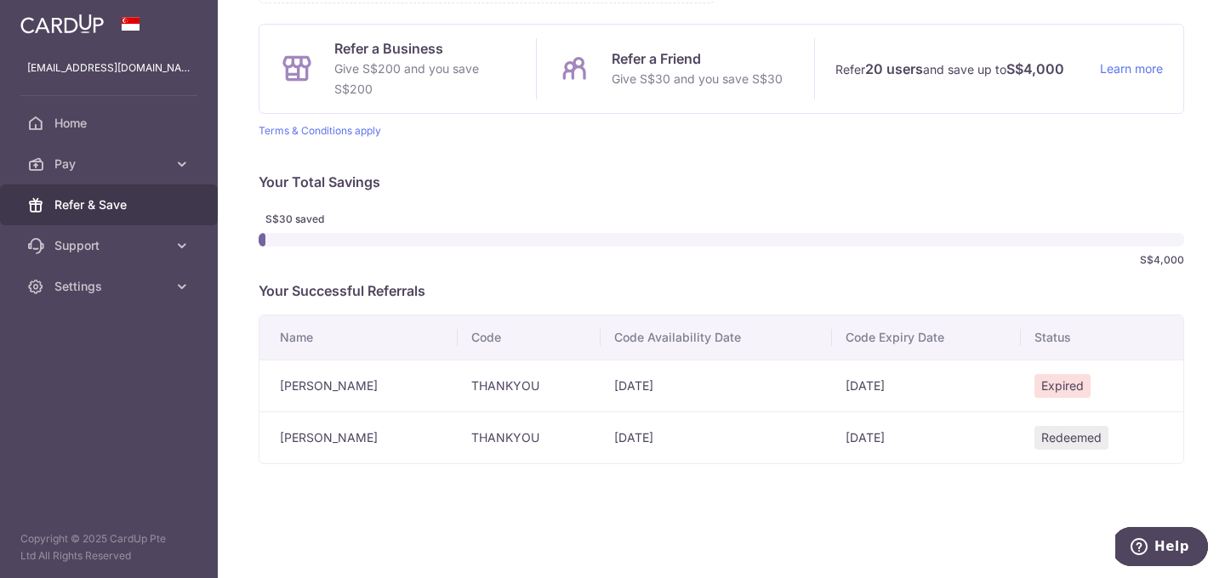
click at [1064, 389] on span "Expired" at bounding box center [1062, 386] width 56 height 24
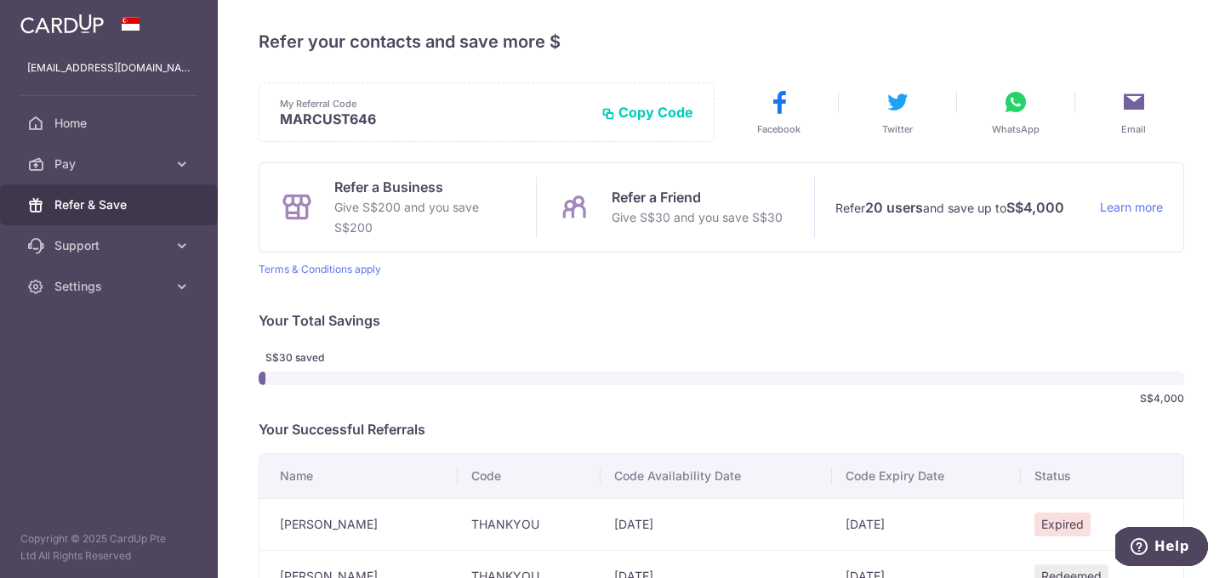
scroll to position [0, 0]
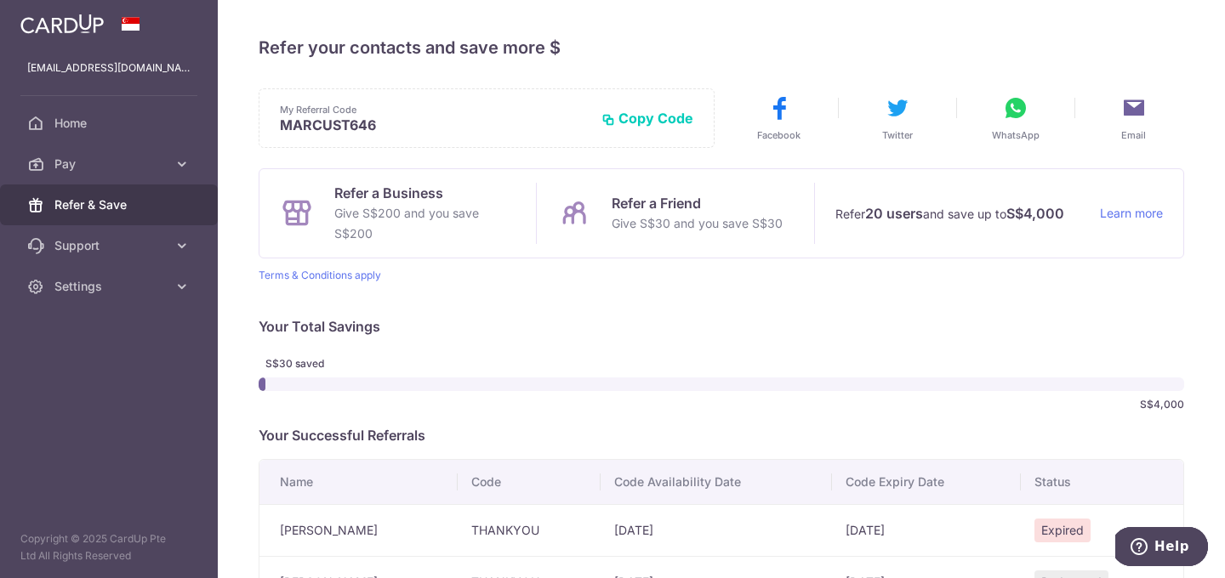
click at [674, 117] on button "Copy Code" at bounding box center [647, 118] width 92 height 17
